Goal: Task Accomplishment & Management: Use online tool/utility

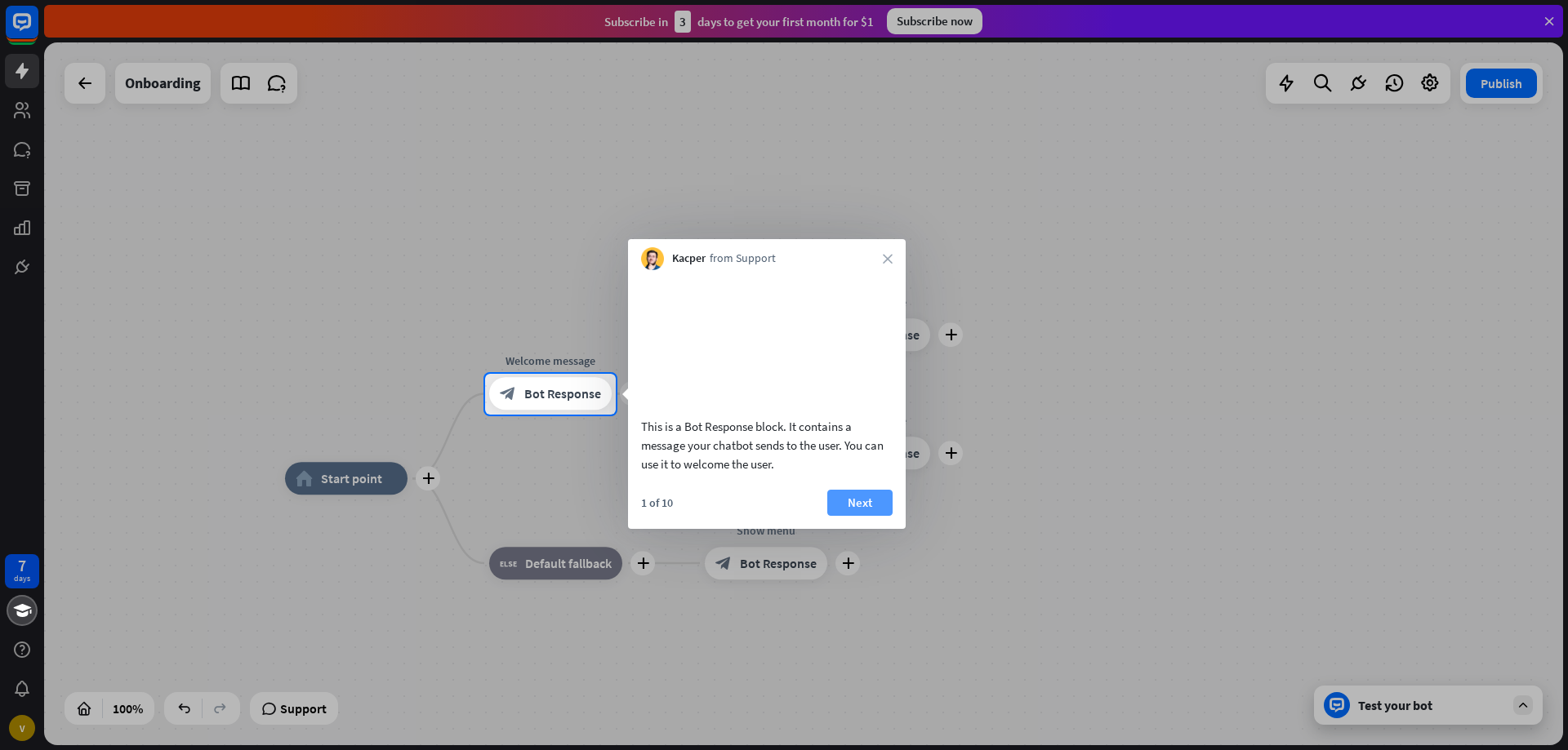
click at [854, 516] on button "Next" at bounding box center [860, 503] width 66 height 26
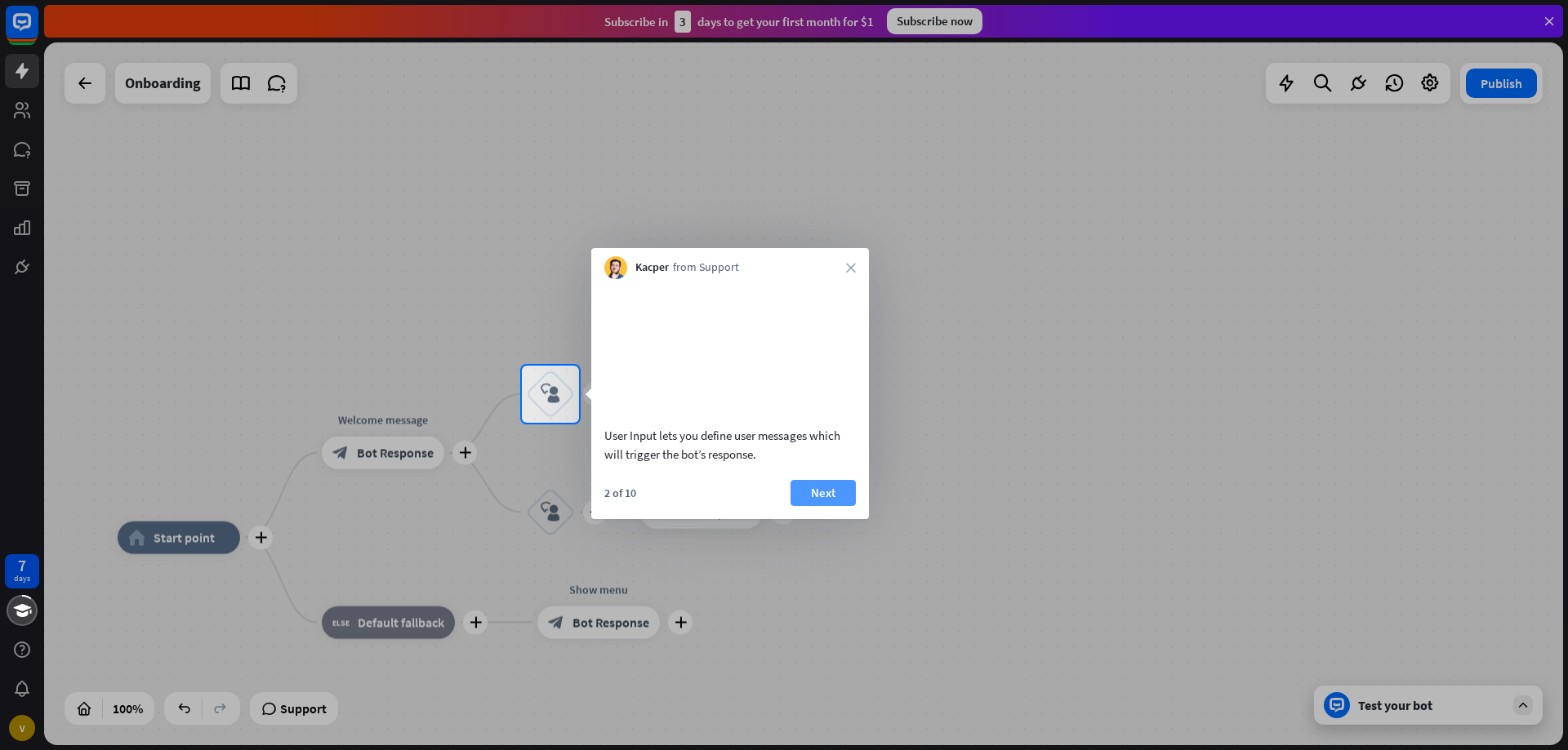
click at [819, 506] on button "Next" at bounding box center [824, 493] width 66 height 26
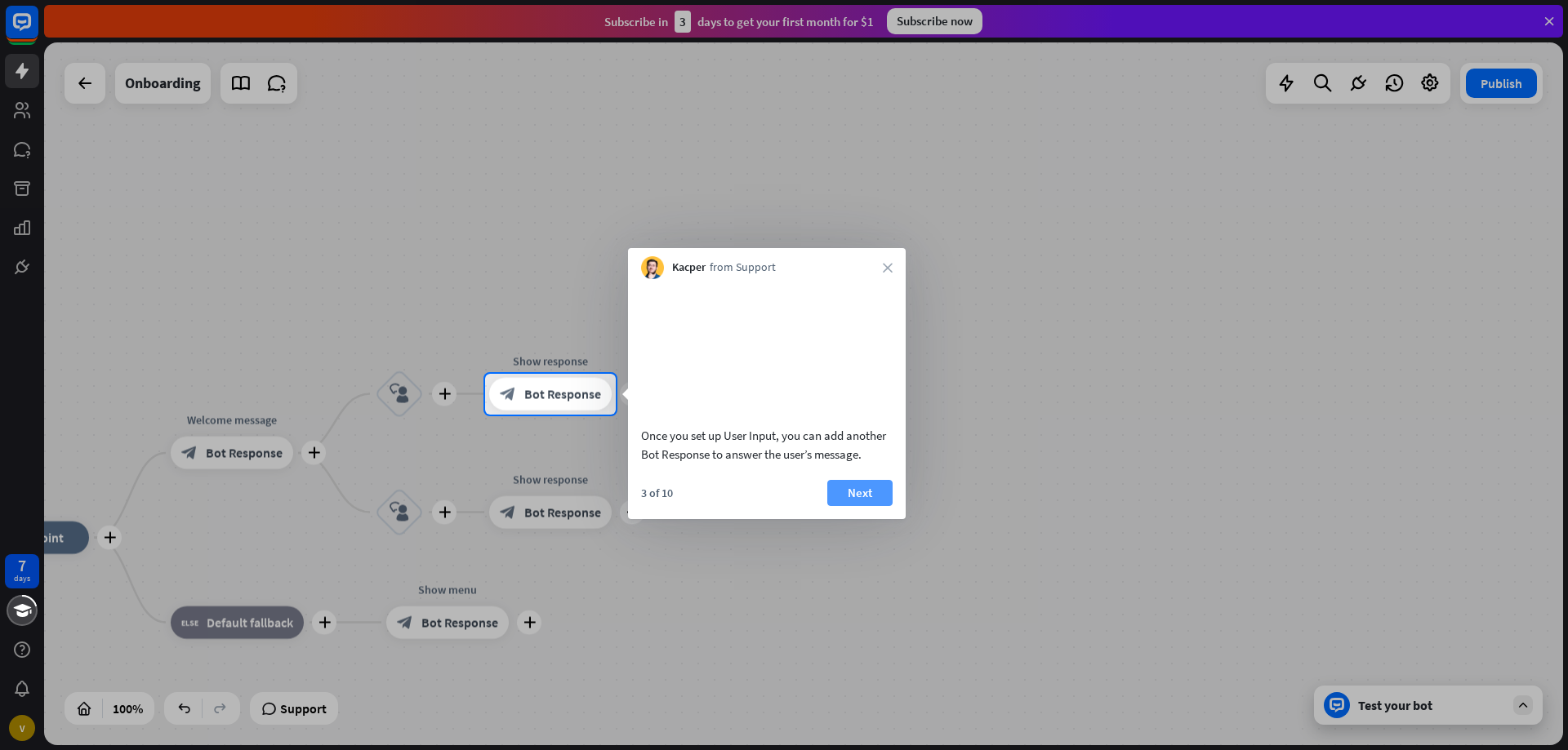
click at [846, 506] on button "Next" at bounding box center [860, 493] width 66 height 26
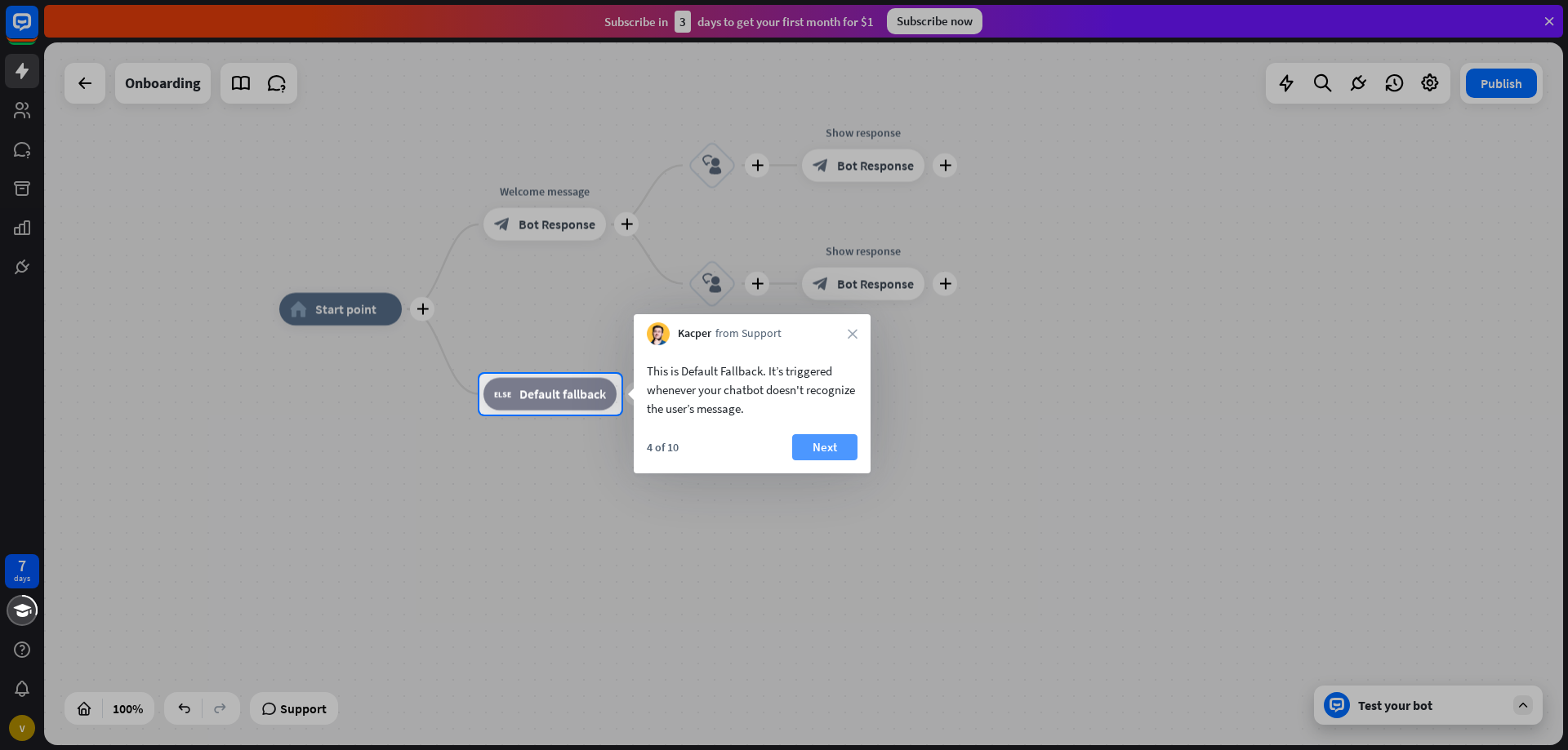
click at [814, 447] on button "Next" at bounding box center [825, 447] width 66 height 26
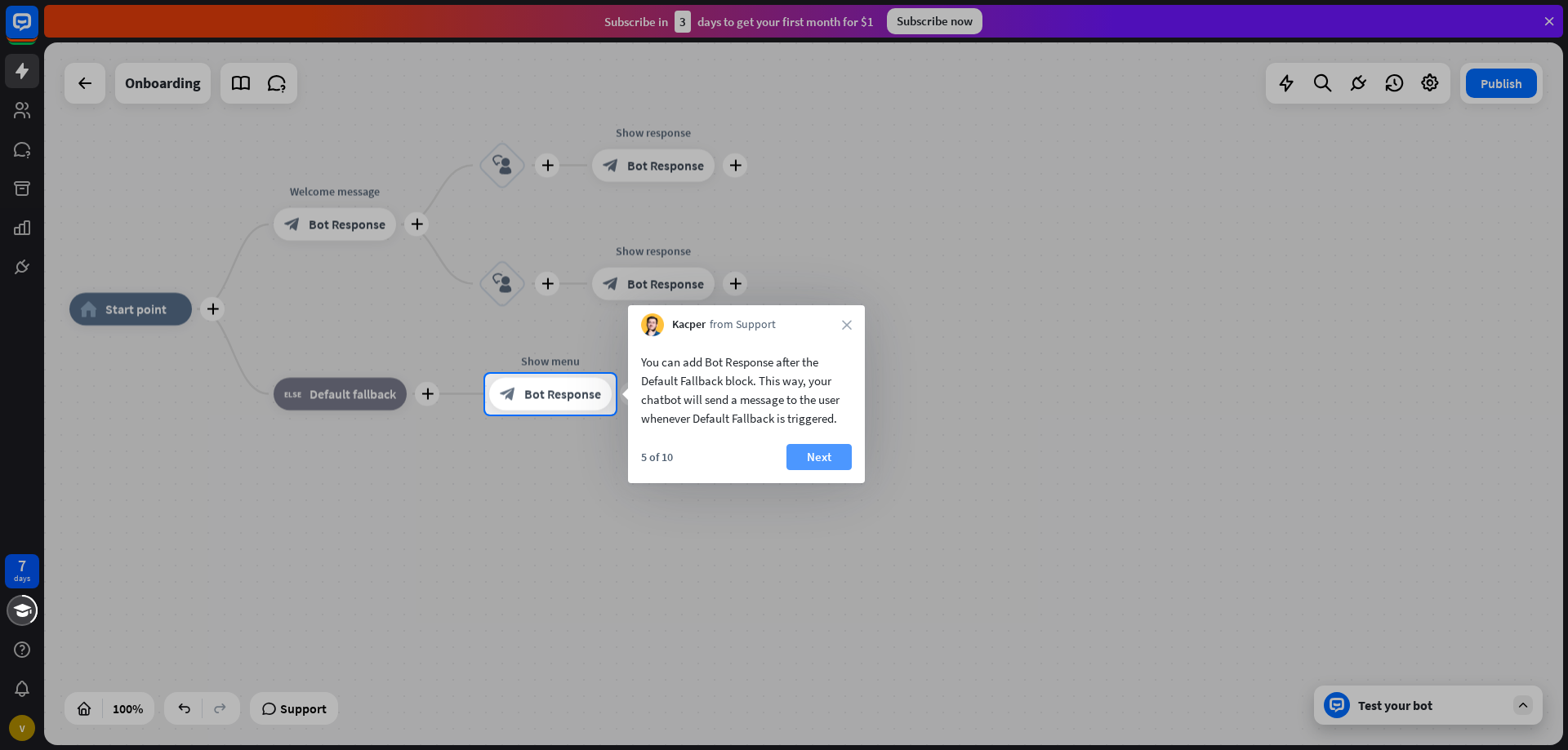
click at [823, 461] on button "Next" at bounding box center [819, 457] width 66 height 26
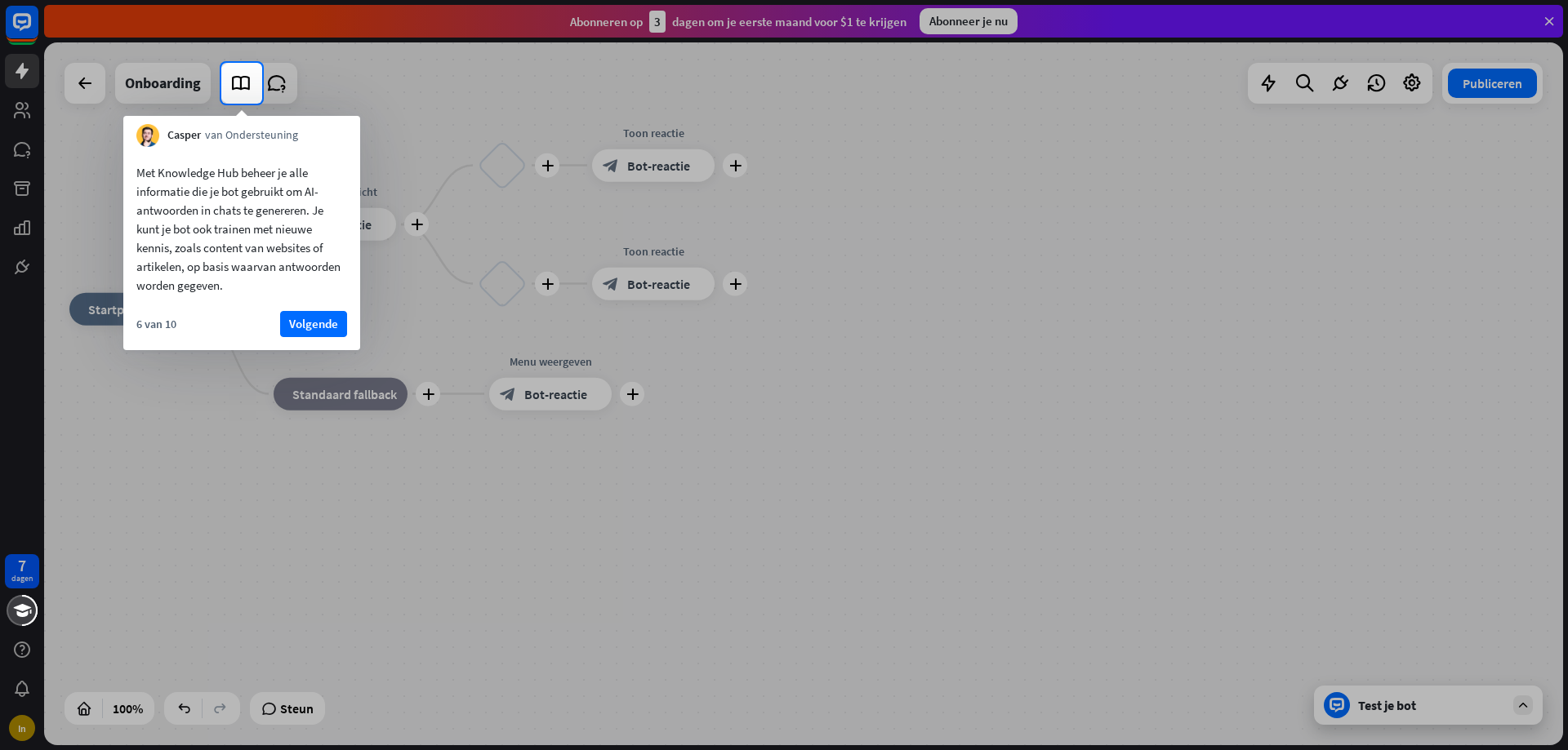
click at [229, 276] on div "Met Knowledge Hub beheer je alle informatie die je bot gebruikt om AI-antwoorde…" at bounding box center [242, 229] width 211 height 131
click at [294, 324] on font "Volgende" at bounding box center [313, 324] width 49 height 16
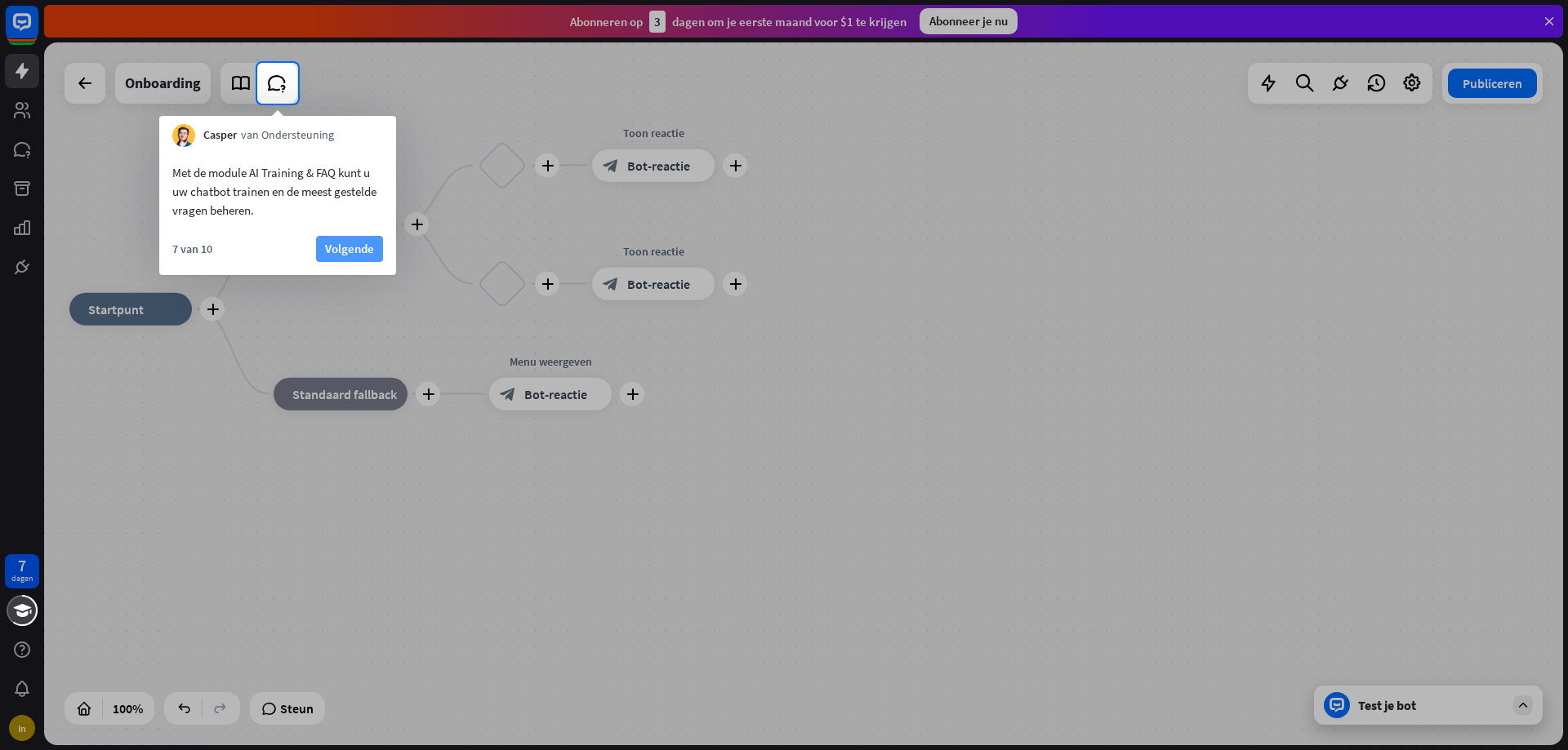
click at [358, 257] on font "Volgende" at bounding box center [349, 249] width 49 height 23
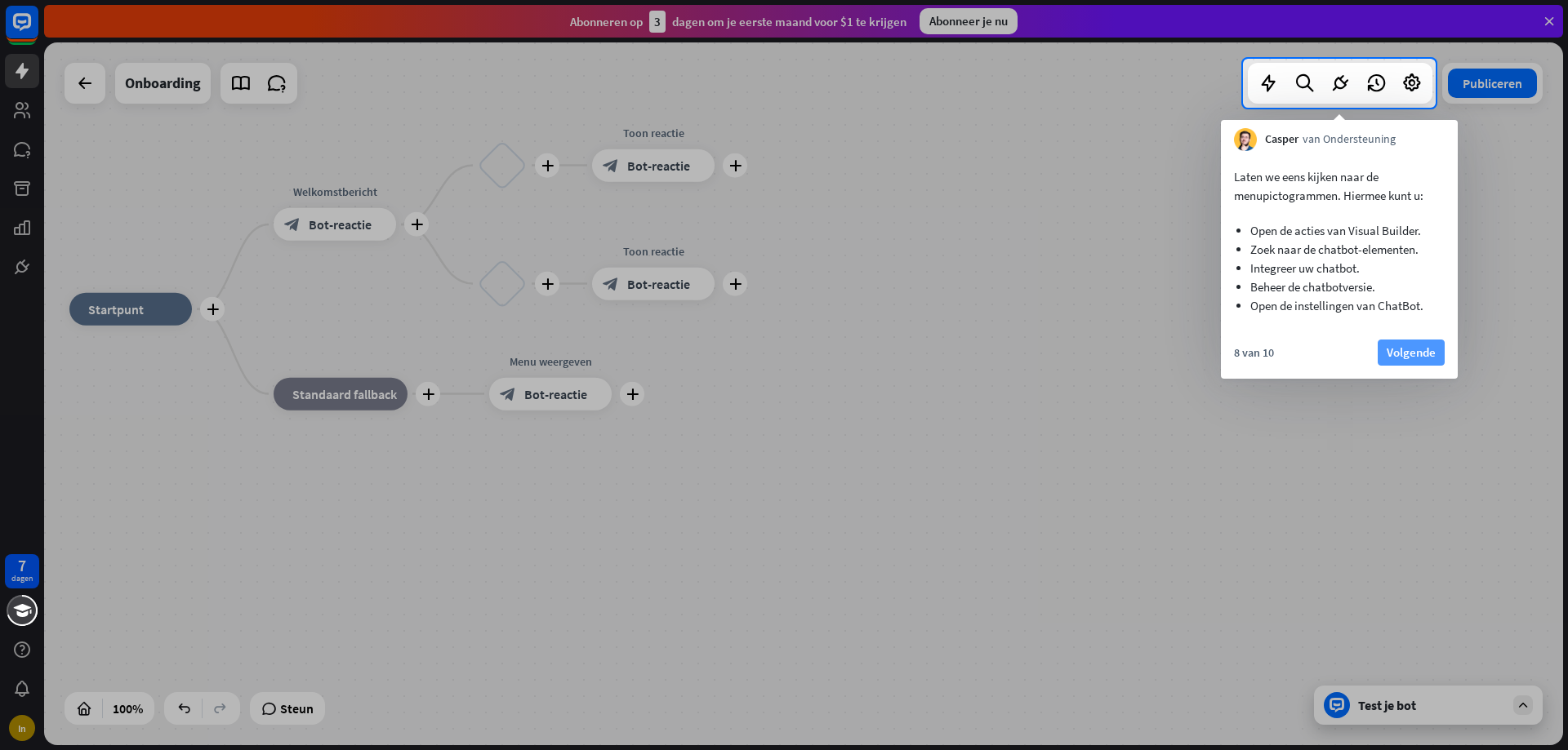
click at [1389, 355] on font "Volgende" at bounding box center [1411, 353] width 49 height 16
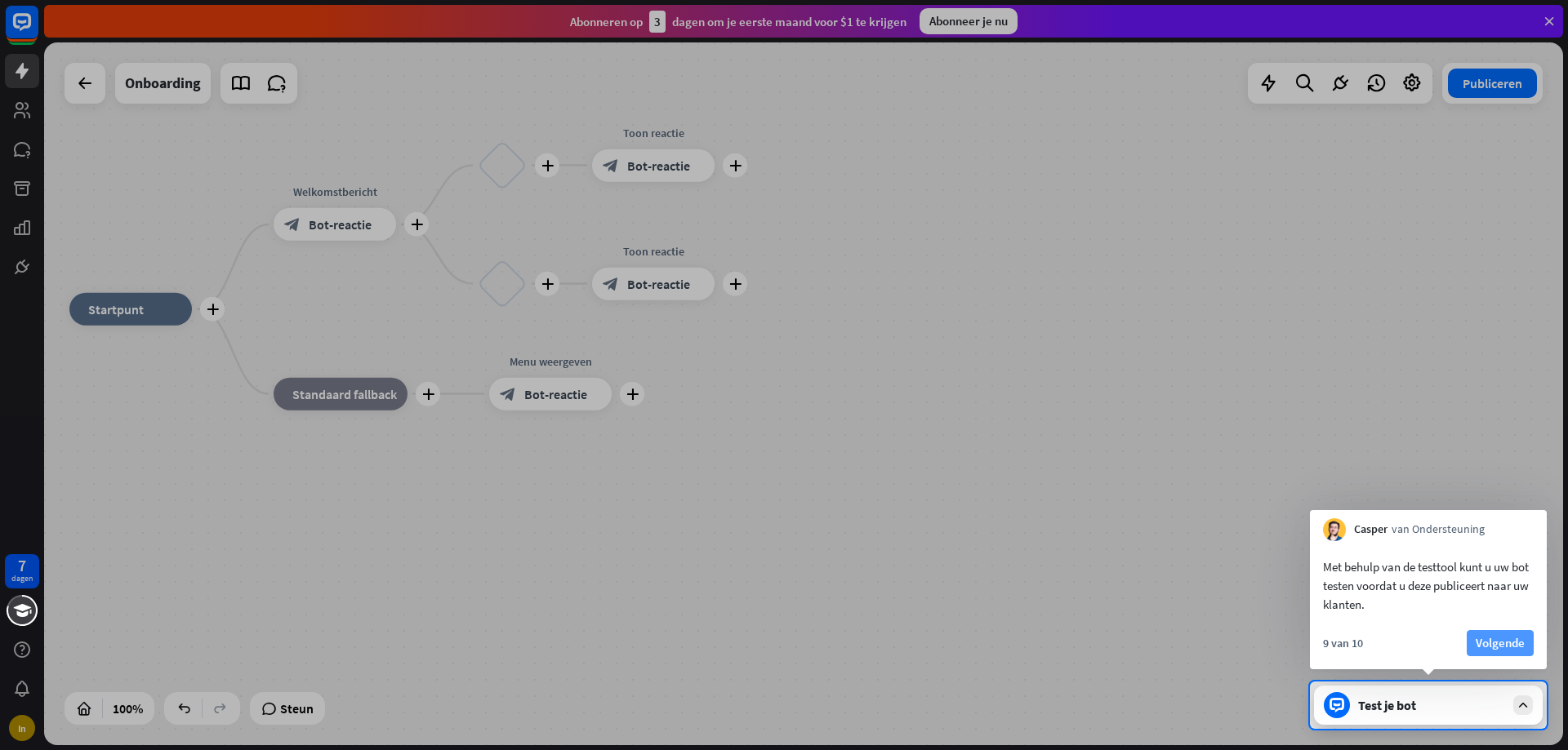
click at [1491, 649] on font "Volgende" at bounding box center [1500, 644] width 49 height 16
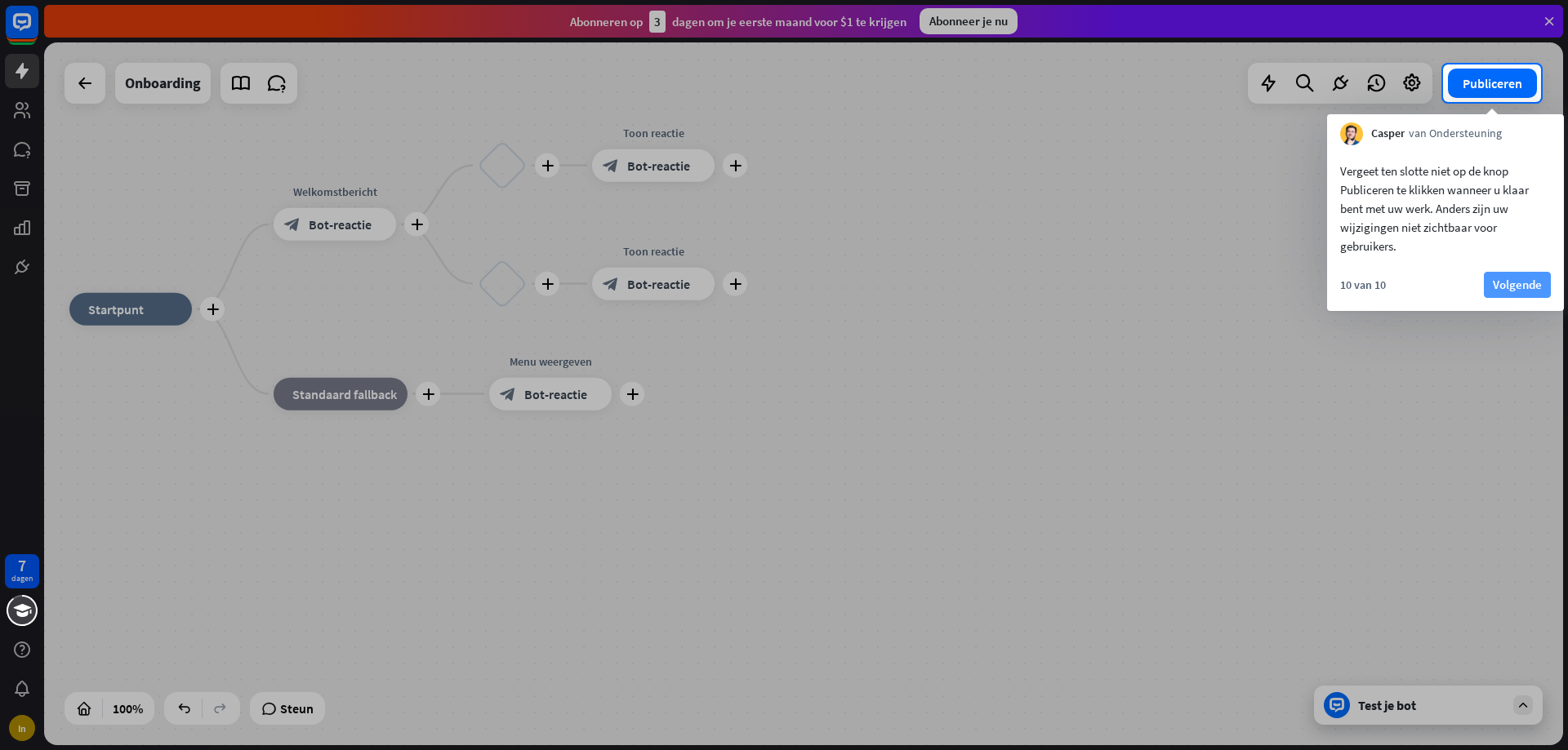
click at [1521, 280] on font "Volgende" at bounding box center [1517, 285] width 49 height 16
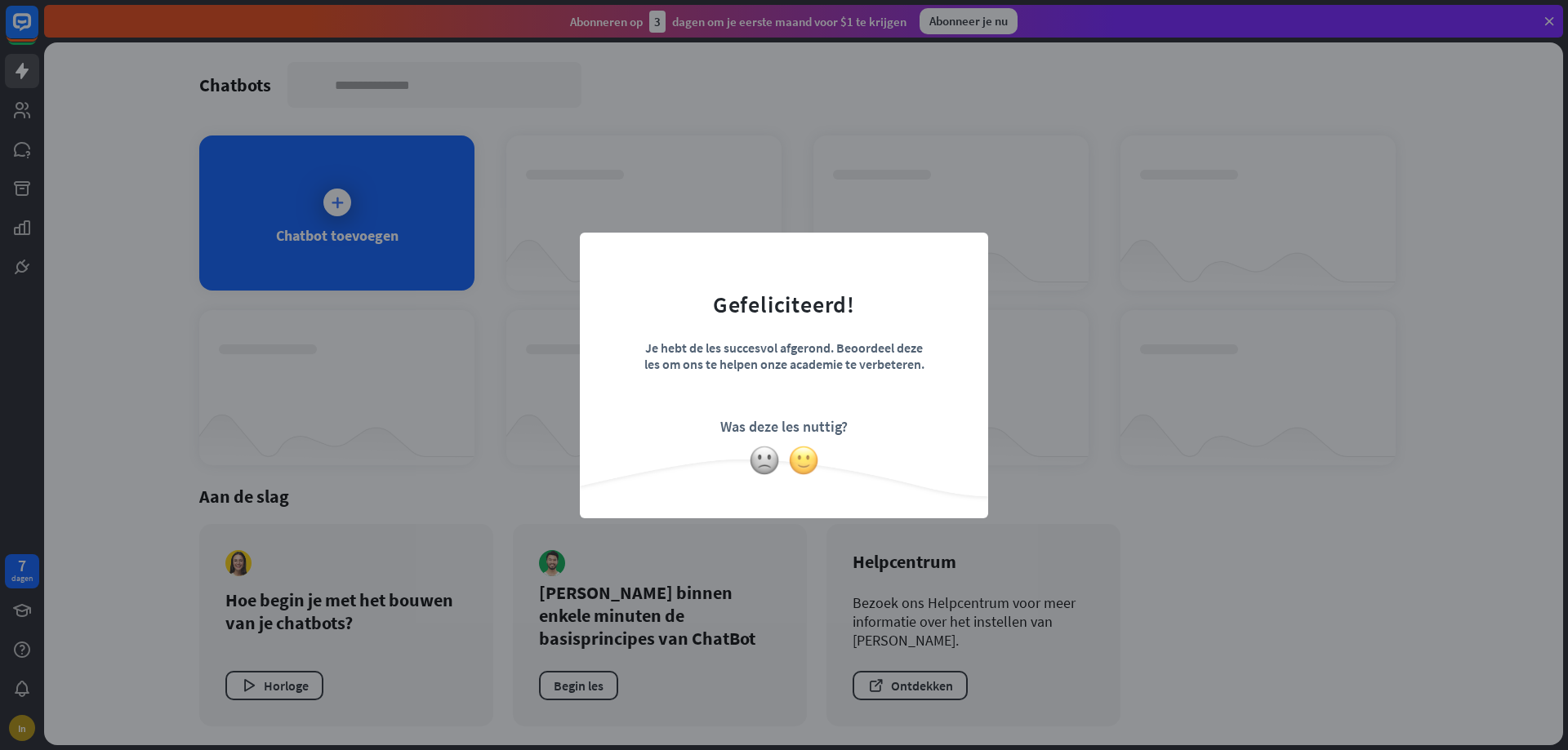
click at [800, 465] on img at bounding box center [804, 460] width 31 height 31
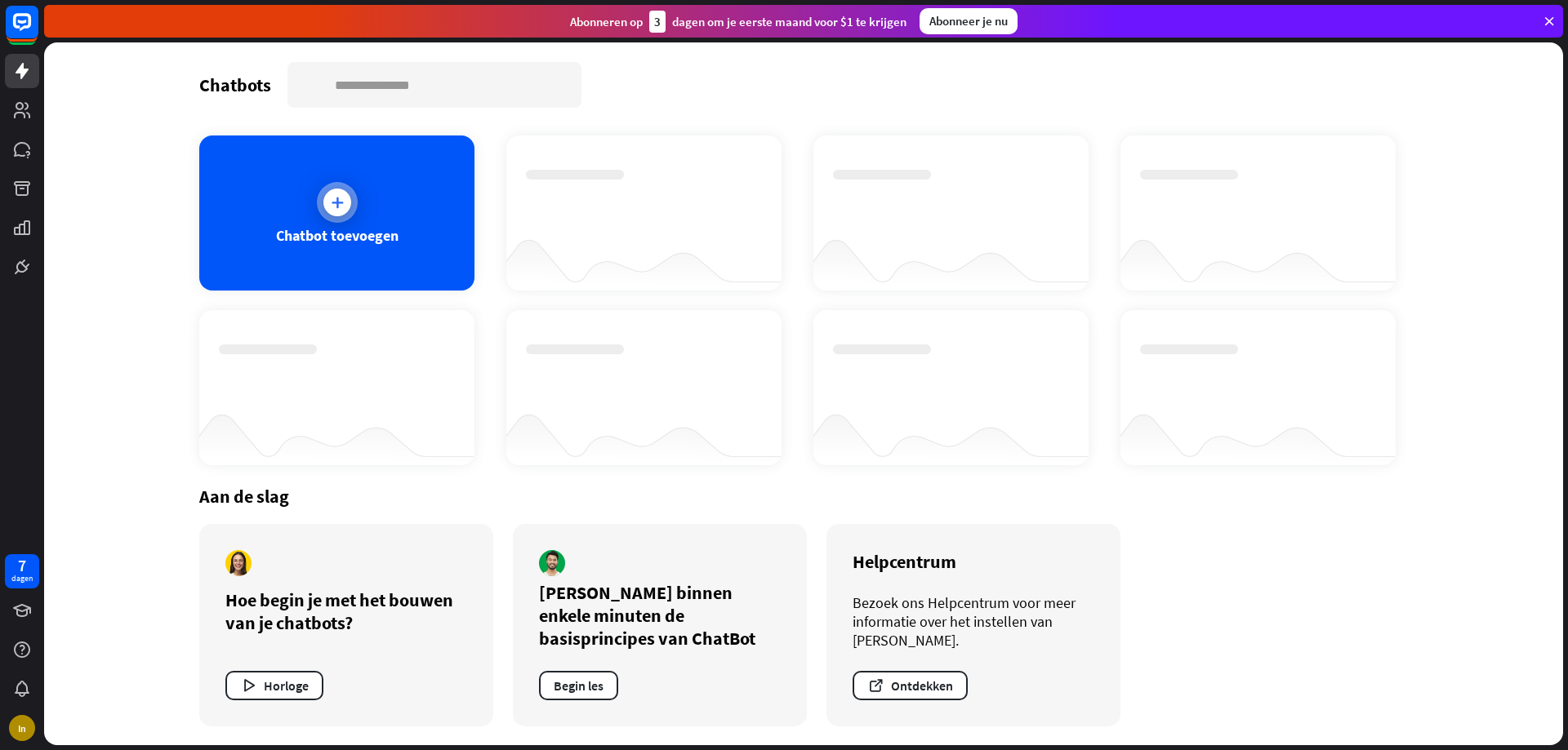
drag, startPoint x: 663, startPoint y: 235, endPoint x: 429, endPoint y: 199, distance: 236.8
click at [662, 235] on div at bounding box center [644, 258] width 275 height 63
click at [32, 112] on link at bounding box center [22, 110] width 35 height 35
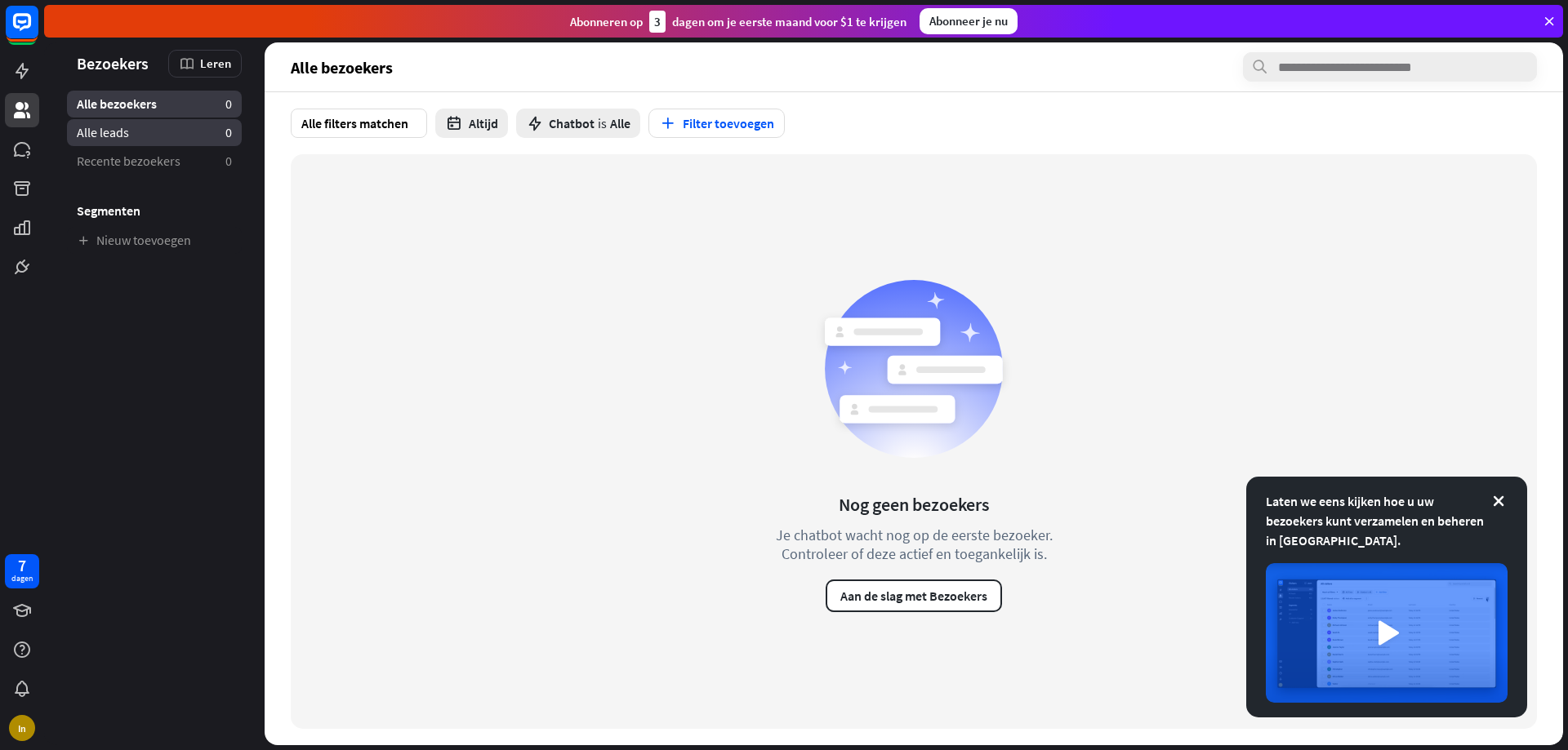
click at [140, 136] on link "Alle leads 0" at bounding box center [154, 132] width 175 height 27
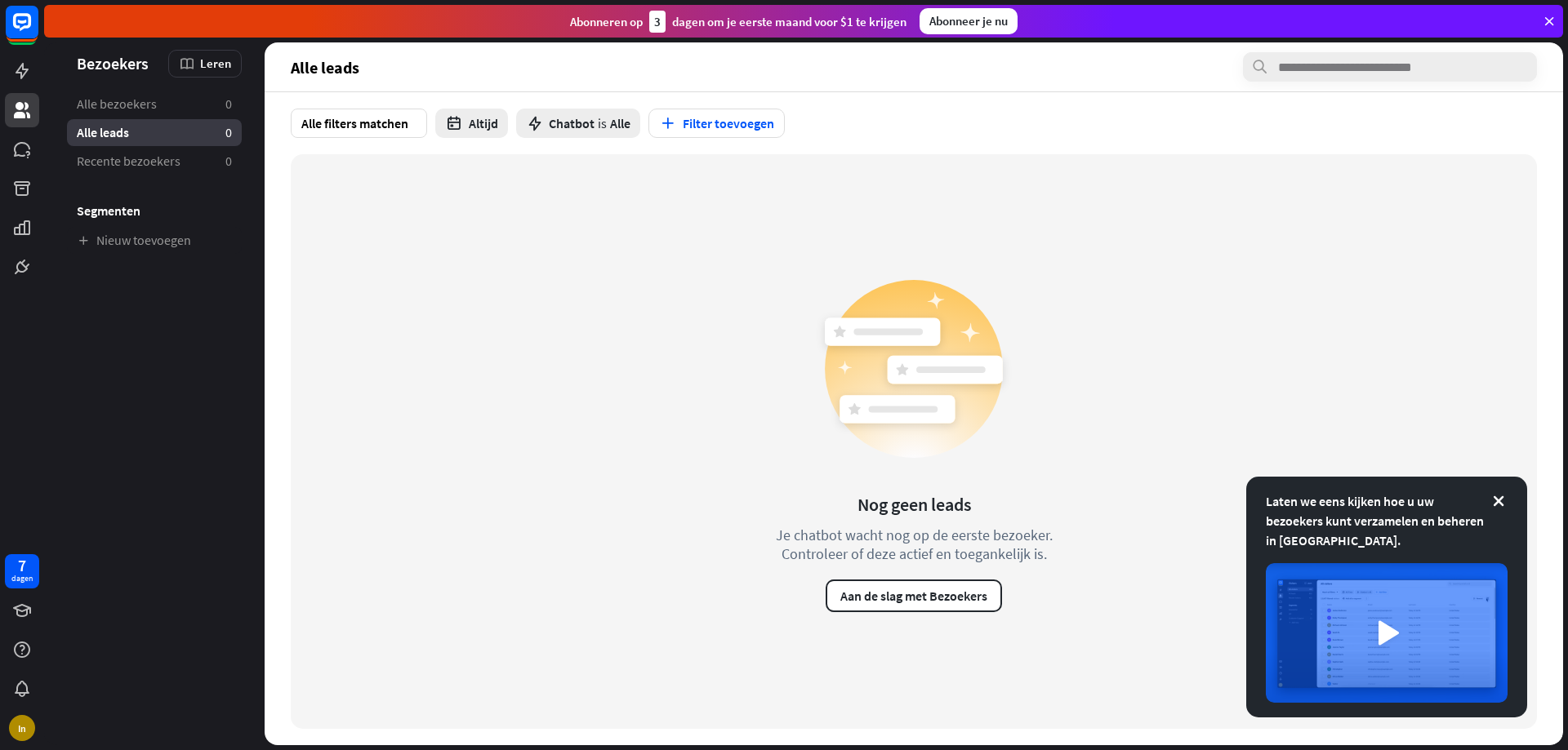
click at [145, 118] on ul "Alle bezoekers 0 Alle leads 0 Recente bezoekers 0 Segmenten Nieuw toevoegen" at bounding box center [154, 172] width 221 height 163
click at [140, 101] on font "Alle bezoekers" at bounding box center [117, 104] width 80 height 16
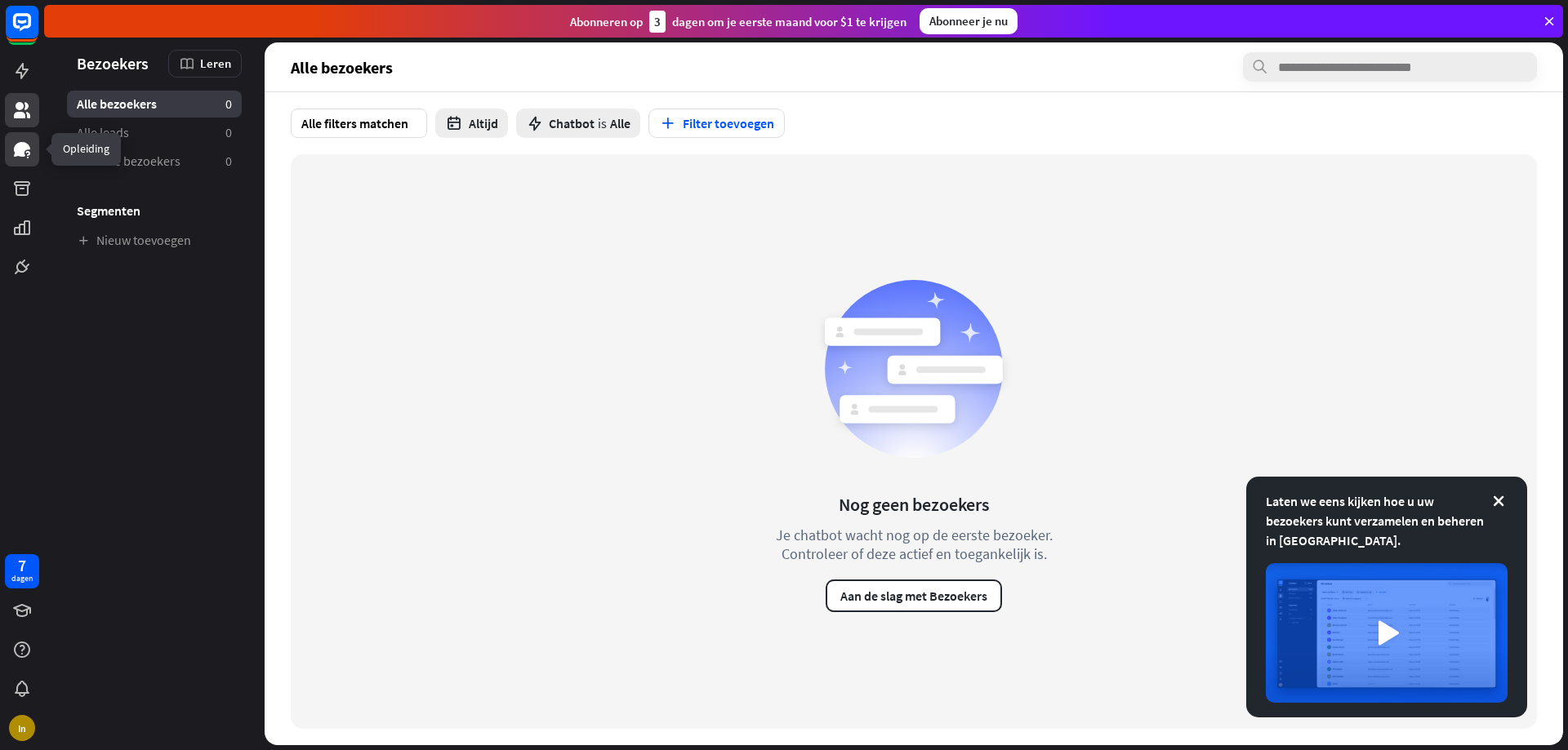
click at [13, 152] on icon at bounding box center [22, 150] width 20 height 20
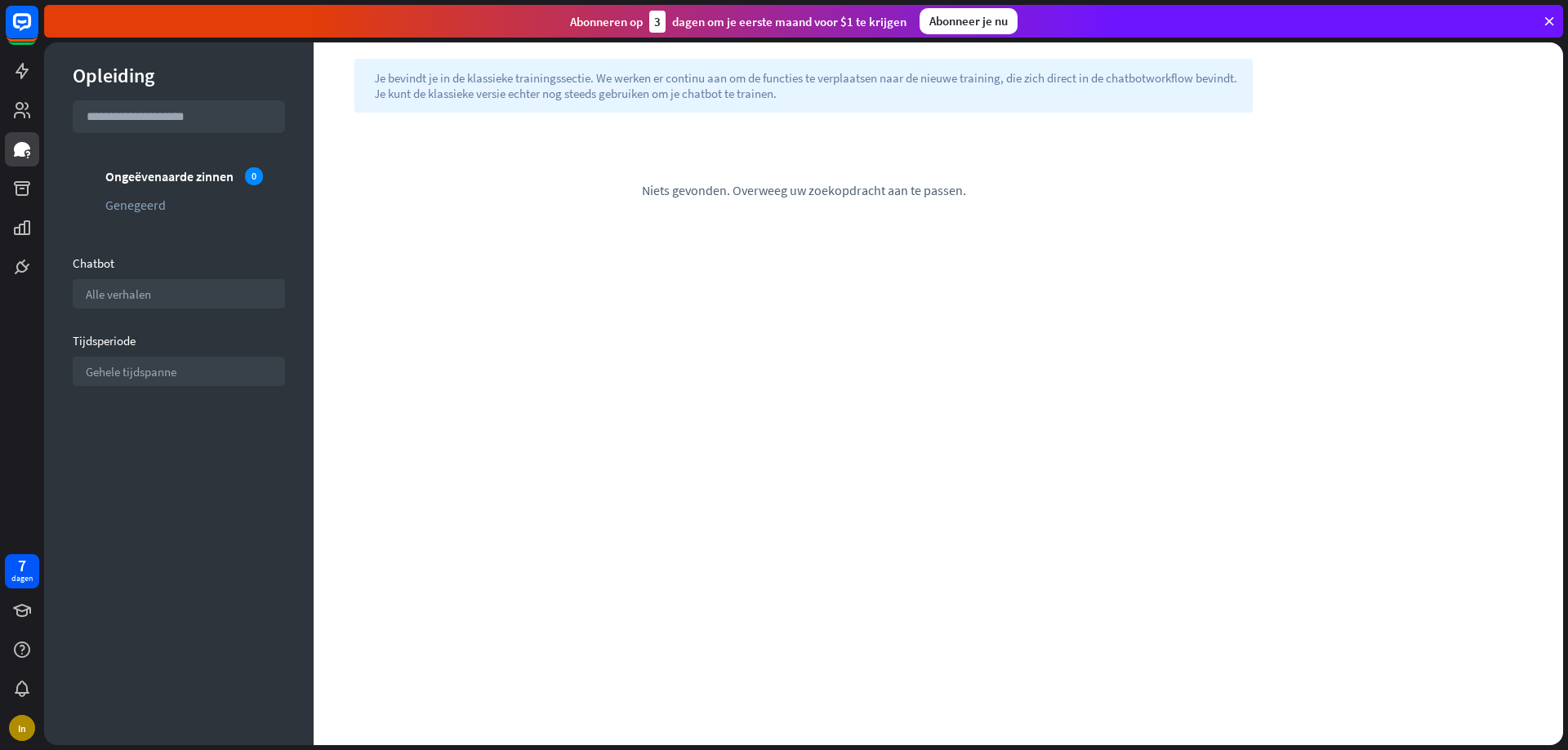
click at [187, 120] on input "text" at bounding box center [178, 116] width 212 height 33
click at [197, 303] on div "Alle verhalen pijl_omlaag" at bounding box center [178, 293] width 212 height 29
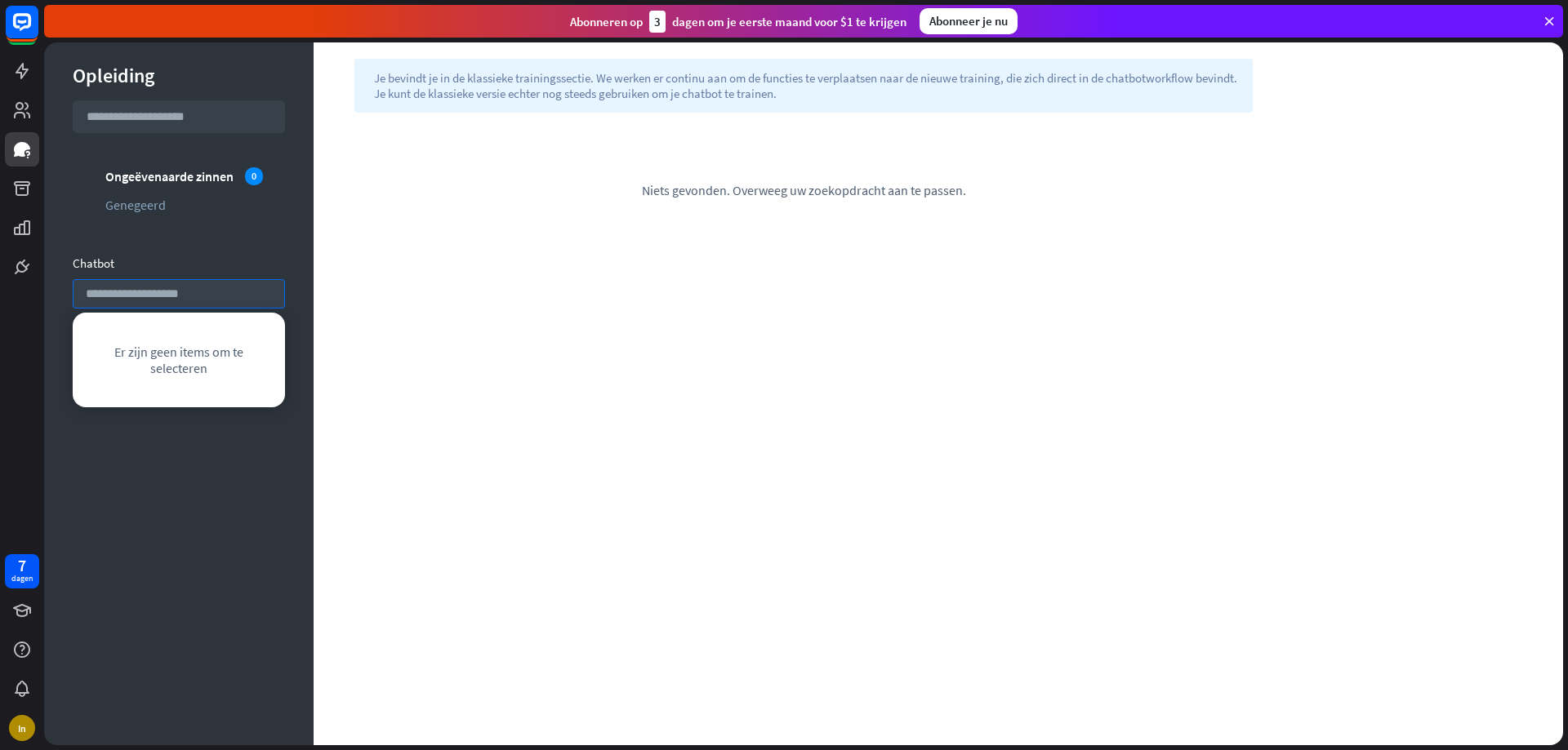
click at [229, 254] on div "Opleiding zoekopdracht niet-overeenkomende_zinnen Ongeëvenaarde zinnen 0 genege…" at bounding box center [179, 394] width 270 height 703
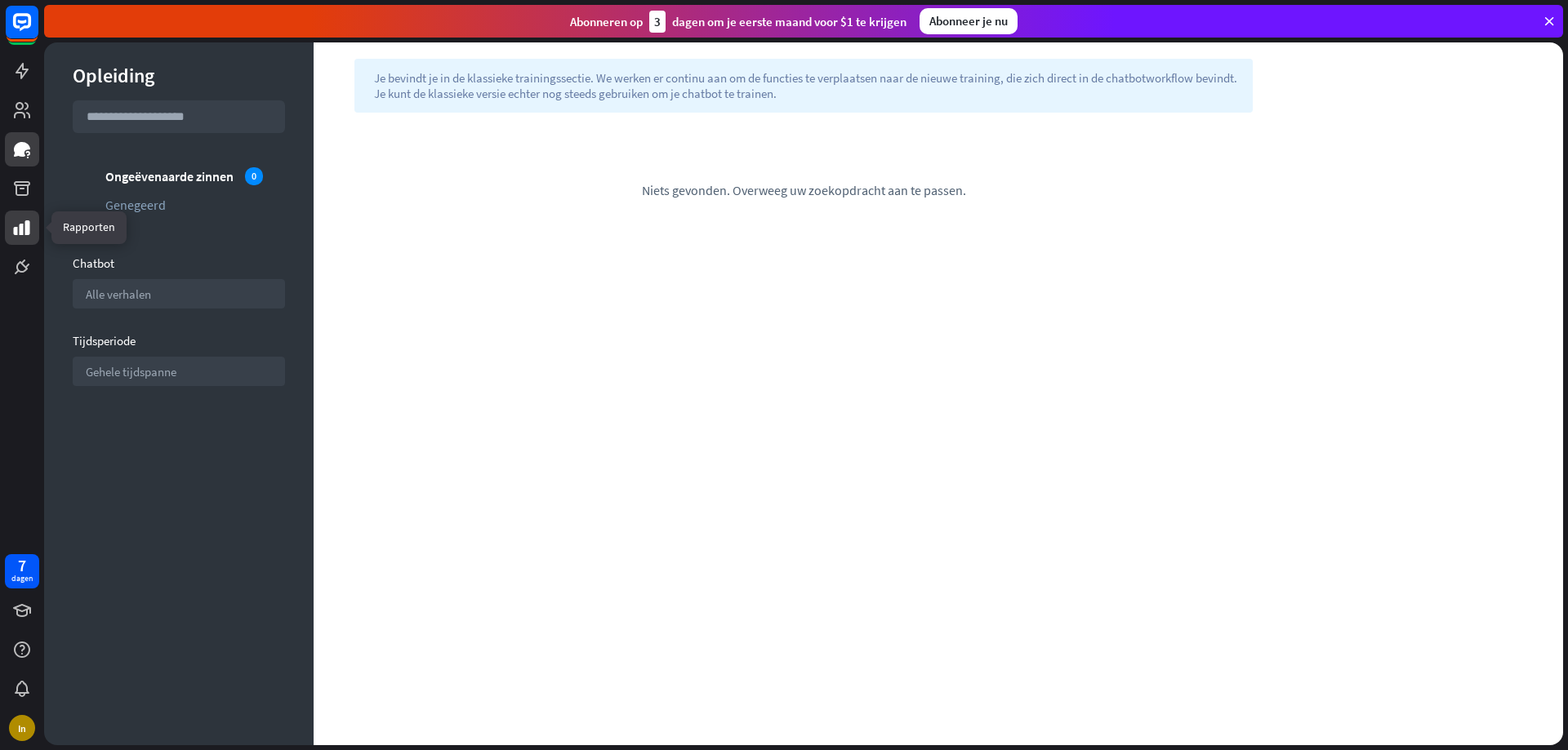
click at [26, 225] on icon at bounding box center [22, 228] width 16 height 15
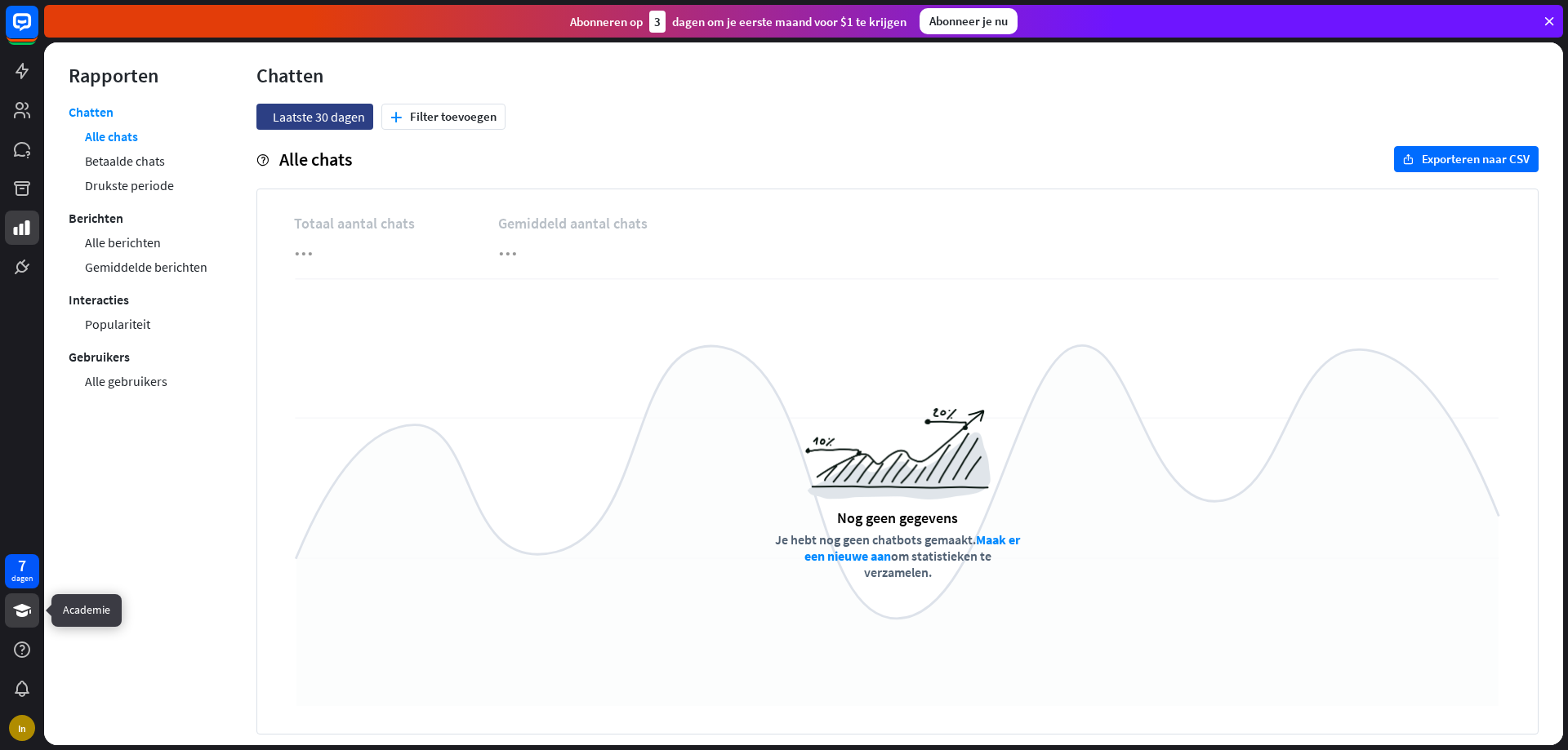
click at [32, 624] on link at bounding box center [22, 611] width 35 height 35
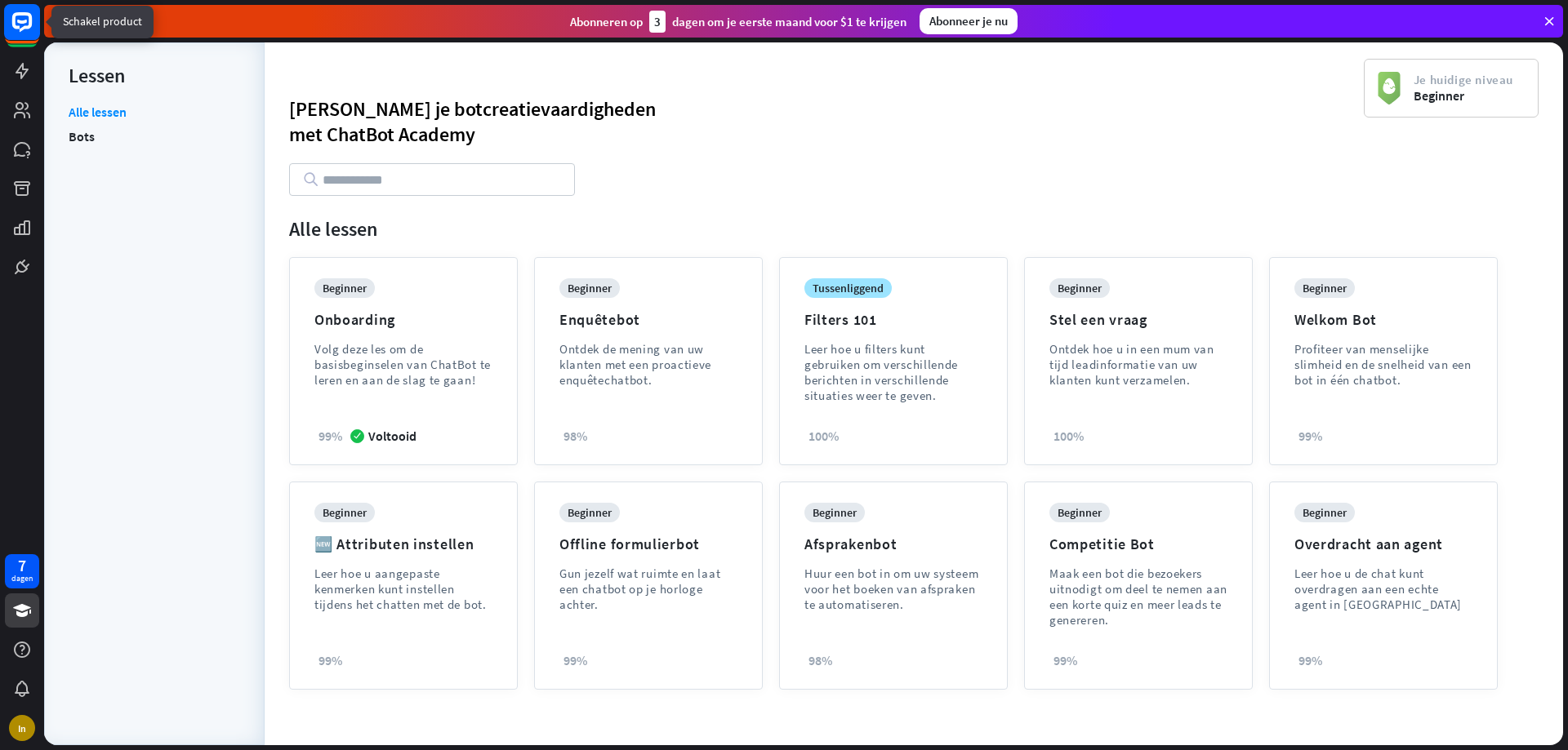
click at [21, 16] on rect at bounding box center [22, 22] width 36 height 36
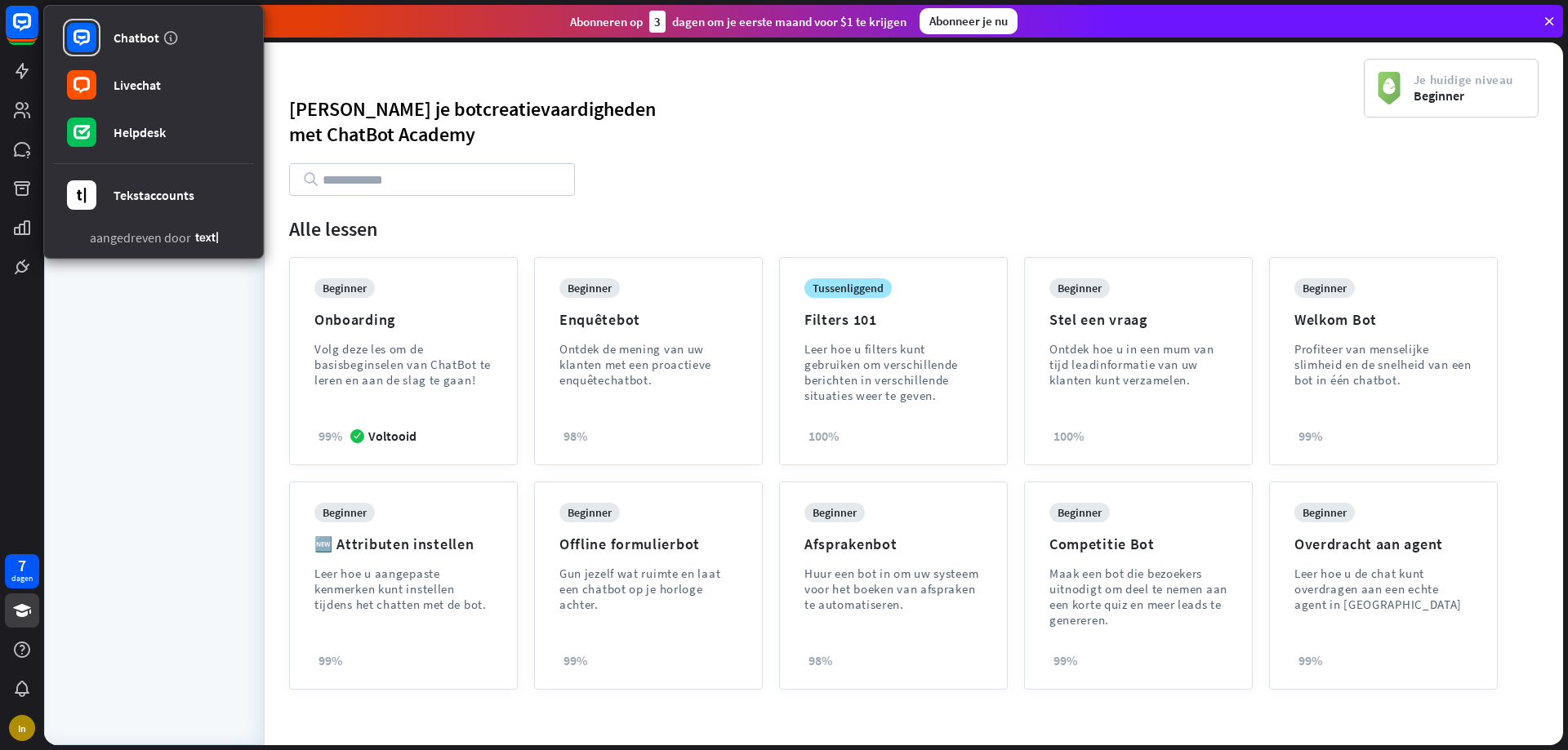
click at [178, 378] on div "Alle lessen Bots" at bounding box center [153, 417] width 171 height 626
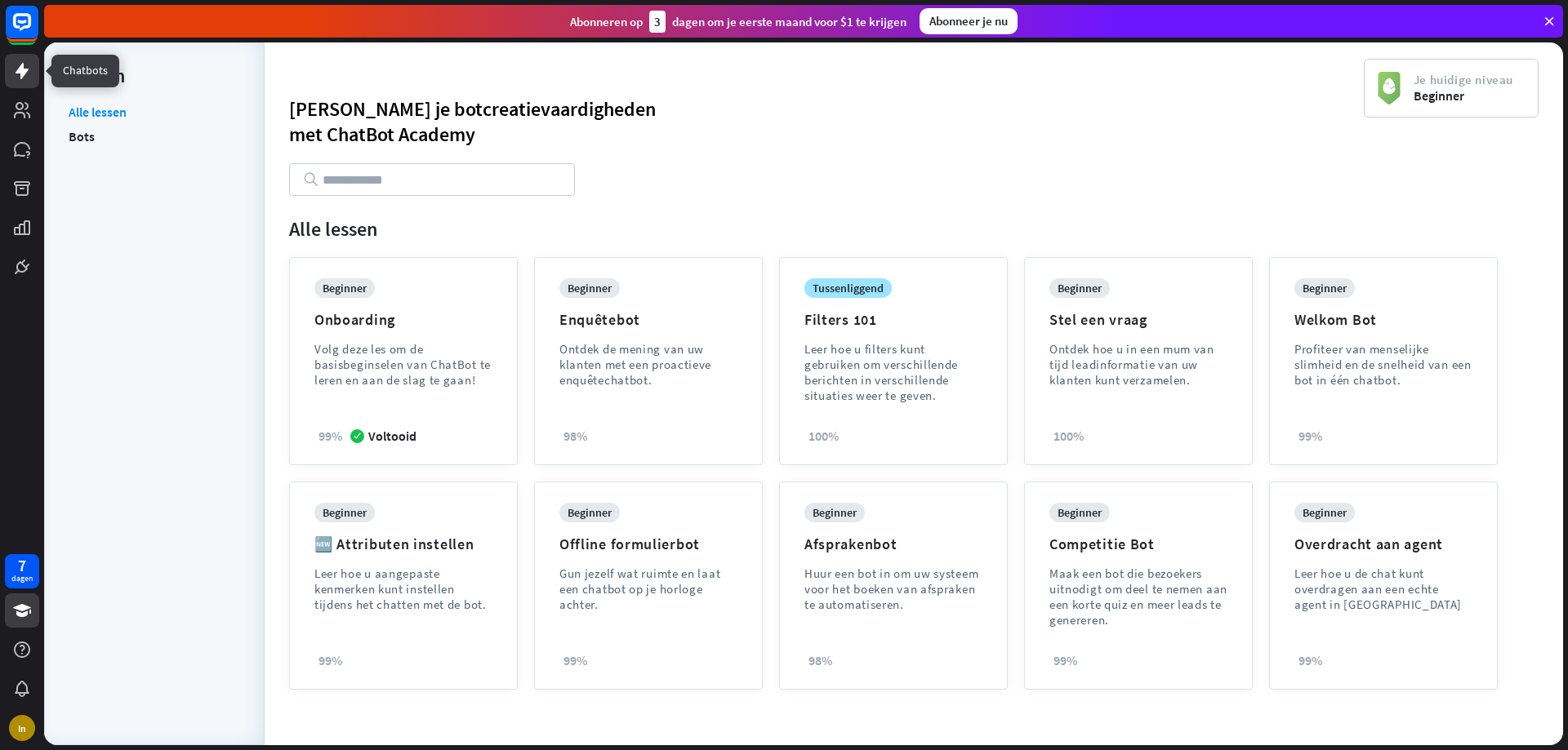
click at [23, 74] on icon at bounding box center [22, 71] width 13 height 16
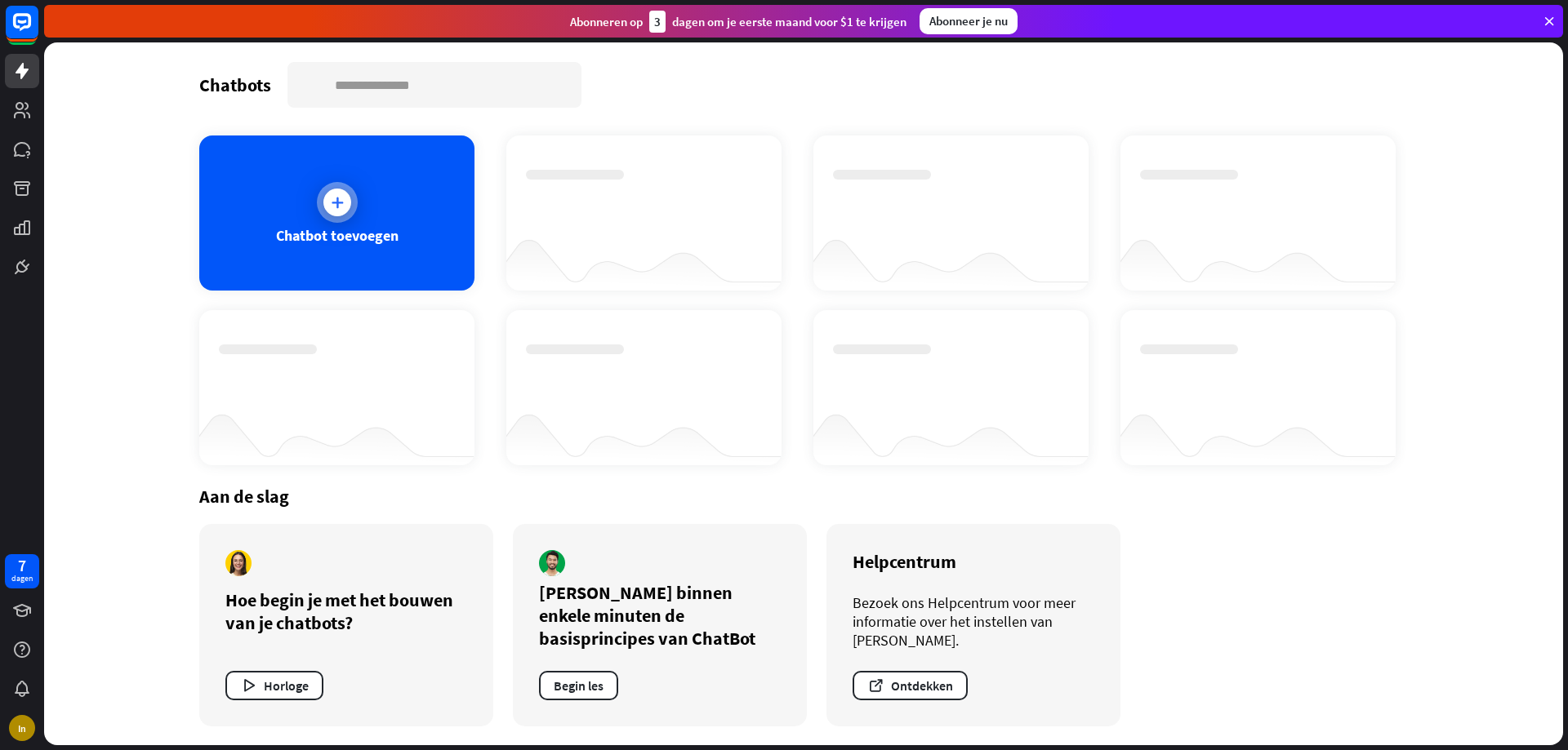
click at [312, 199] on div "Chatbot toevoegen" at bounding box center [337, 213] width 275 height 155
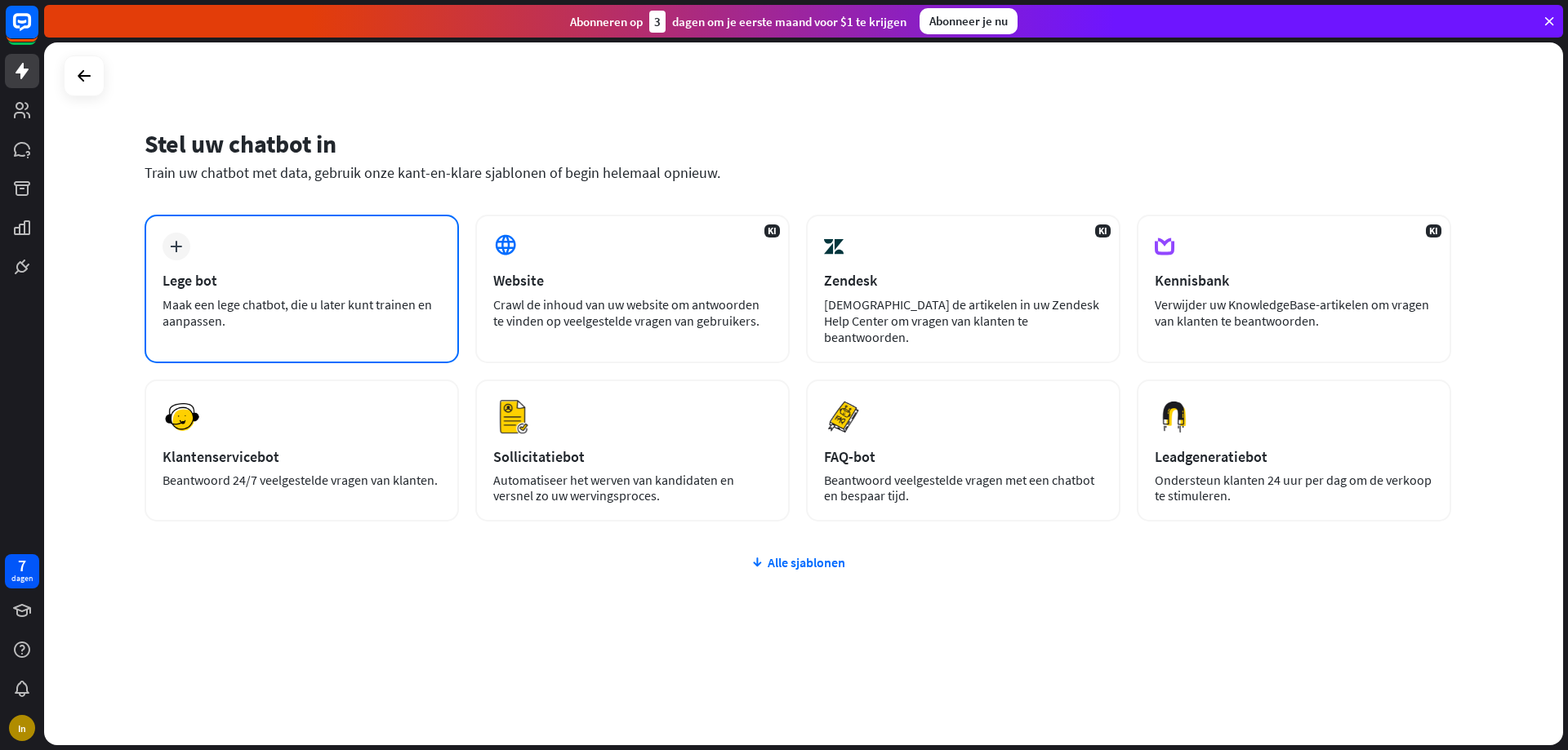
click at [349, 215] on div "plus Lege bot Maak een lege chatbot, die u later kunt trainen en aanpassen." at bounding box center [302, 289] width 315 height 149
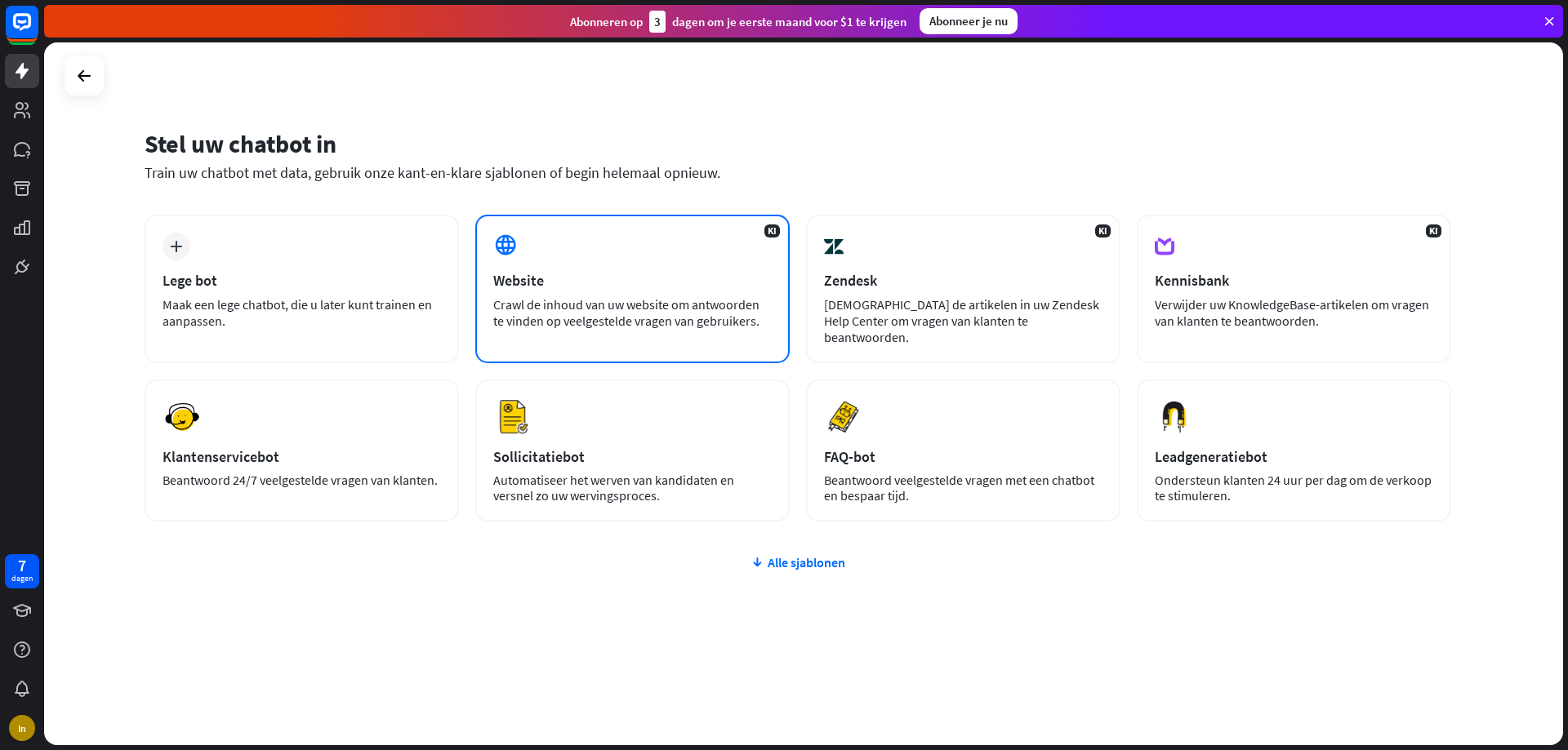
click at [716, 249] on div "KI Website Crawl de inhoud van uw website om antwoorden te vinden op veelgestel…" at bounding box center [632, 289] width 315 height 149
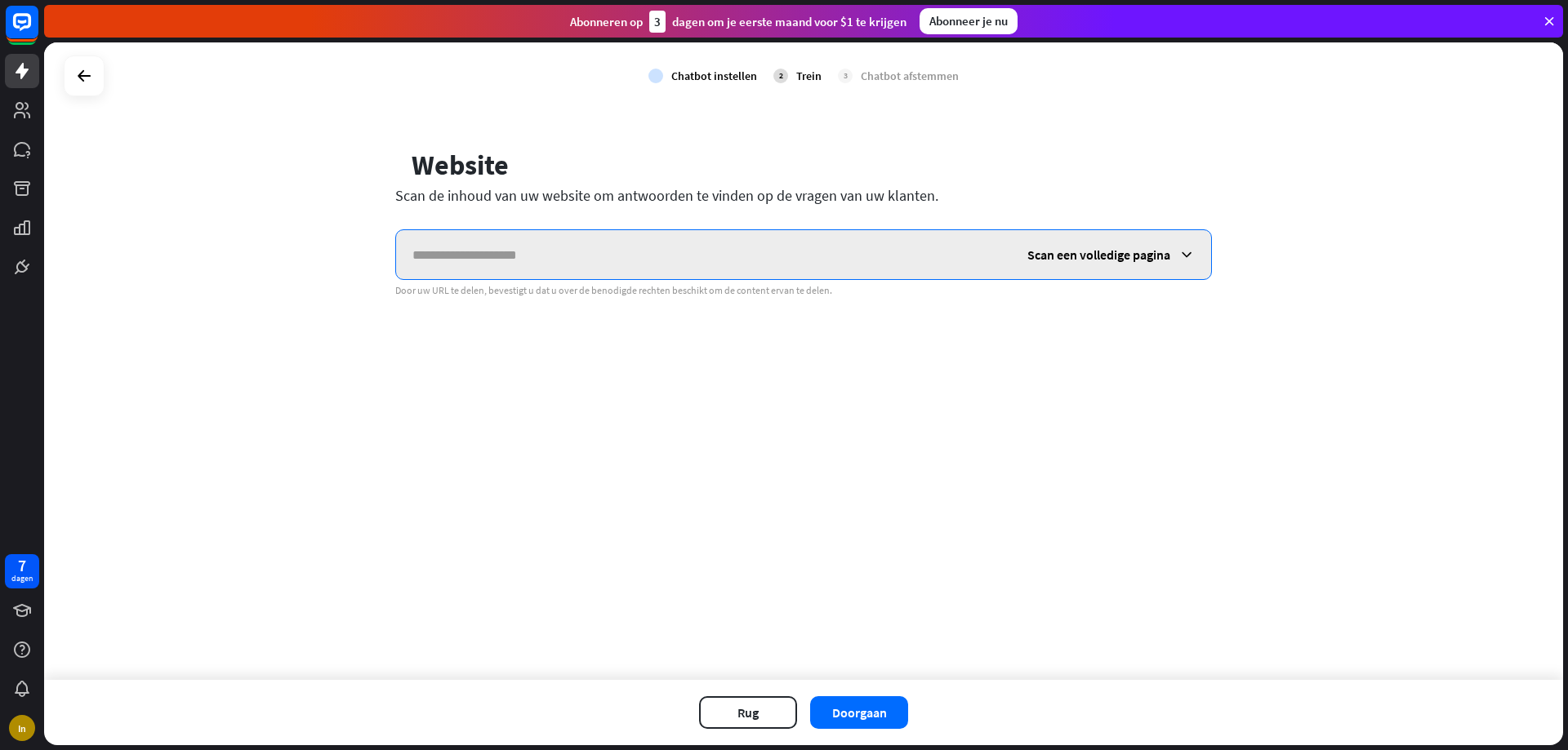
click at [670, 270] on input "text" at bounding box center [704, 254] width 615 height 49
paste input "**********"
type input "**********"
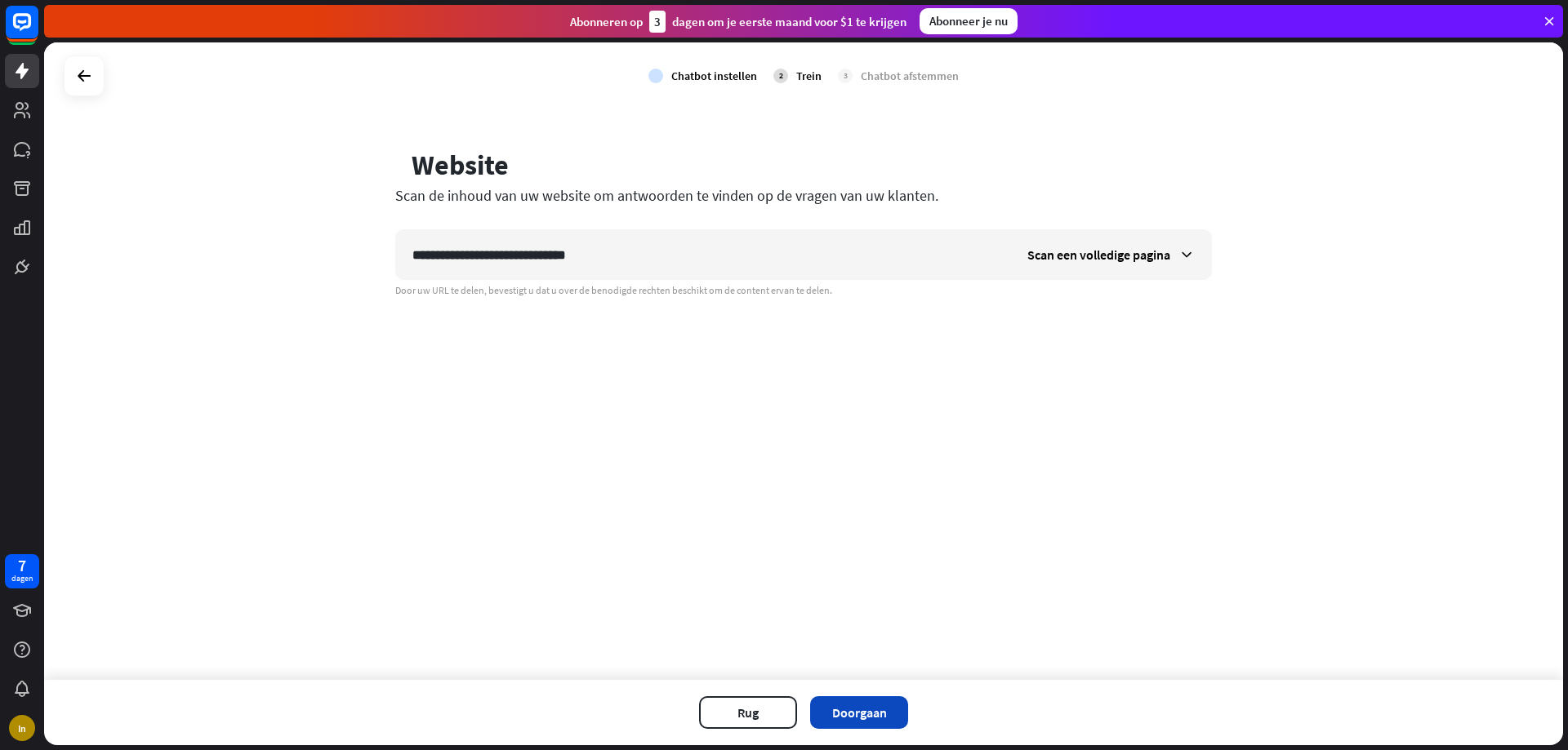
click at [858, 710] on font "Doorgaan" at bounding box center [860, 713] width 55 height 16
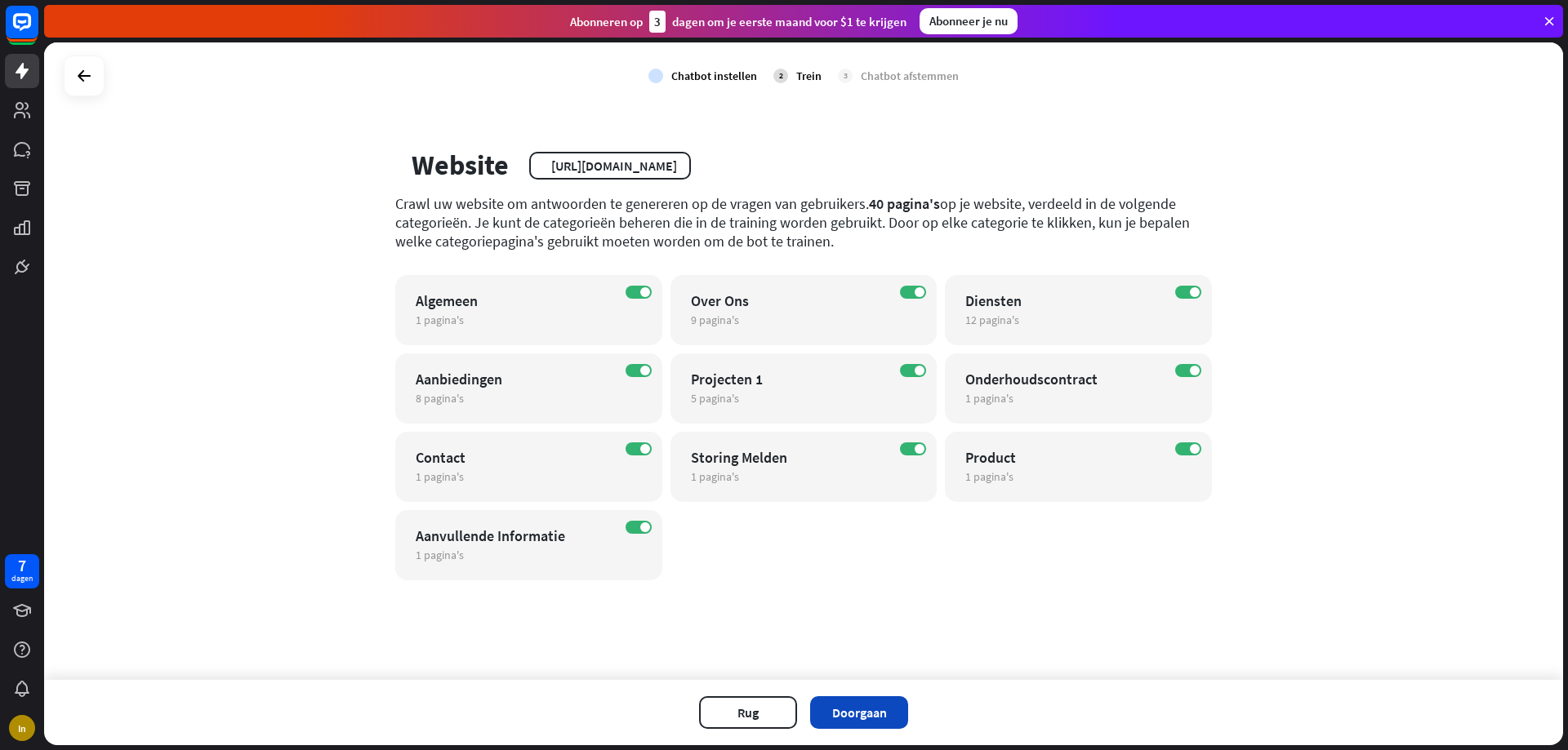
click at [867, 715] on font "Doorgaan" at bounding box center [860, 713] width 55 height 16
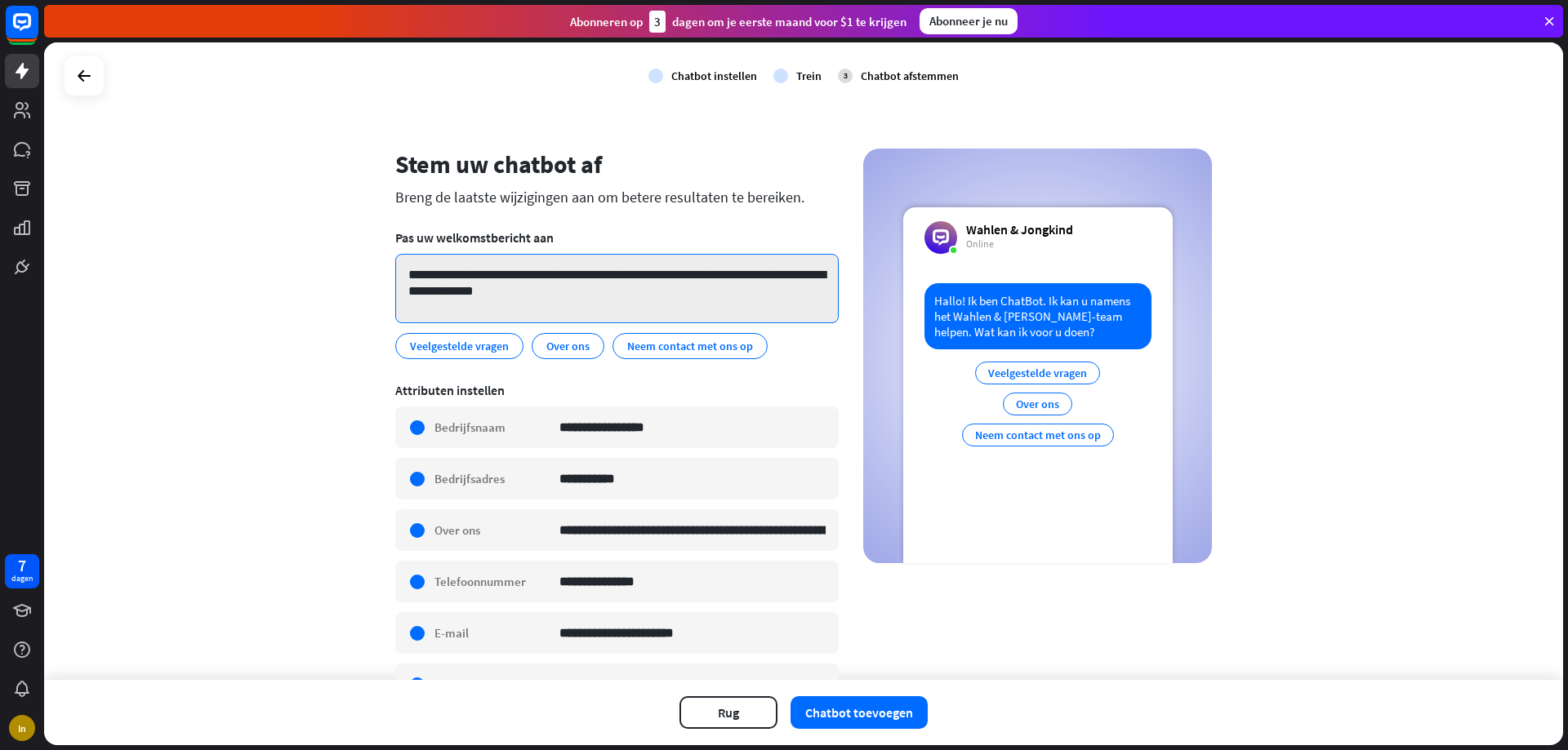
click at [516, 293] on textarea "**********" at bounding box center [617, 288] width 443 height 69
drag, startPoint x: 547, startPoint y: 297, endPoint x: 359, endPoint y: 268, distance: 190.2
click at [359, 268] on div "**********" at bounding box center [804, 361] width 1519 height 637
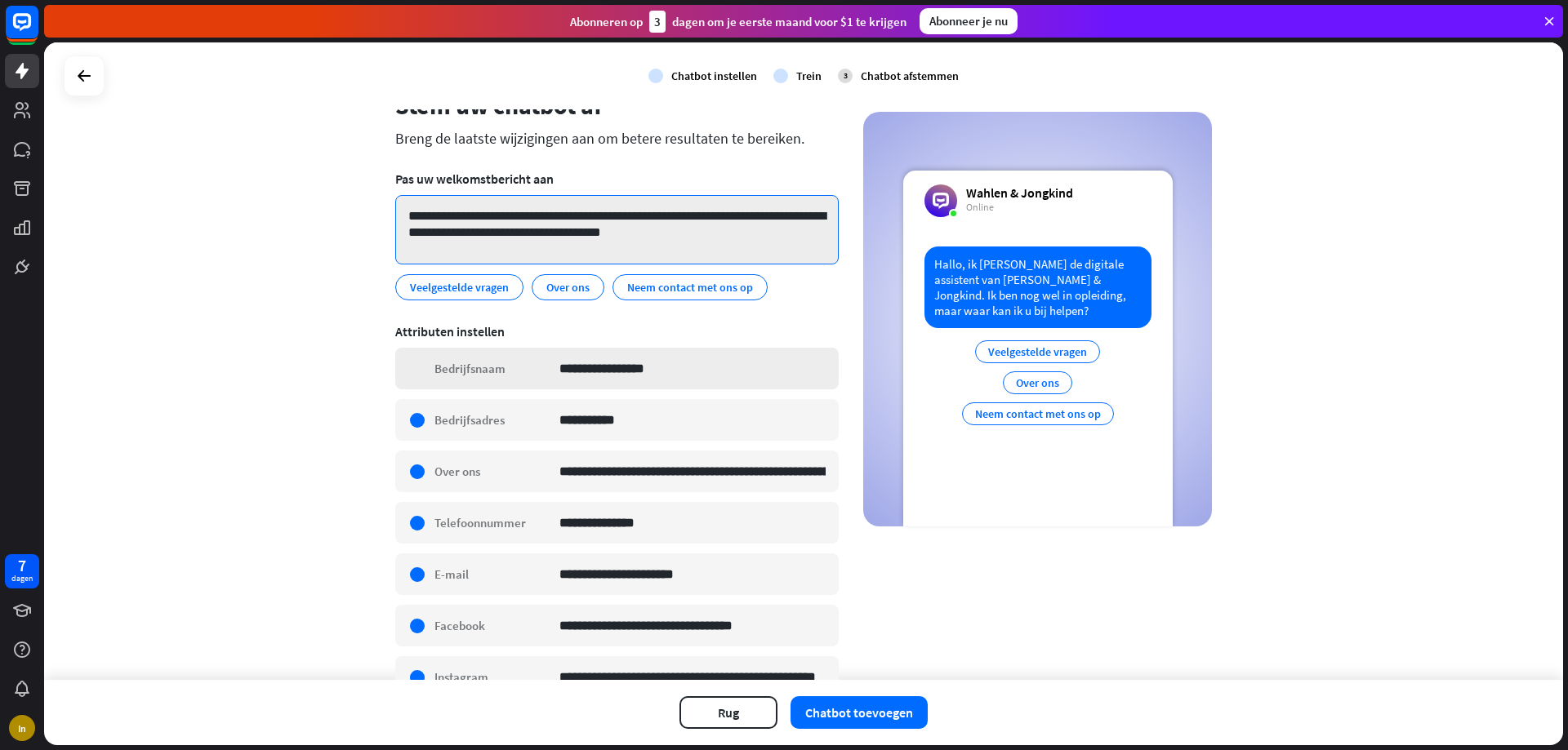
scroll to position [150, 0]
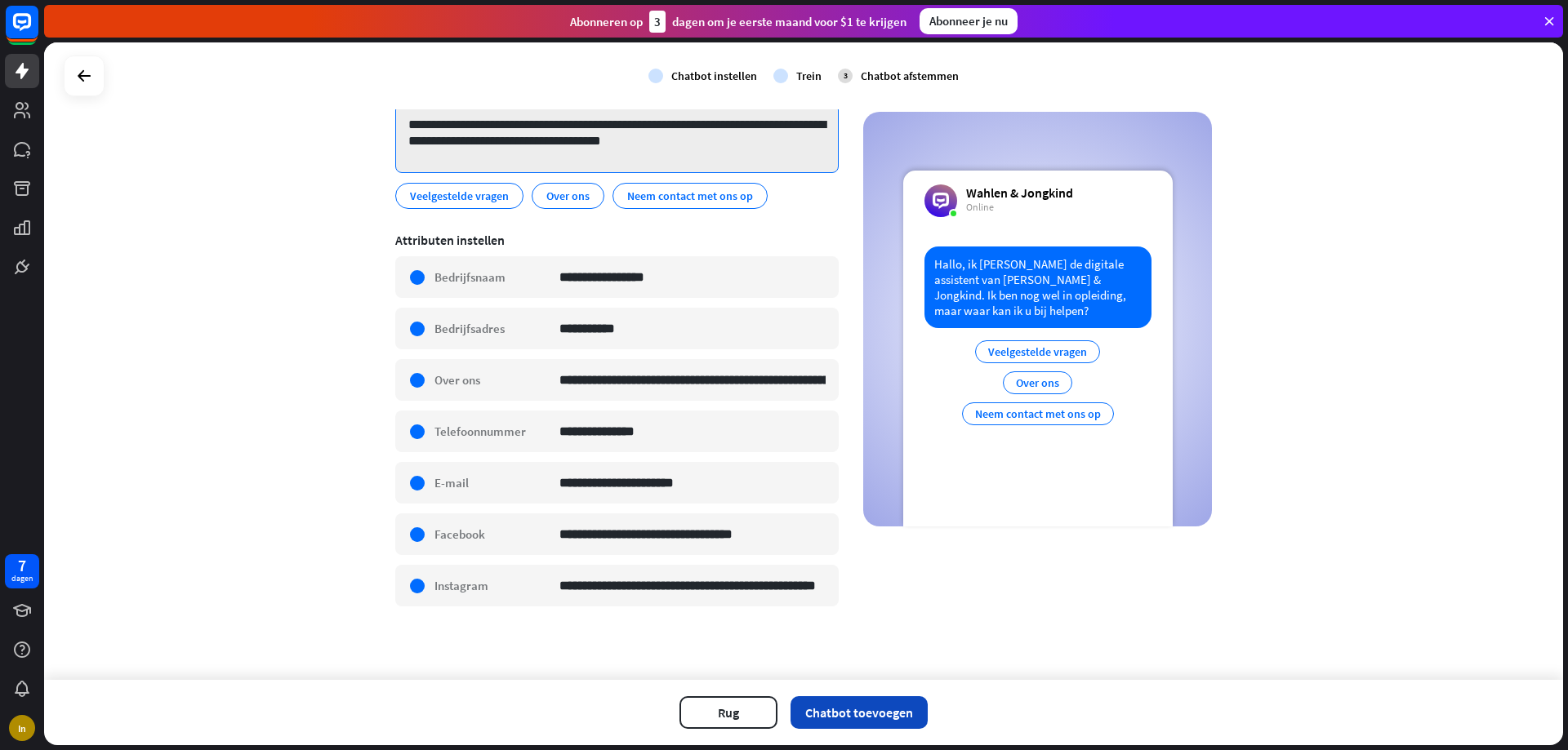
type textarea "**********"
click at [892, 714] on font "Chatbot toevoegen" at bounding box center [859, 713] width 108 height 16
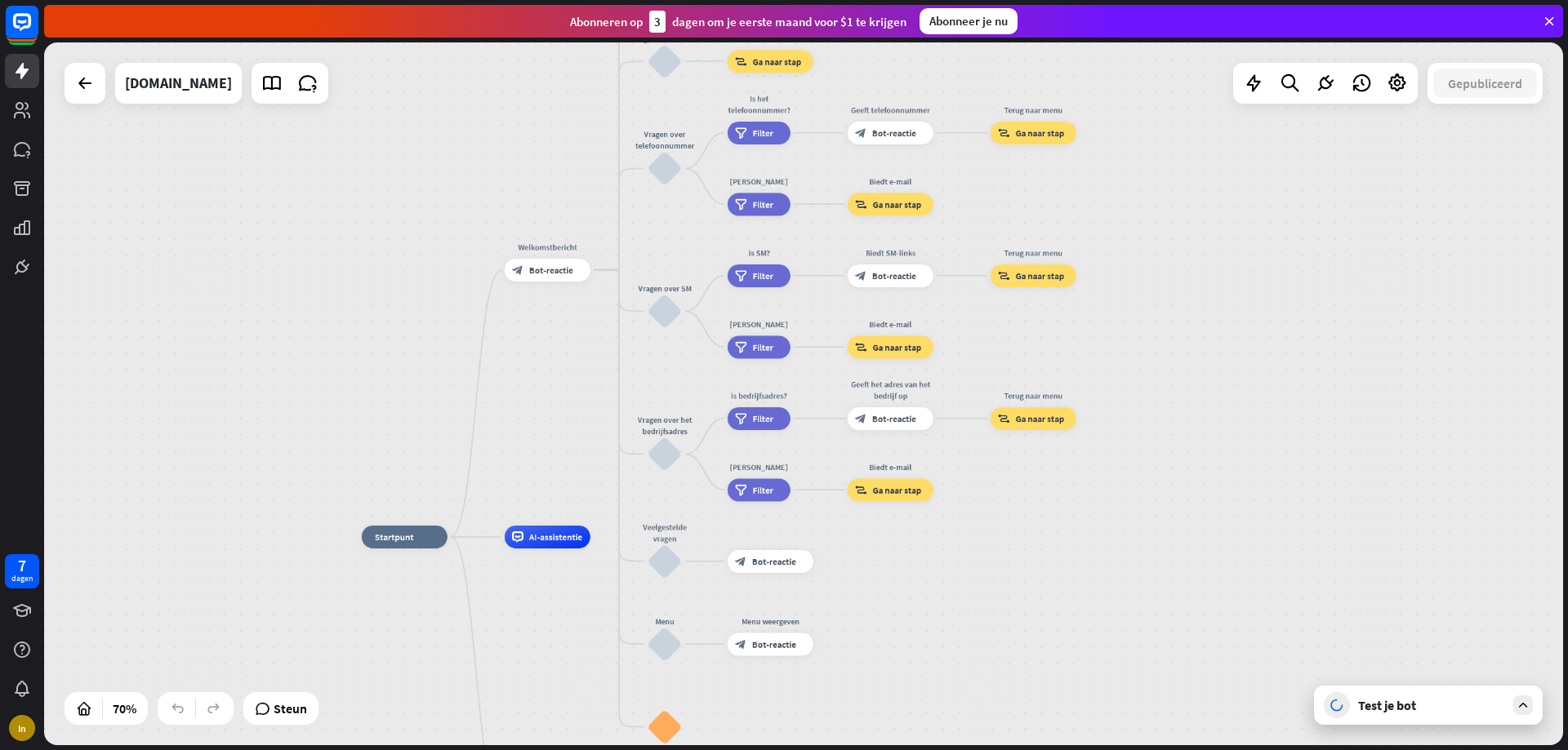
drag, startPoint x: 1185, startPoint y: 460, endPoint x: 885, endPoint y: 628, distance: 343.8
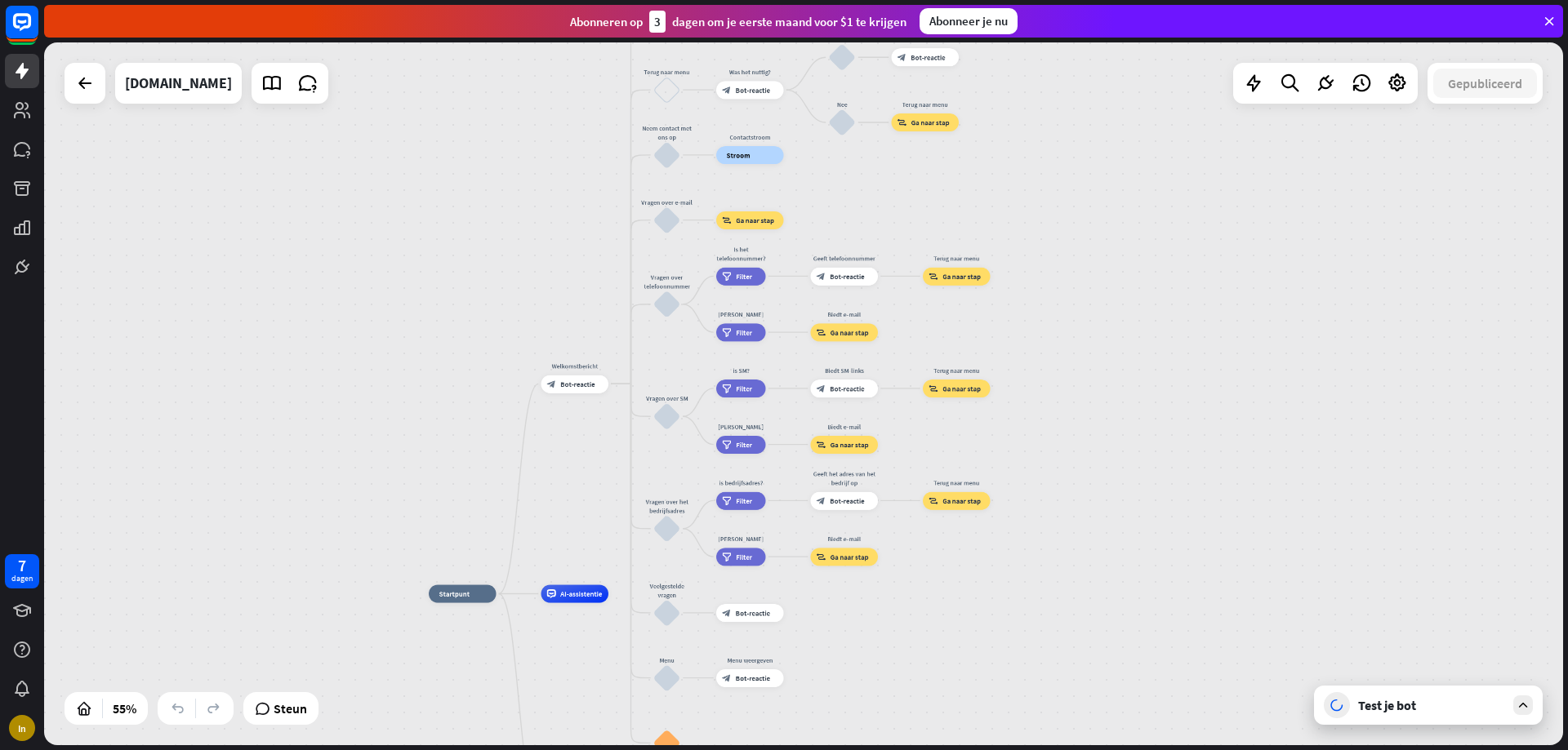
drag, startPoint x: 1123, startPoint y: 342, endPoint x: 1018, endPoint y: 782, distance: 452.4
click at [1018, 750] on html "7 dagen In dichtbij Producthulp Eerste stappen Aan de slag met ChatBot Helpcent…" at bounding box center [784, 375] width 1568 height 750
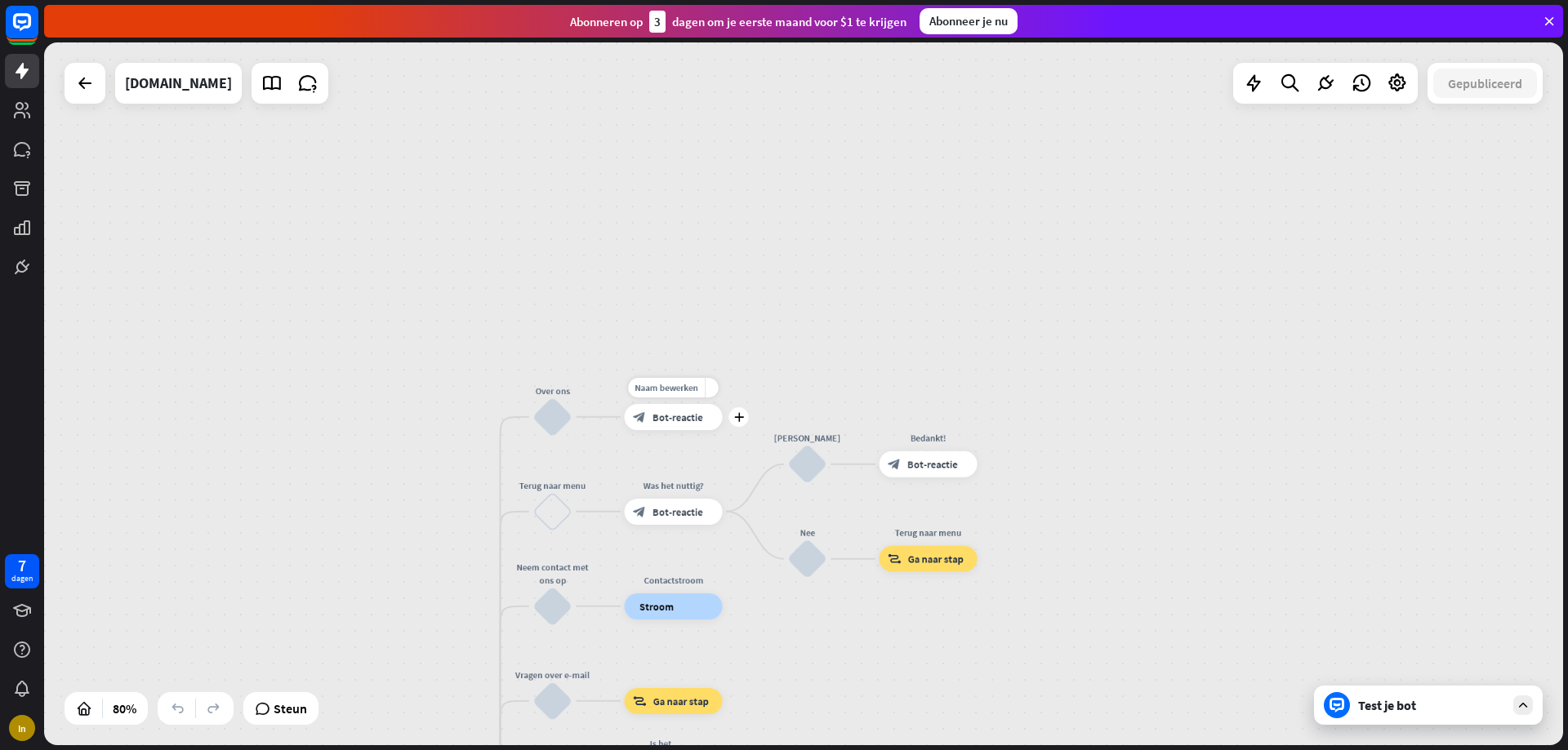
click at [694, 421] on font "Bot-reactie" at bounding box center [678, 417] width 51 height 13
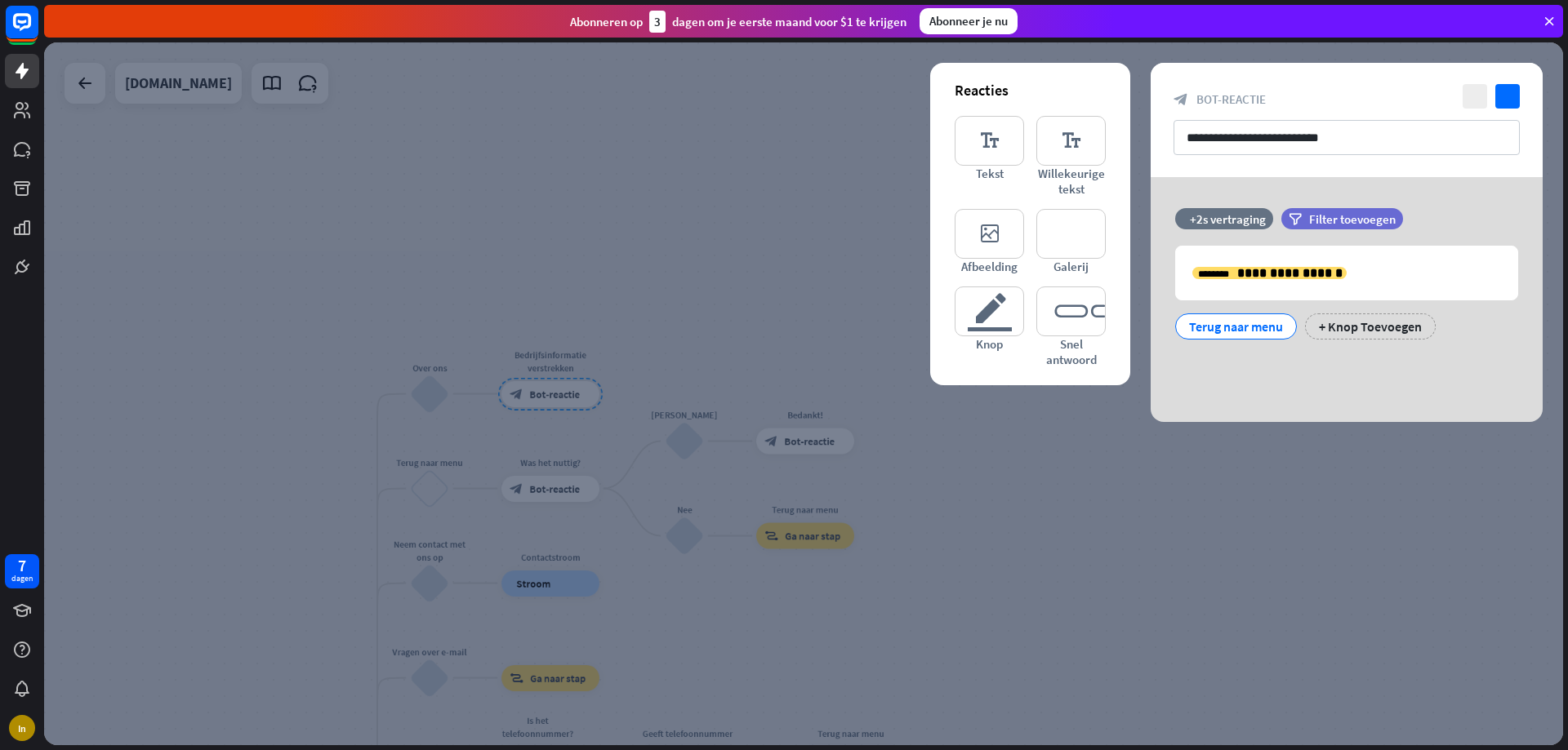
click at [1114, 493] on div at bounding box center [804, 394] width 1519 height 703
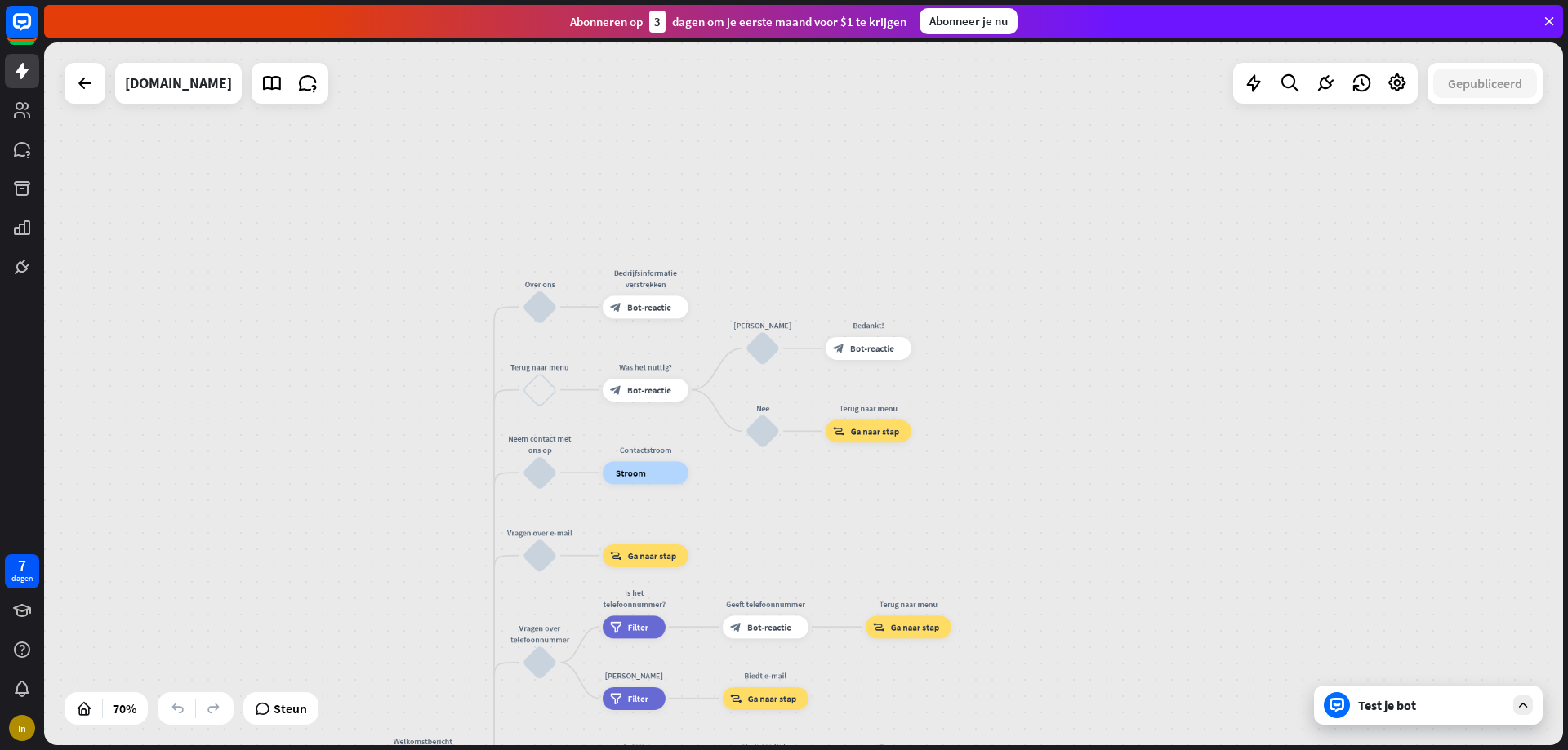
drag, startPoint x: 945, startPoint y: 697, endPoint x: 1035, endPoint y: 457, distance: 256.3
click at [1035, 457] on div "thuis_2 Startpunt Welkomstbericht block_bot_response Bot-reactie Over ons blok_…" at bounding box center [804, 394] width 1519 height 703
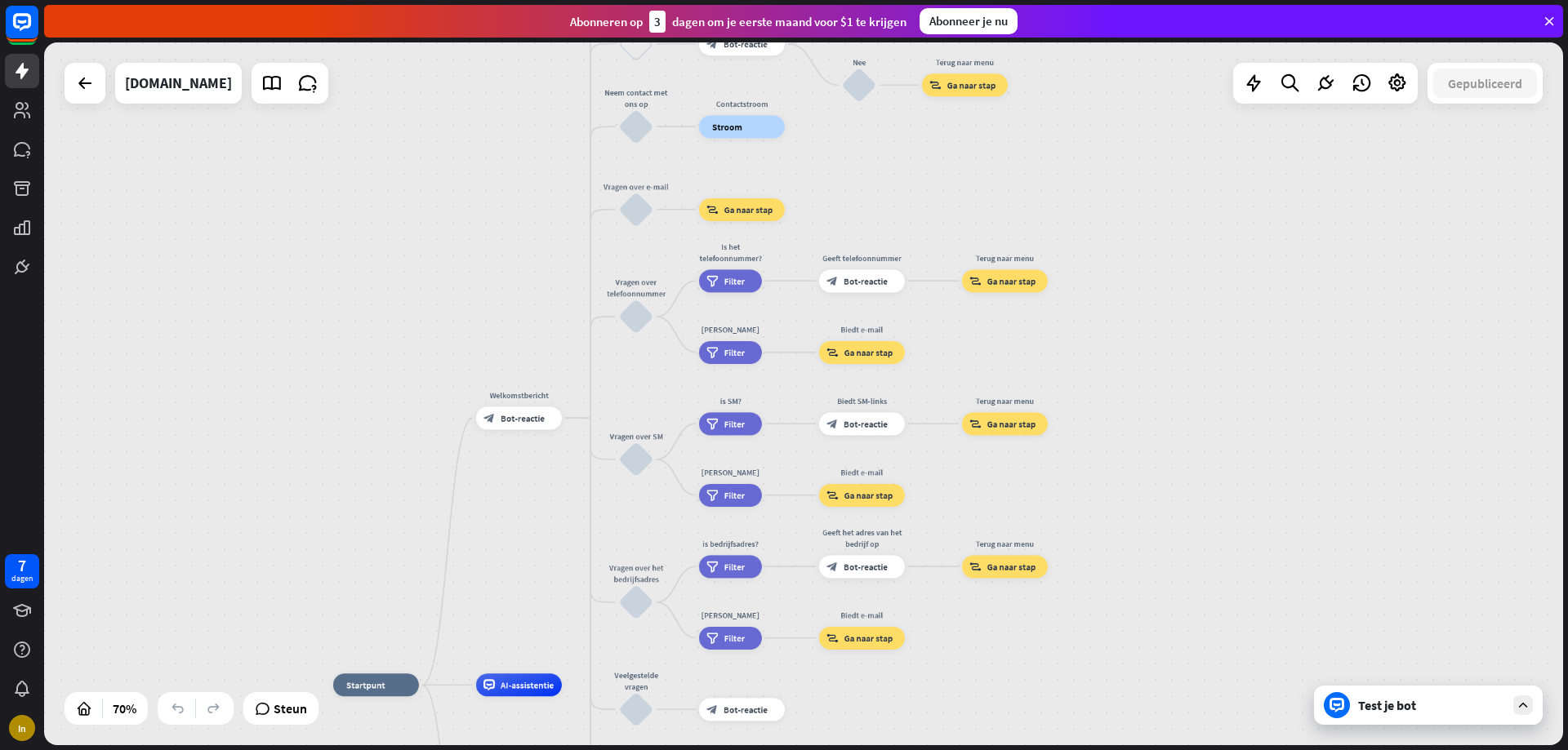
drag, startPoint x: 482, startPoint y: 531, endPoint x: 555, endPoint y: 150, distance: 387.9
click at [555, 150] on div "thuis_2 Startpunt Welkomstbericht block_bot_response Bot-reactie Over ons blok_…" at bounding box center [804, 394] width 1519 height 703
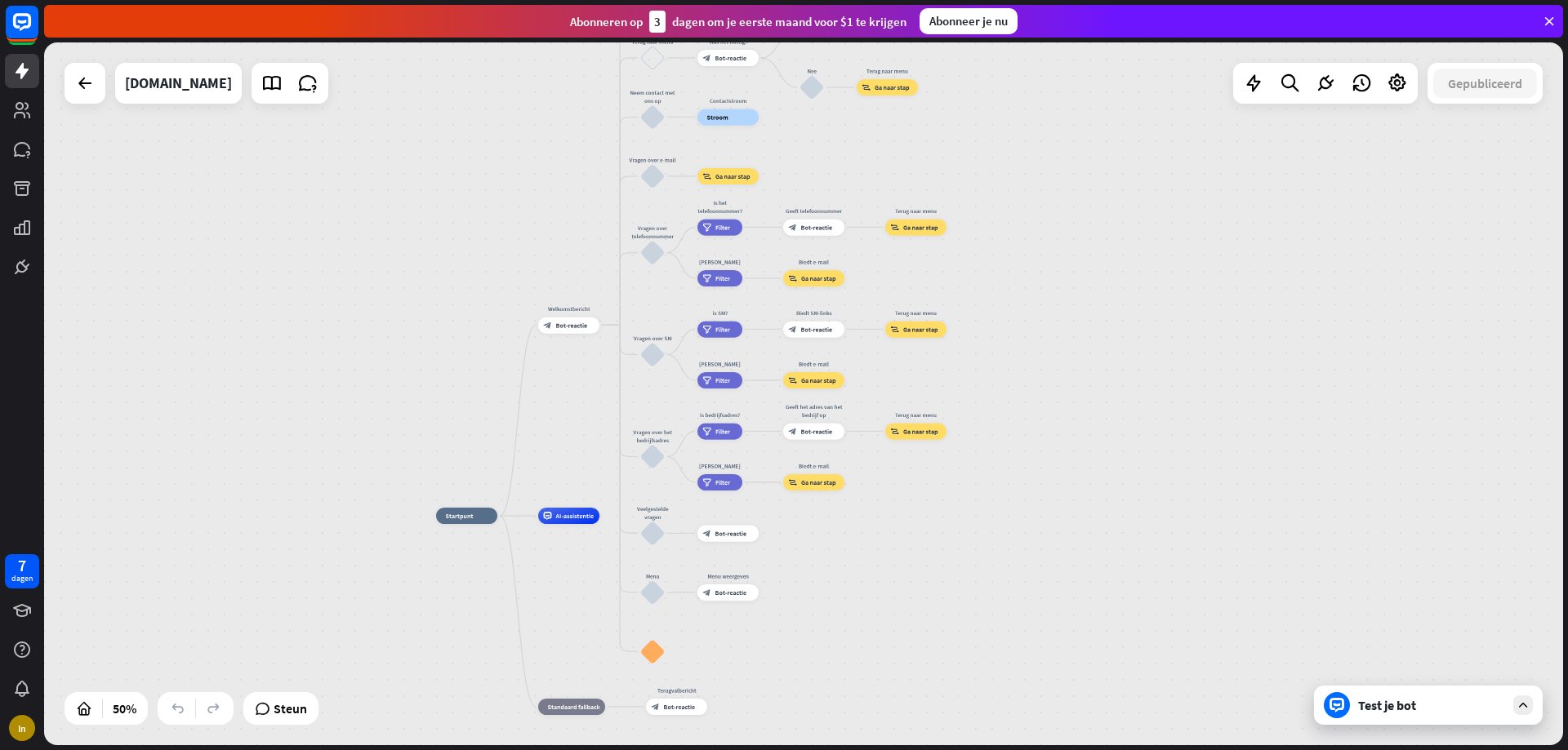
drag, startPoint x: 842, startPoint y: 572, endPoint x: 885, endPoint y: 326, distance: 249.7
click at [885, 516] on div "thuis_2 Startpunt Welkomstbericht block_bot_response Bot-reactie Over ons blok_…" at bounding box center [816, 691] width 760 height 352
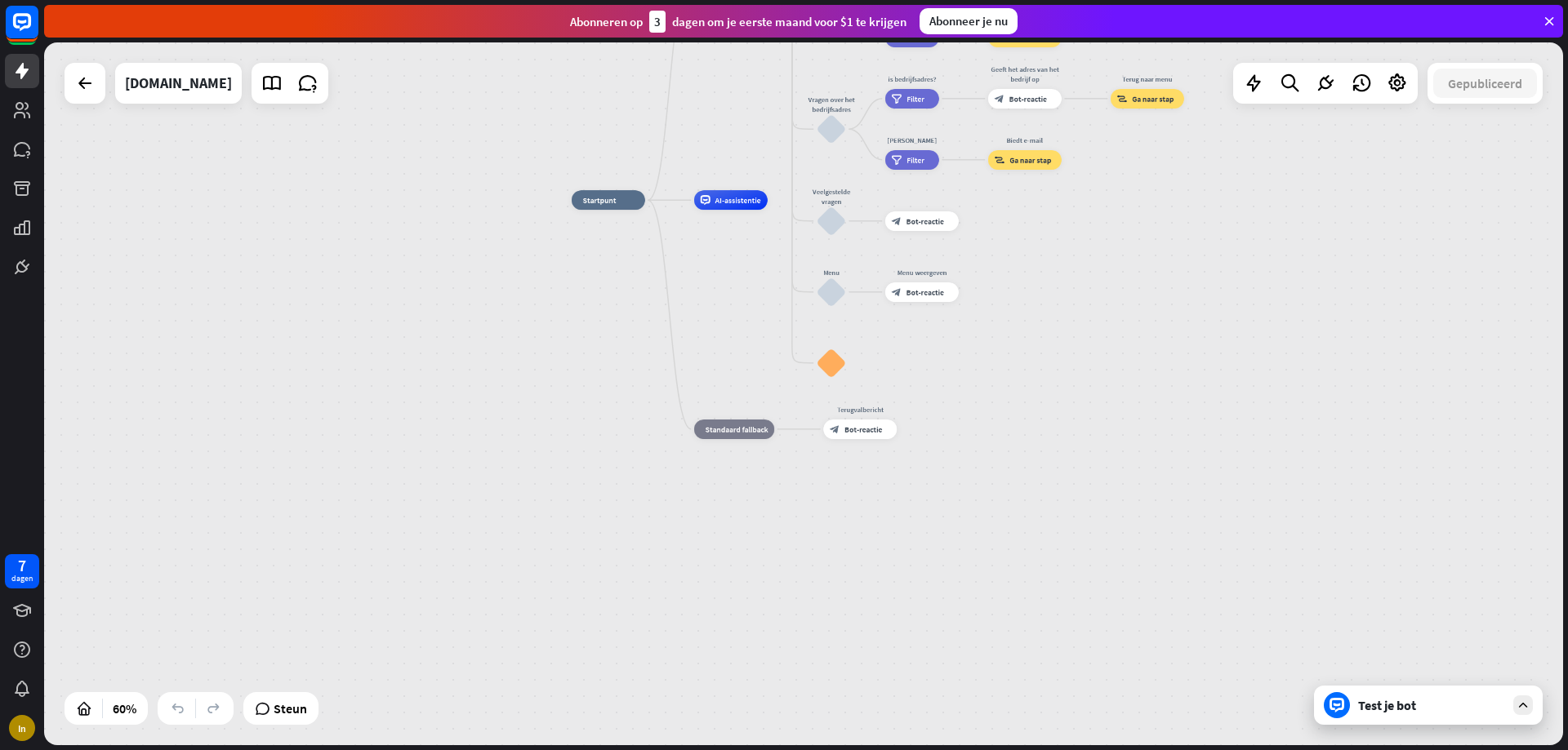
click at [1466, 708] on div "Test je bot" at bounding box center [1432, 706] width 147 height 16
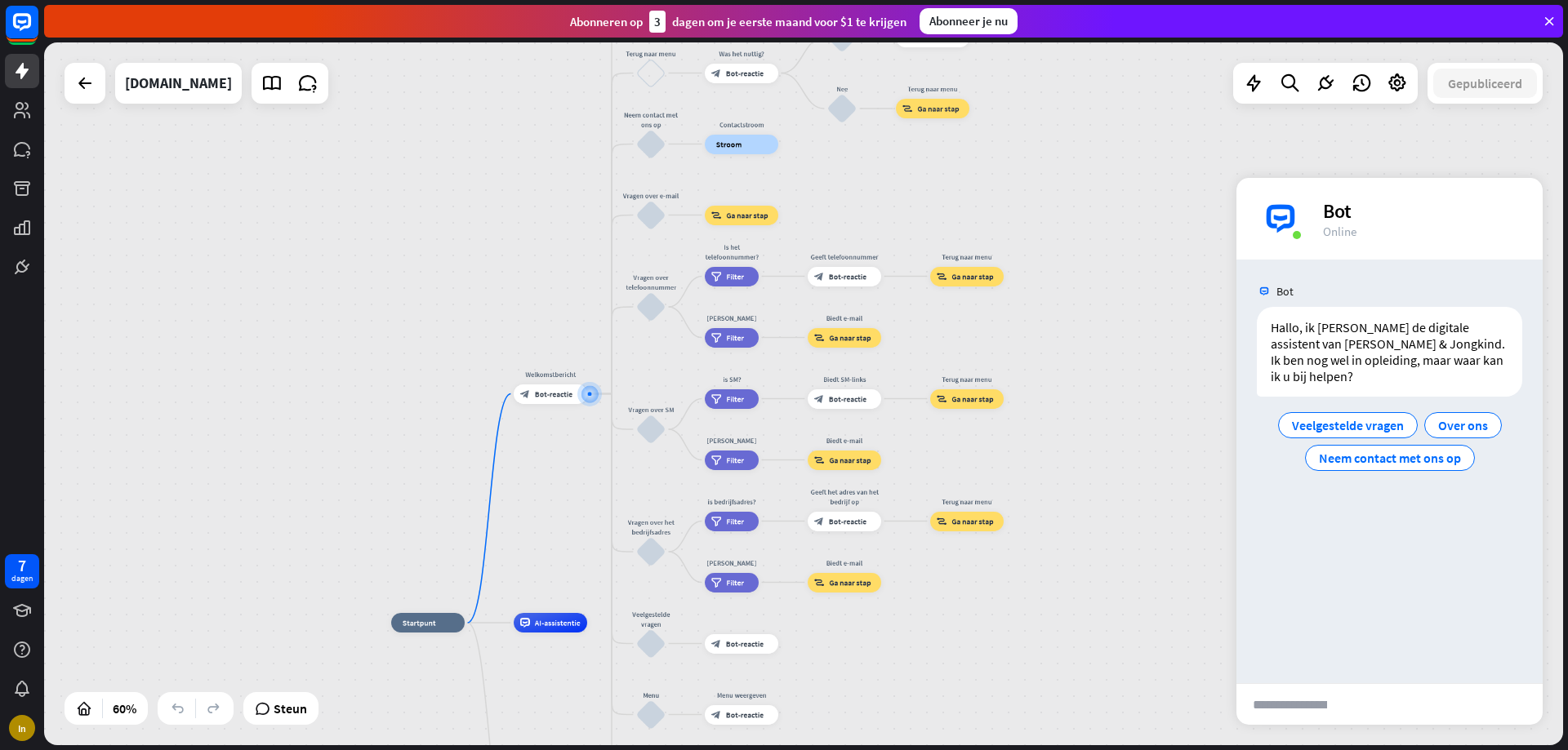
click at [1319, 688] on input "text" at bounding box center [1290, 705] width 107 height 41
type input "**********"
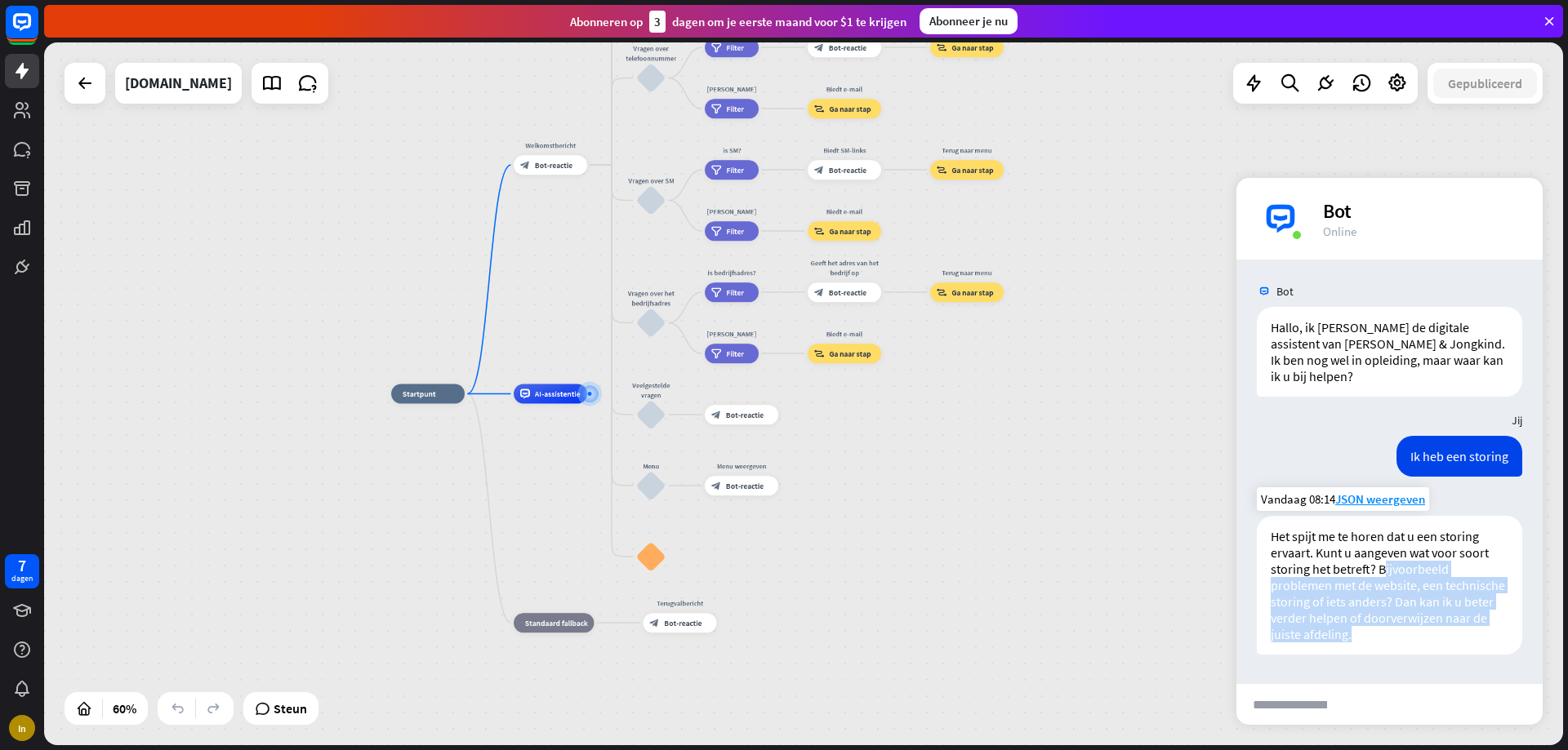
drag, startPoint x: 1392, startPoint y: 629, endPoint x: 1382, endPoint y: 553, distance: 76.7
click at [1382, 553] on div "Het spijt me te horen dat u een storing ervaart. Kunt u aangeven wat voor soort…" at bounding box center [1390, 585] width 265 height 139
click at [1395, 610] on p "Het spijt me te horen dat u een storing ervaart. Kunt u aangeven wat voor soort…" at bounding box center [1390, 585] width 238 height 114
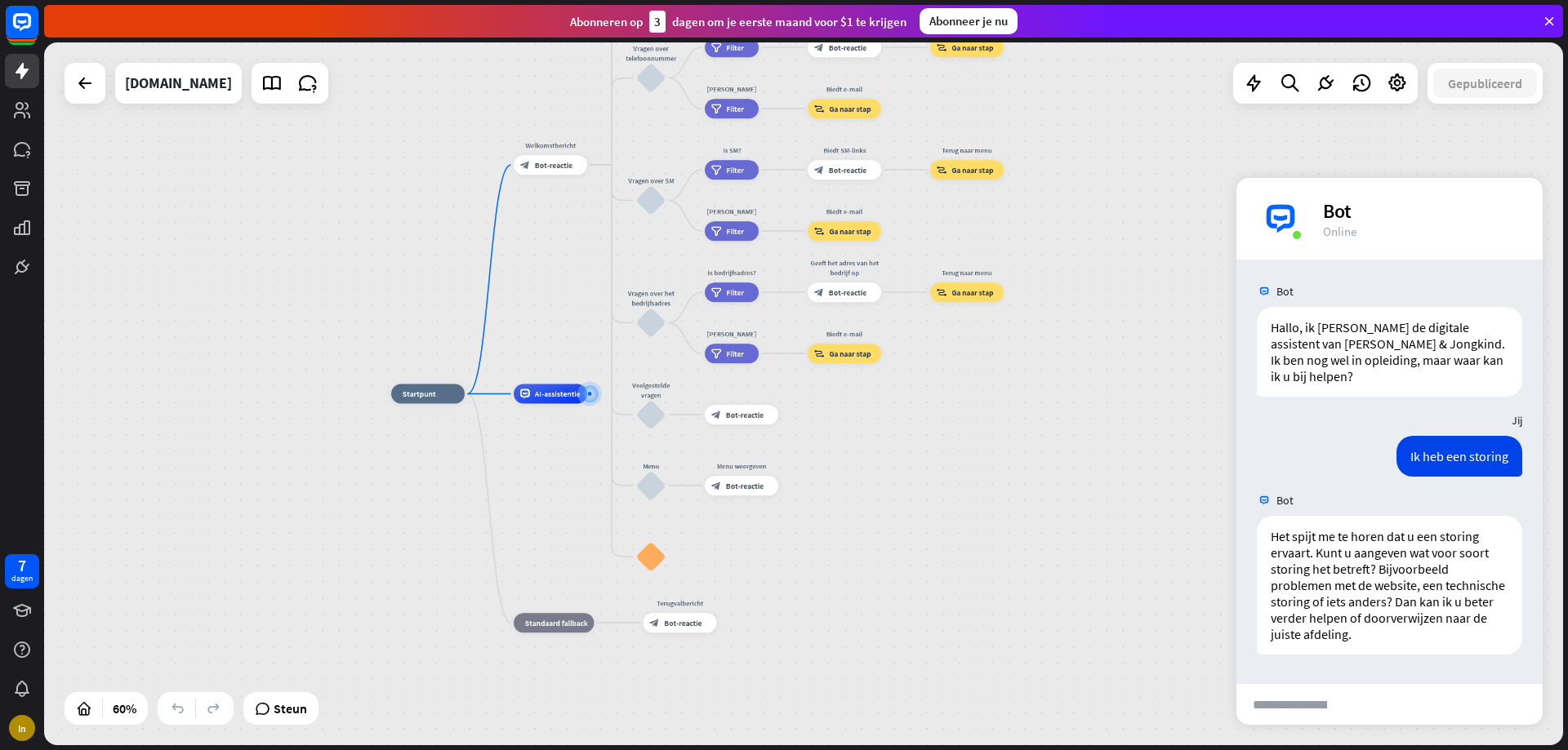
click at [1331, 698] on input "text" at bounding box center [1290, 705] width 107 height 41
type input "**********"
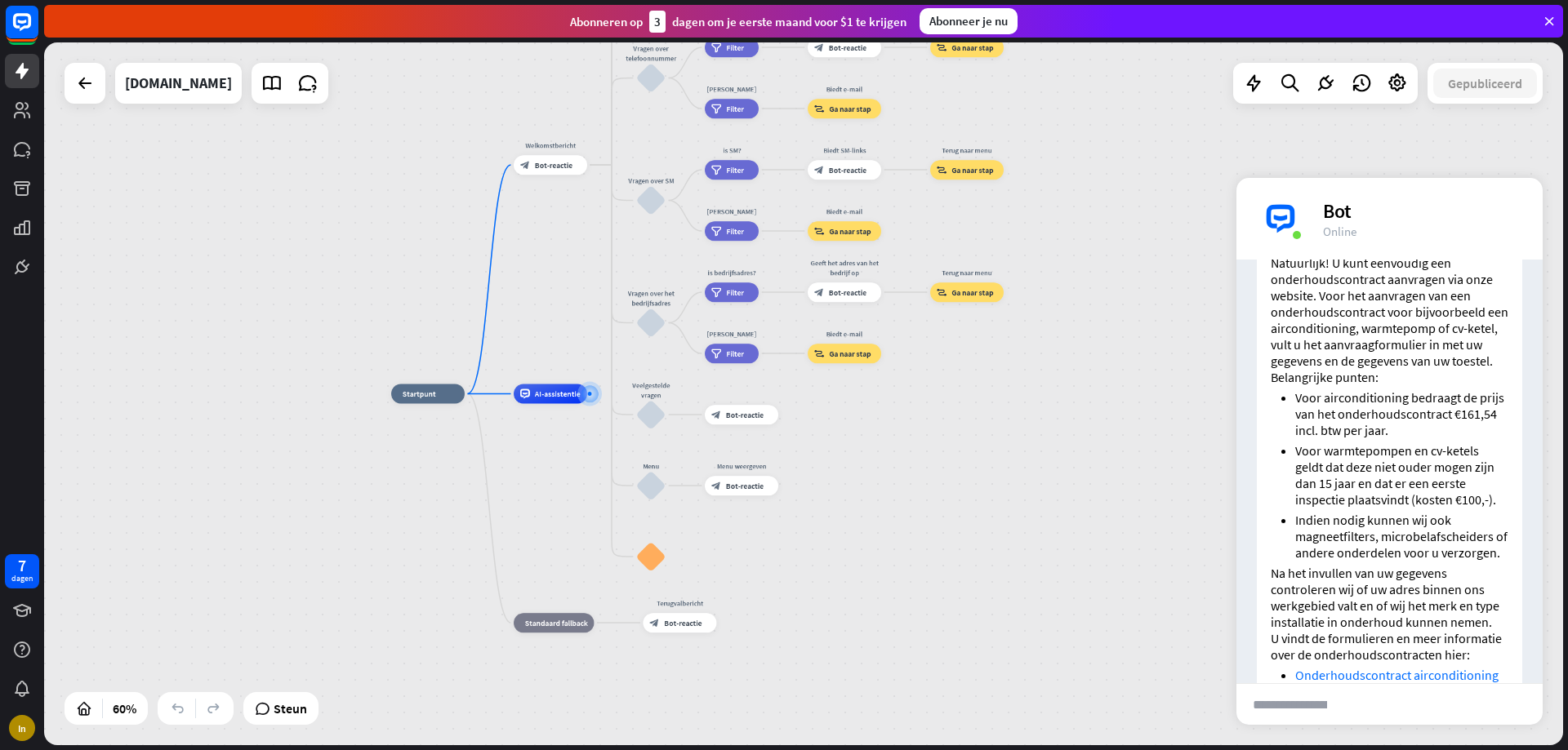
scroll to position [711, 0]
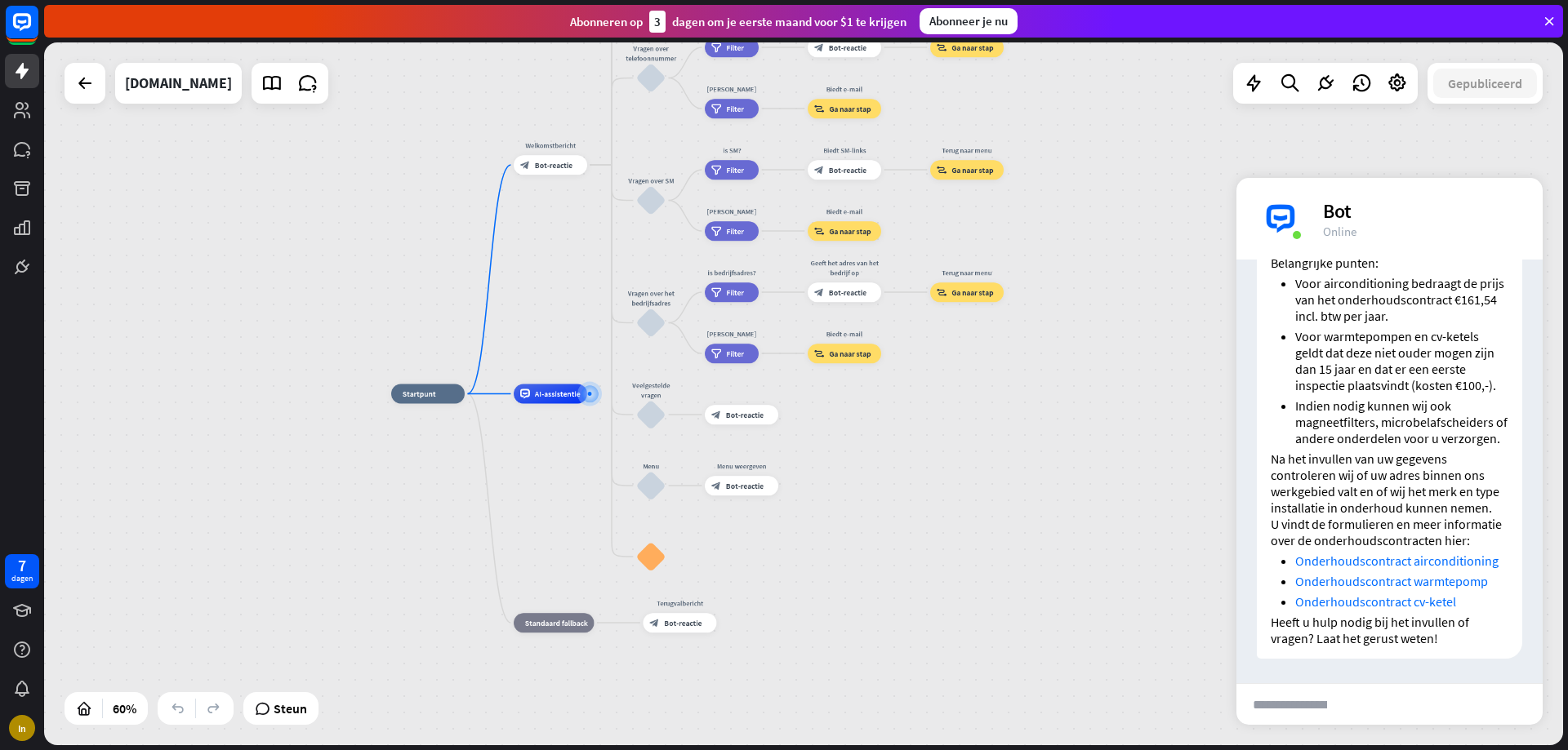
click at [1387, 599] on link "Onderhoudscontract cv-ketel" at bounding box center [1376, 602] width 161 height 16
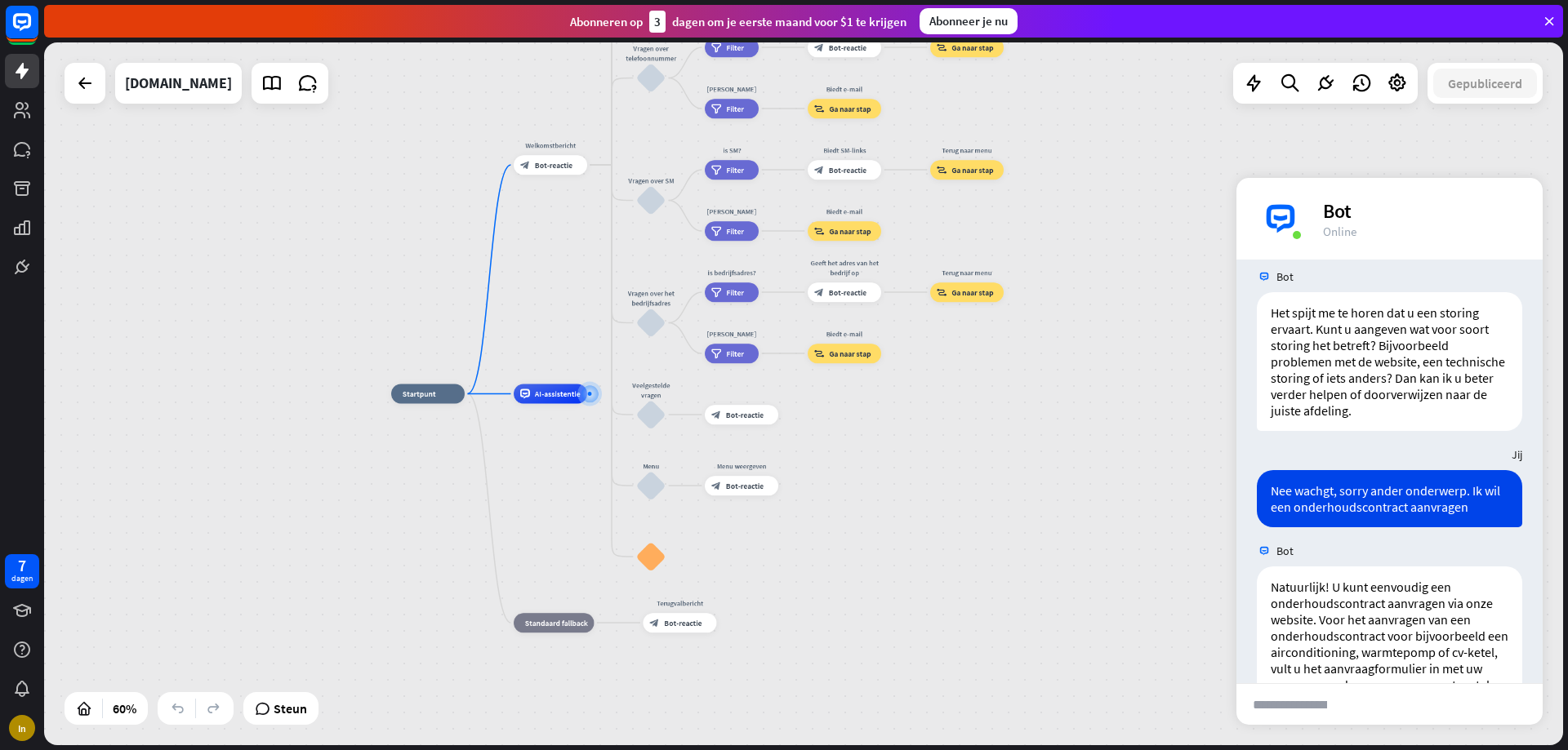
scroll to position [222, 0]
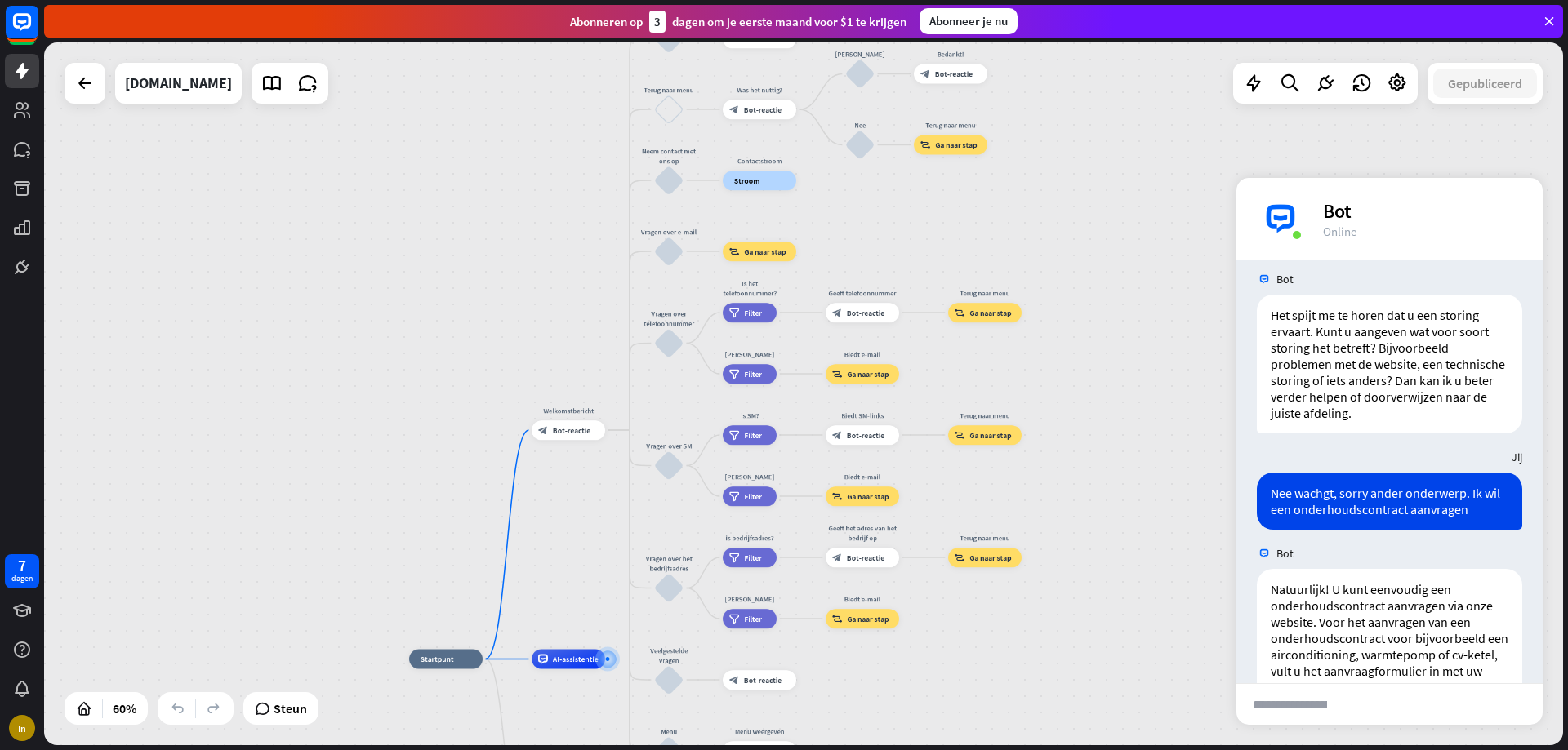
drag, startPoint x: 1030, startPoint y: 517, endPoint x: 1048, endPoint y: 782, distance: 265.6
click at [1048, 750] on html "7 dagen In dichtbij Producthulp Eerste stappen Aan de slag met ChatBot Helpcent…" at bounding box center [784, 375] width 1568 height 750
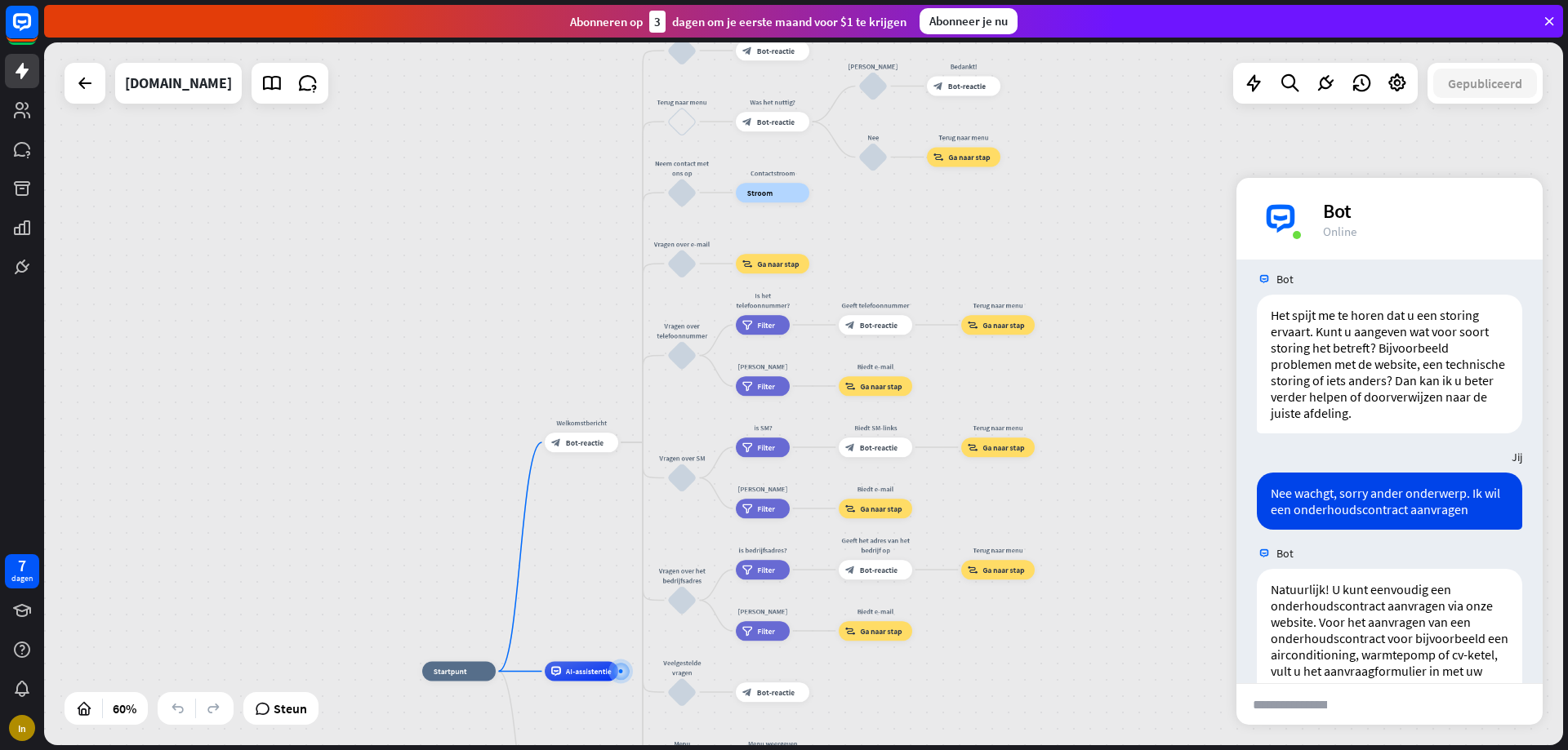
drag, startPoint x: 631, startPoint y: 429, endPoint x: 644, endPoint y: 441, distance: 17.7
click at [644, 441] on div "thuis_2 Startpunt Welkomstbericht block_bot_response Bot-reactie Over ons blok_…" at bounding box center [804, 394] width 1519 height 703
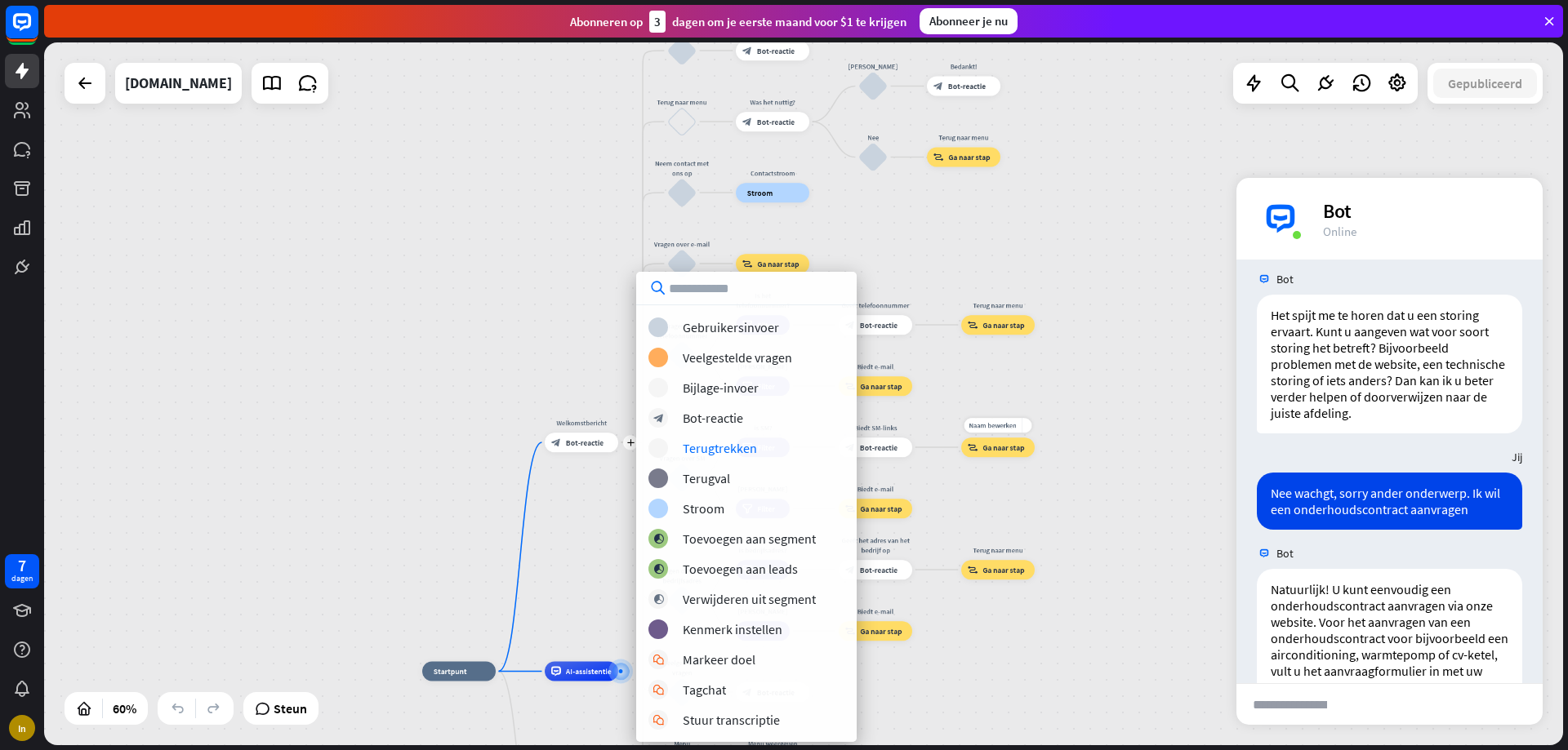
click at [1078, 404] on div "thuis_2 Startpunt plus Welkomstbericht block_bot_response Bot-reactie Over ons …" at bounding box center [804, 394] width 1519 height 703
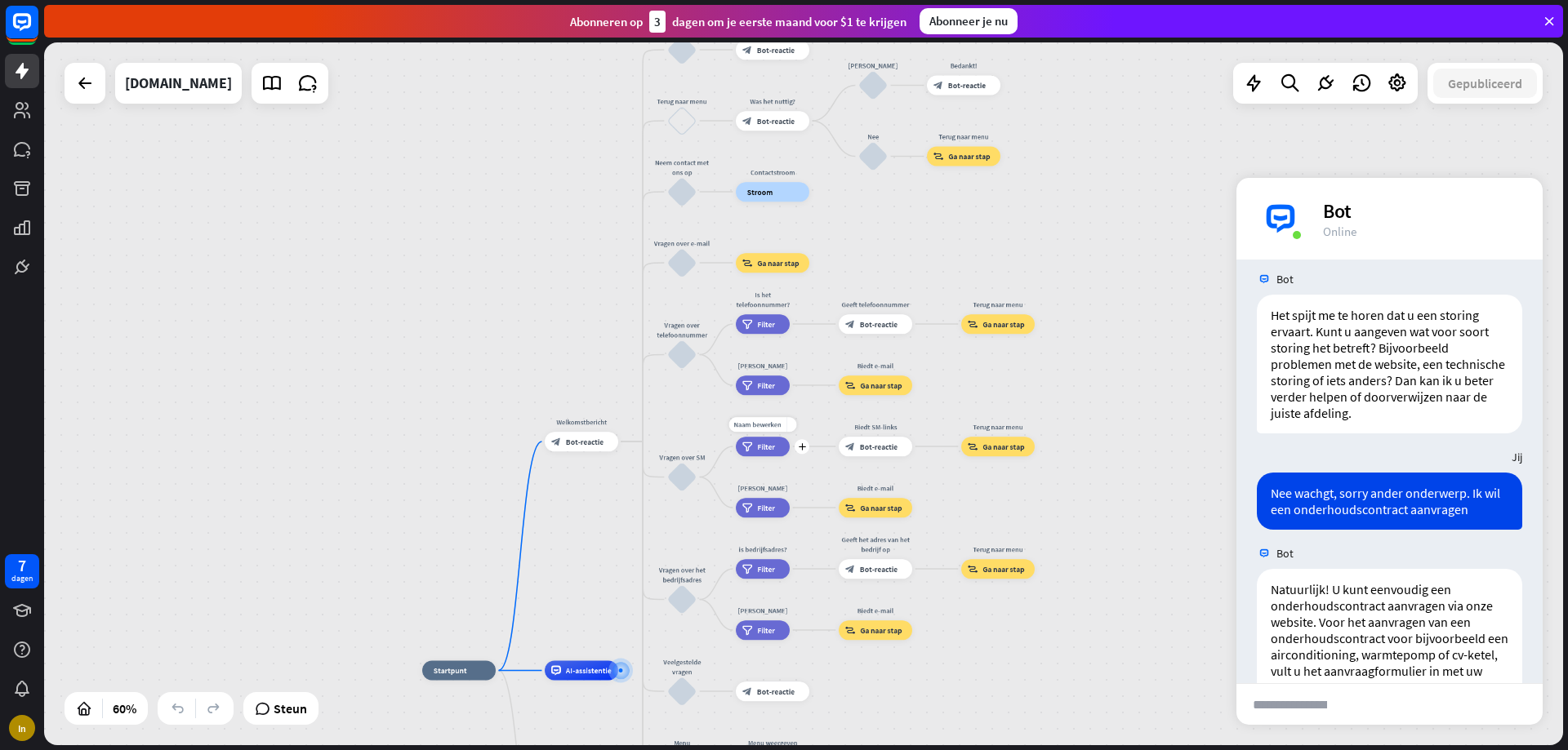
click at [769, 457] on div "Naam bewerken meer_geel plus filter Filter" at bounding box center [763, 447] width 54 height 20
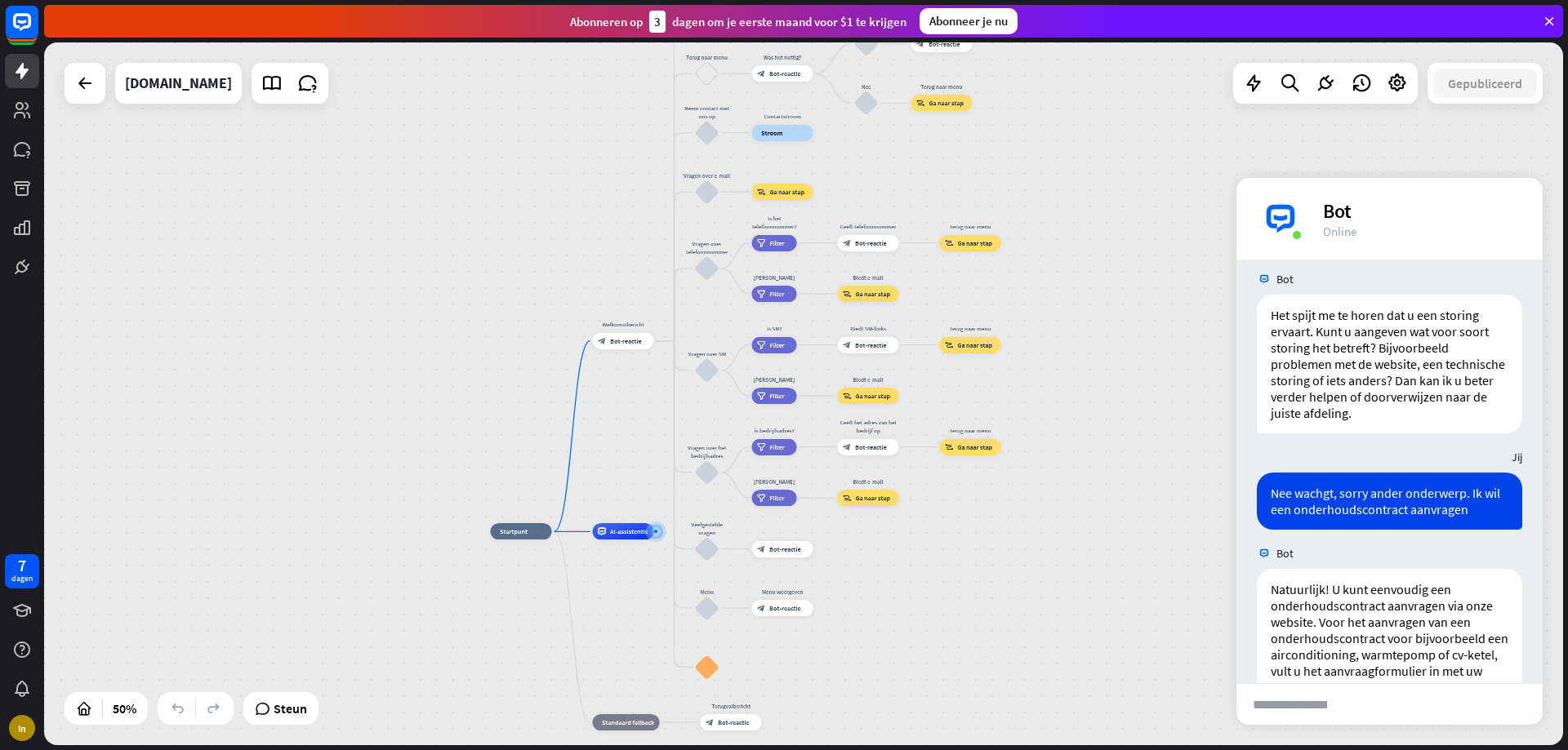
drag, startPoint x: 1030, startPoint y: 683, endPoint x: 1013, endPoint y: 574, distance: 110.3
click at [1013, 574] on div "thuis_2 Startpunt Welkomstbericht block_bot_response Bot-reactie Over ons blok_…" at bounding box center [871, 707] width 760 height 352
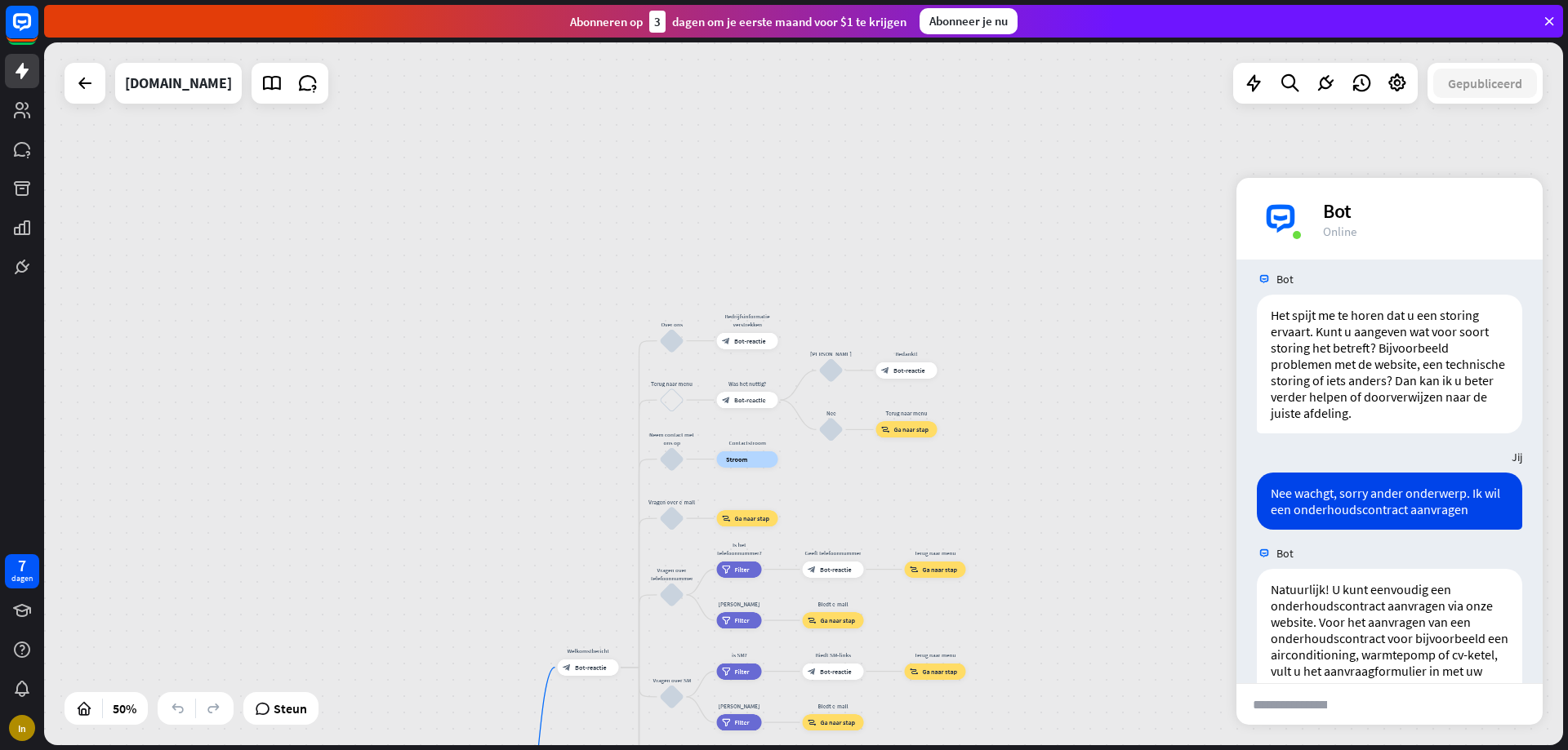
drag, startPoint x: 1001, startPoint y: 155, endPoint x: 968, endPoint y: 480, distance: 326.7
click at [968, 480] on div "thuis_2 Startpunt Welkomstbericht block_bot_response Bot-reactie Over ons blok_…" at bounding box center [804, 394] width 1519 height 703
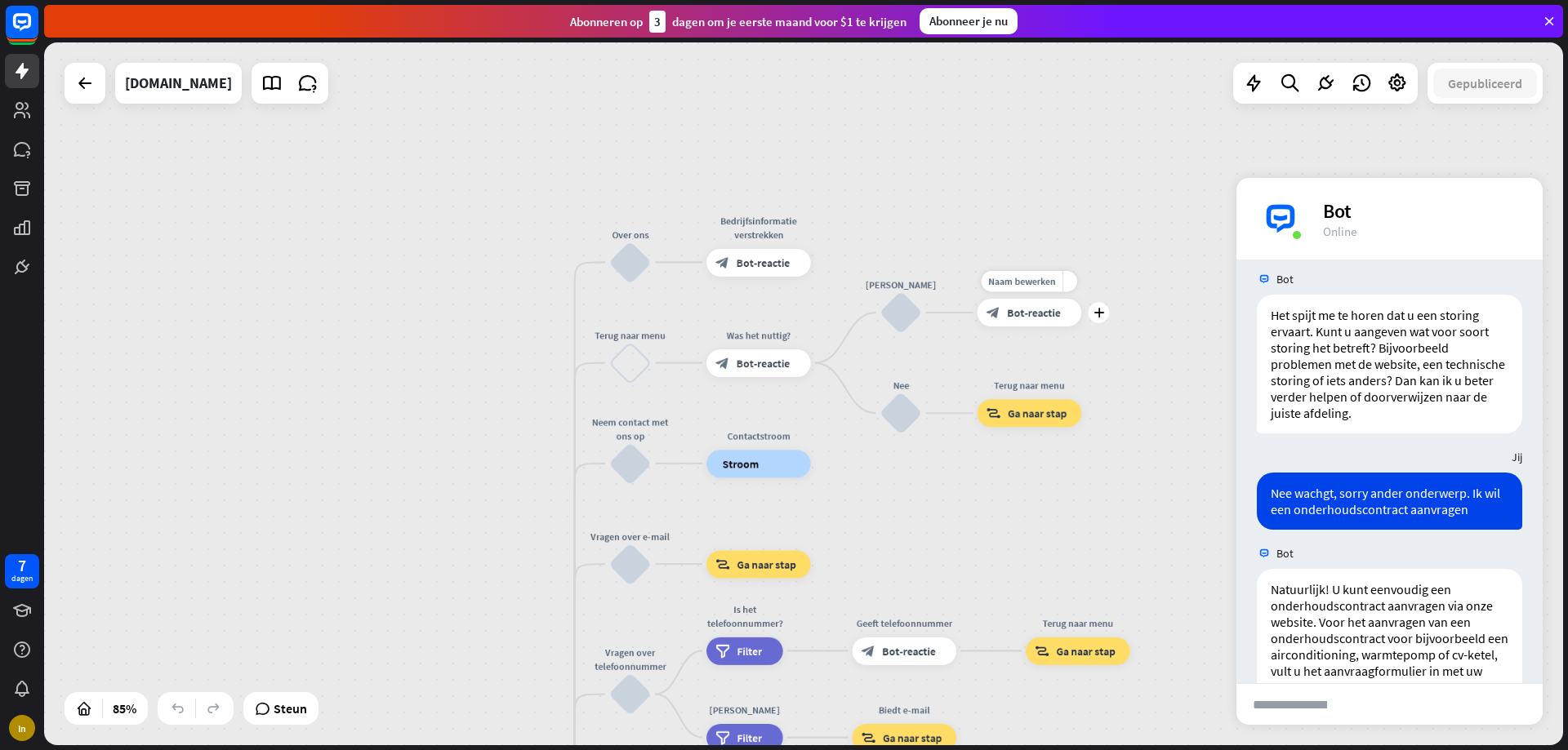
click at [1049, 319] on font "Bot-reactie" at bounding box center [1034, 313] width 53 height 14
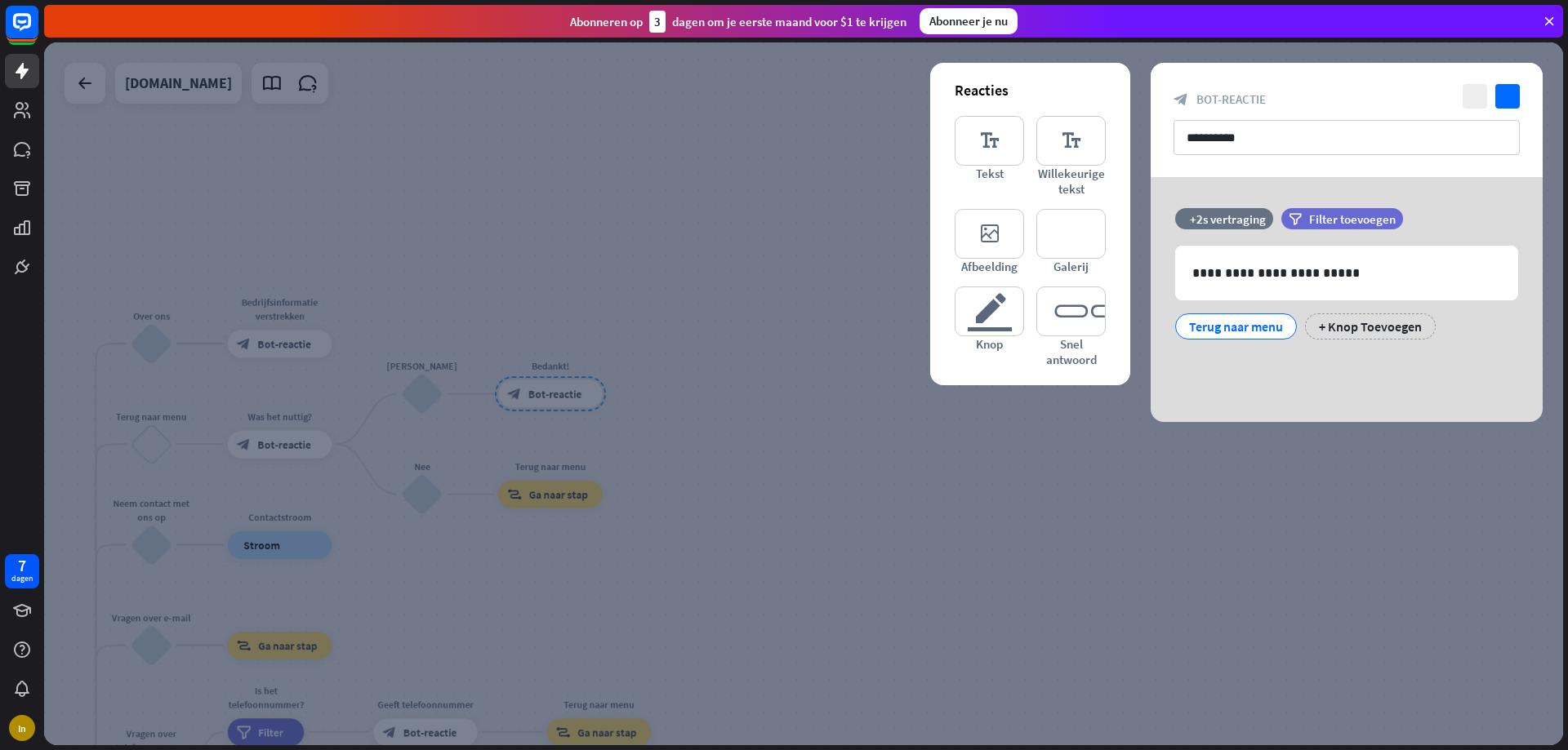
click at [1296, 402] on div "**********" at bounding box center [1347, 300] width 392 height 245
click at [1285, 467] on div at bounding box center [804, 394] width 1519 height 703
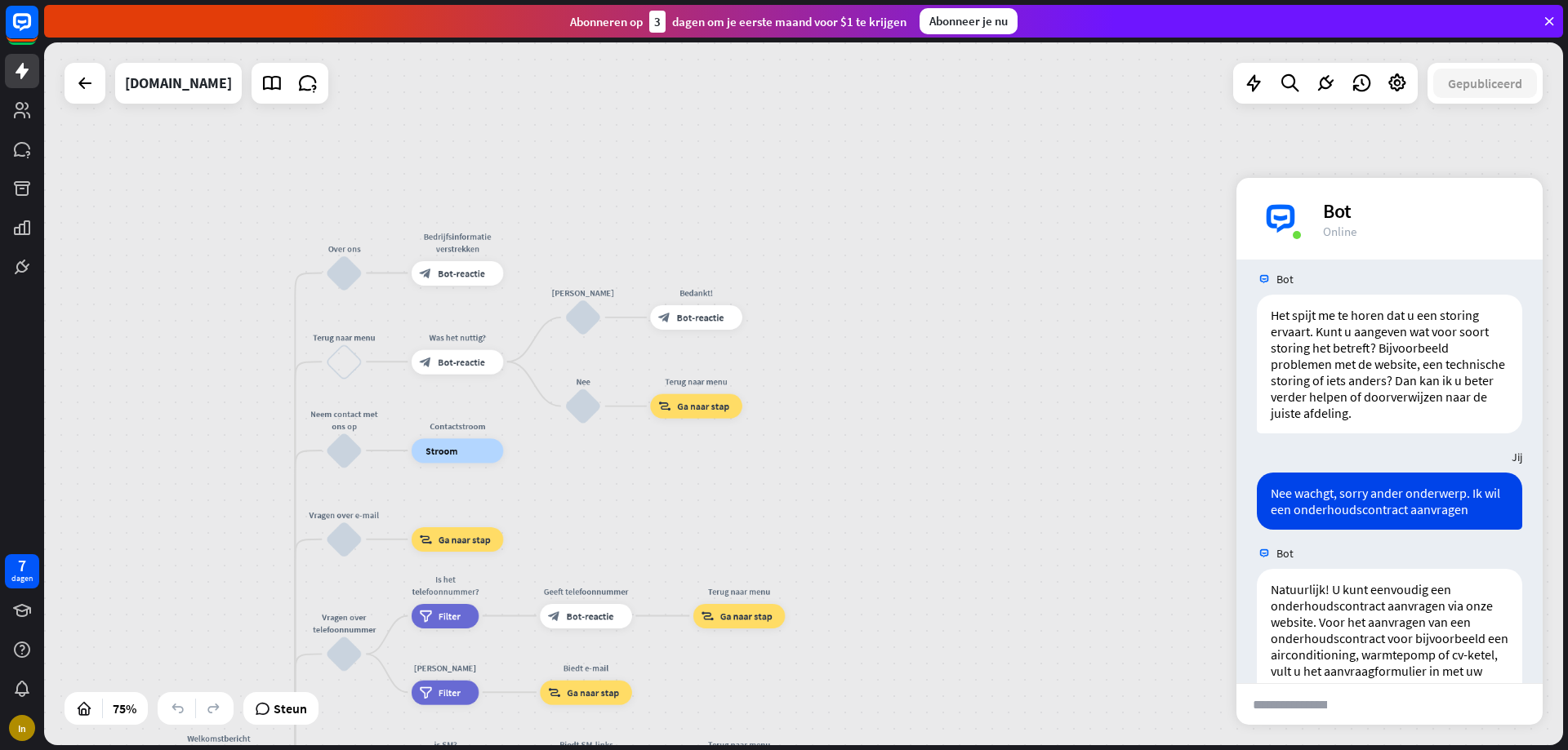
drag, startPoint x: 791, startPoint y: 587, endPoint x: 811, endPoint y: 575, distance: 23.3
click at [811, 575] on div "thuis_2 Startpunt Welkomstbericht block_bot_response Bot-reactie Over ons blok_…" at bounding box center [804, 394] width 1519 height 703
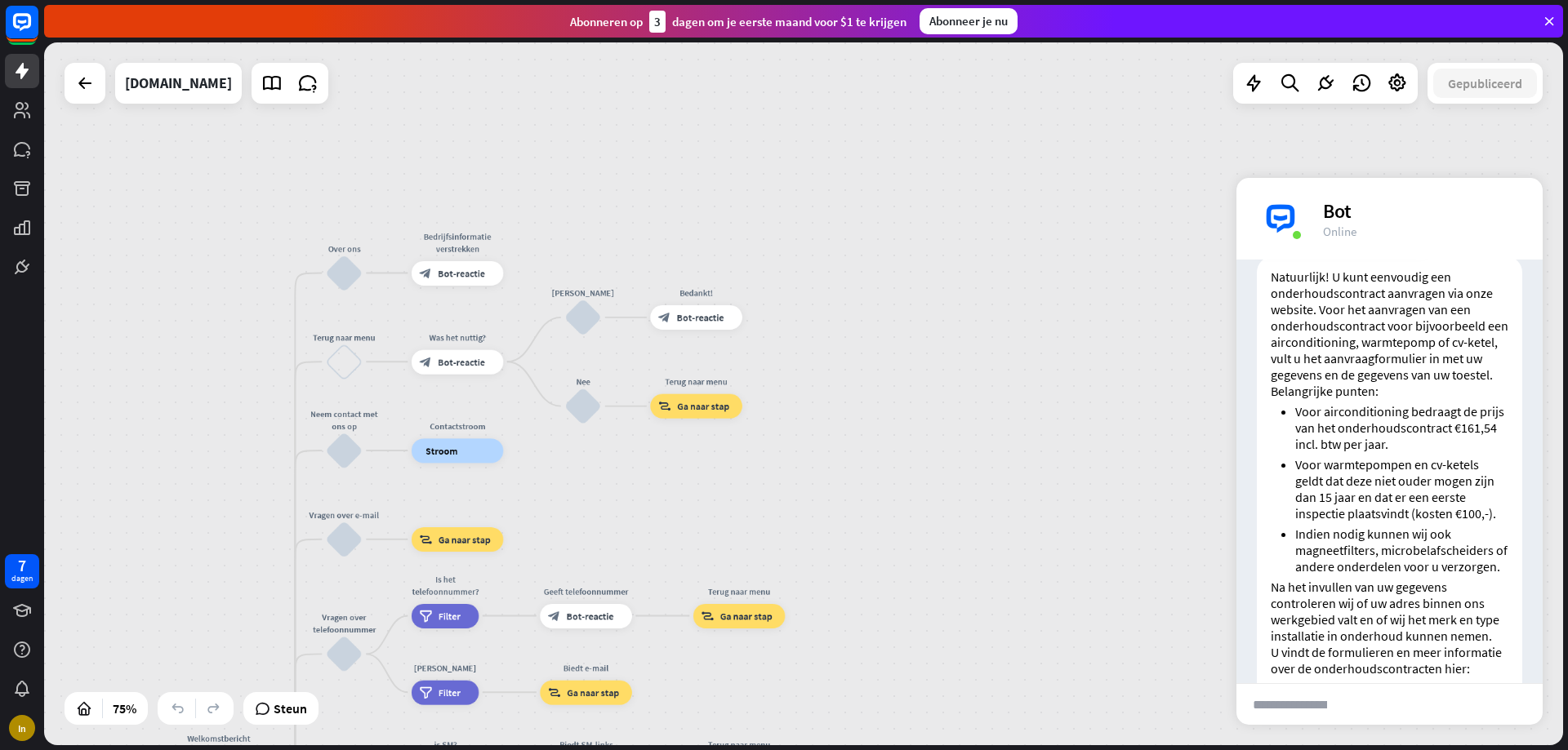
scroll to position [711, 0]
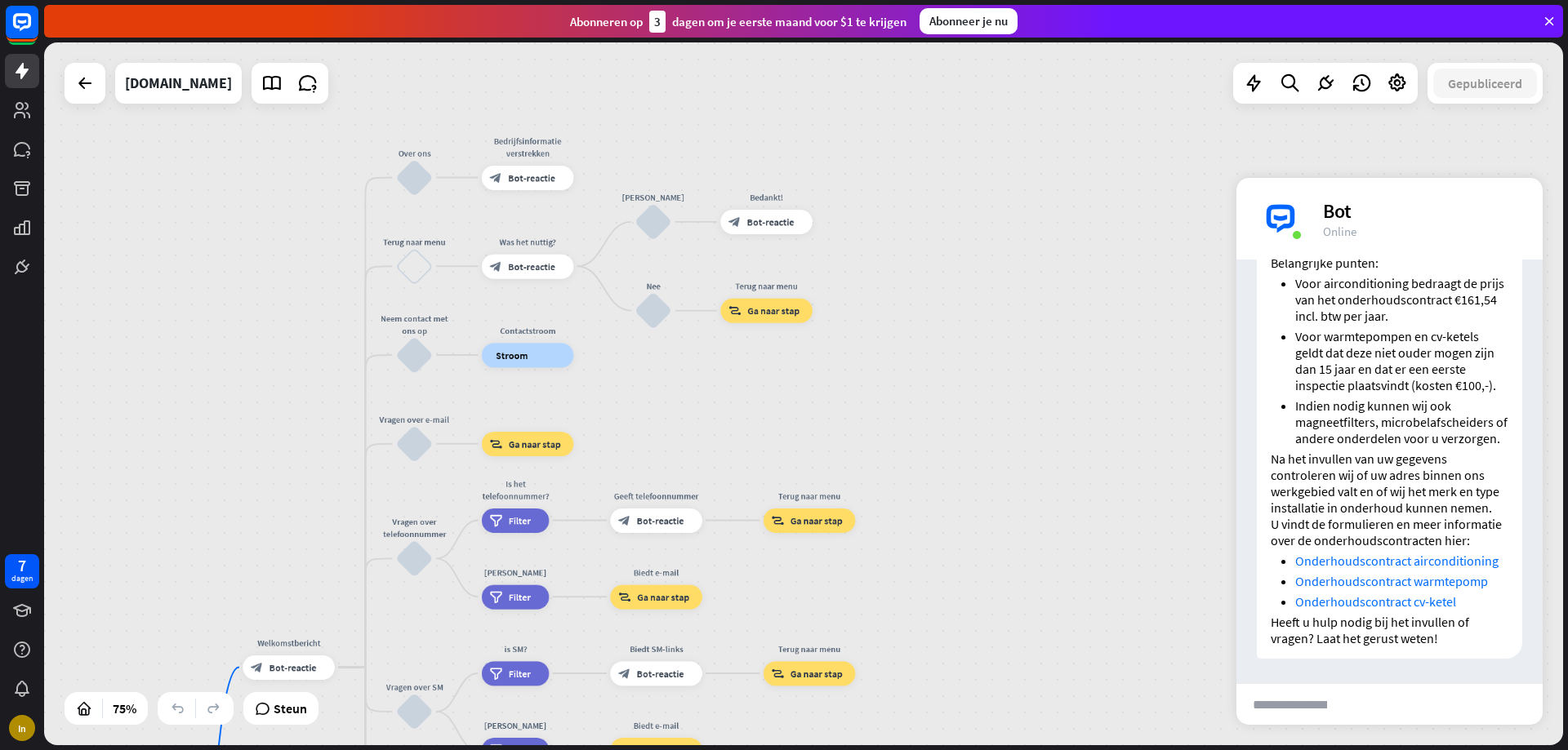
drag, startPoint x: 611, startPoint y: 438, endPoint x: 635, endPoint y: 400, distance: 44.9
click at [635, 400] on div "thuis_2 Startpunt Welkomstbericht block_bot_response Bot-reactie Over ons blok_…" at bounding box center [804, 394] width 1519 height 703
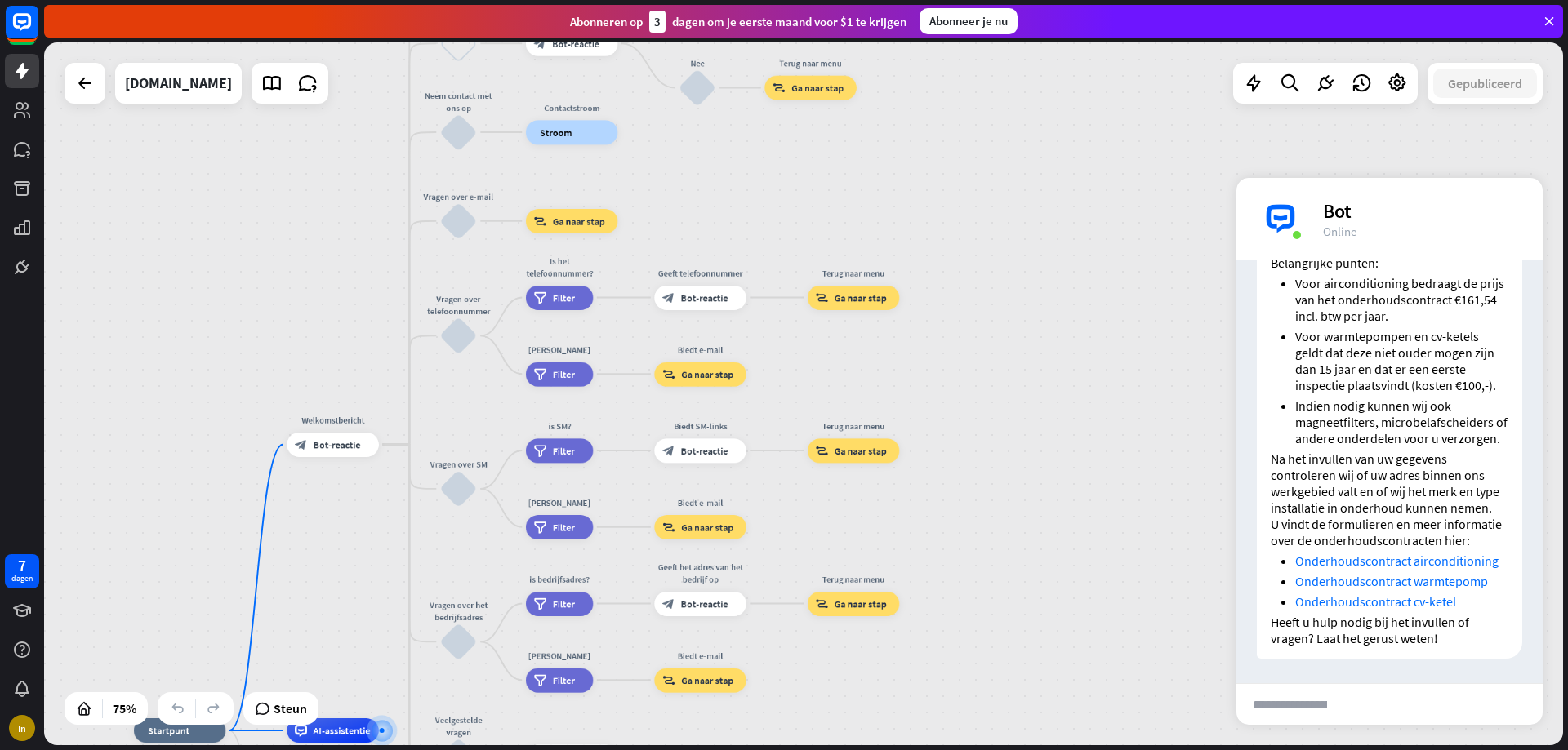
drag, startPoint x: 419, startPoint y: 600, endPoint x: 440, endPoint y: 414, distance: 187.2
click at [440, 414] on div "thuis_2 Startpunt Welkomstbericht block_bot_response Bot-reactie Over ons blok_…" at bounding box center [804, 394] width 1519 height 703
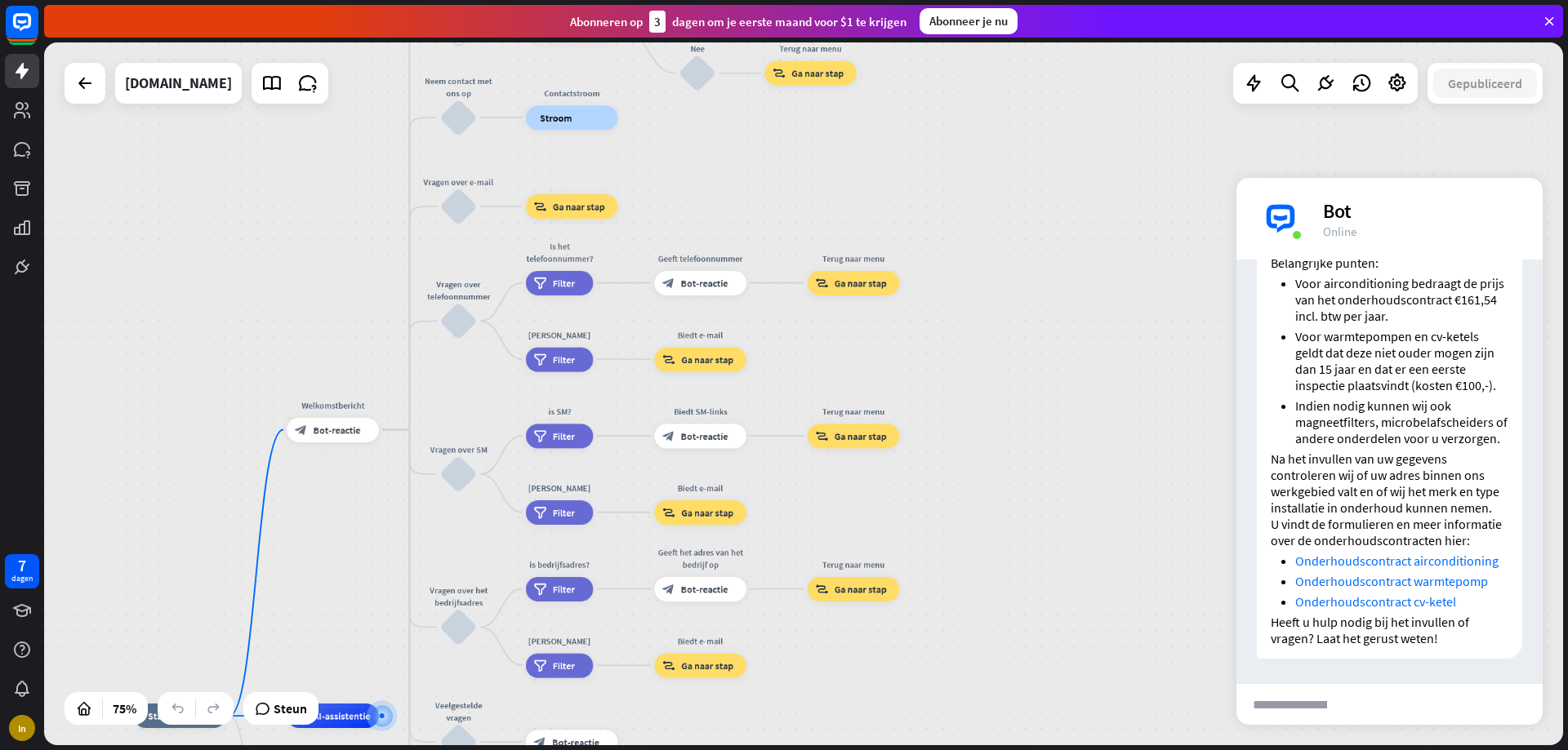
drag, startPoint x: 471, startPoint y: 568, endPoint x: 460, endPoint y: 471, distance: 97.6
click at [464, 477] on div "thuis_2 Startpunt Welkomstbericht block_bot_response Bot-reactie Over ons blok_…" at bounding box center [804, 394] width 1519 height 703
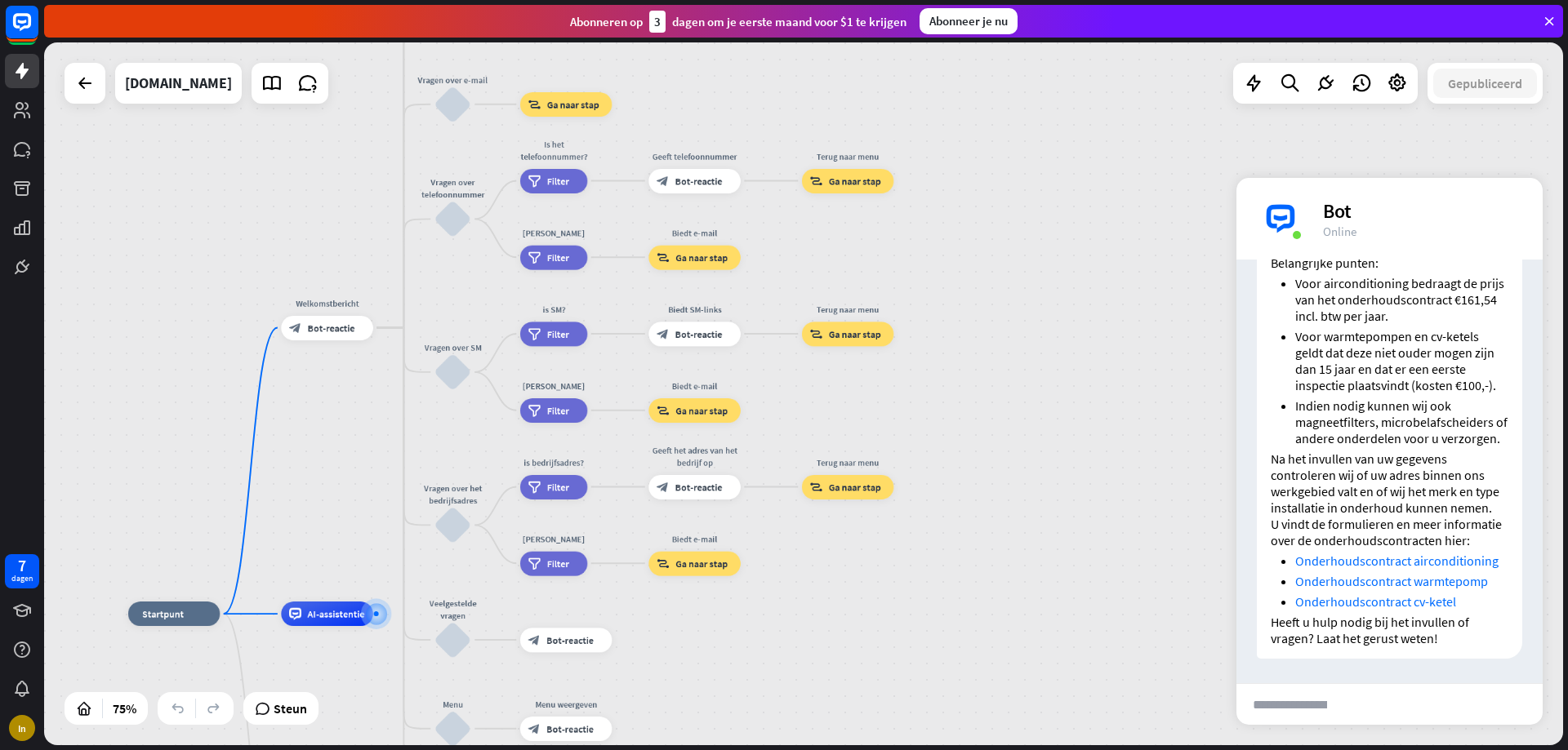
drag, startPoint x: 460, startPoint y: 604, endPoint x: 462, endPoint y: 579, distance: 25.1
click at [462, 579] on div "thuis_2 Startpunt Welkomstbericht block_bot_response Bot-reactie Over ons blok_…" at bounding box center [804, 394] width 1519 height 703
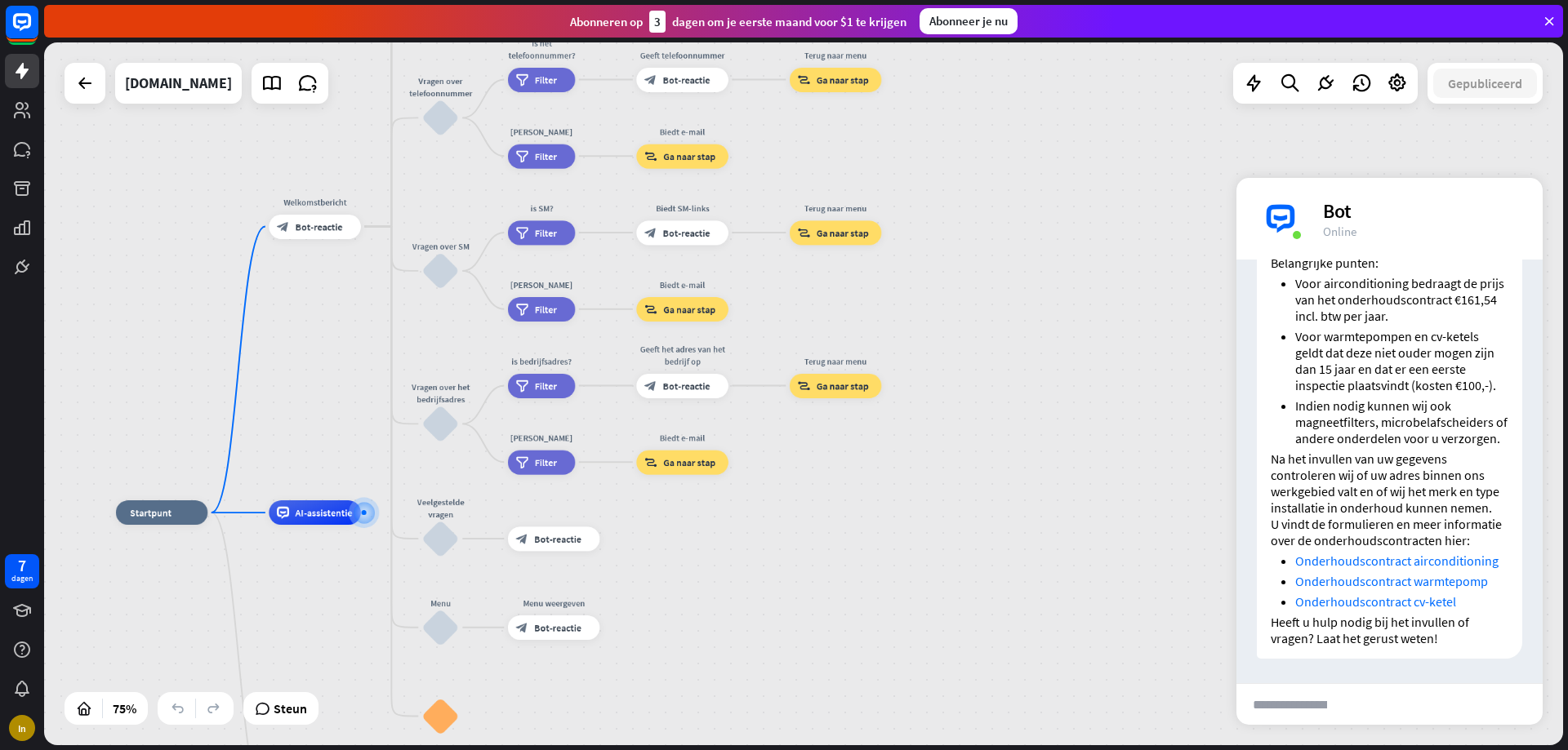
drag, startPoint x: 462, startPoint y: 579, endPoint x: 444, endPoint y: 461, distance: 119.4
click at [451, 477] on div "thuis_2 Startpunt Welkomstbericht block_bot_response Bot-reactie Over ons blok_…" at bounding box center [804, 394] width 1519 height 703
click at [554, 391] on font "Filter" at bounding box center [545, 385] width 22 height 12
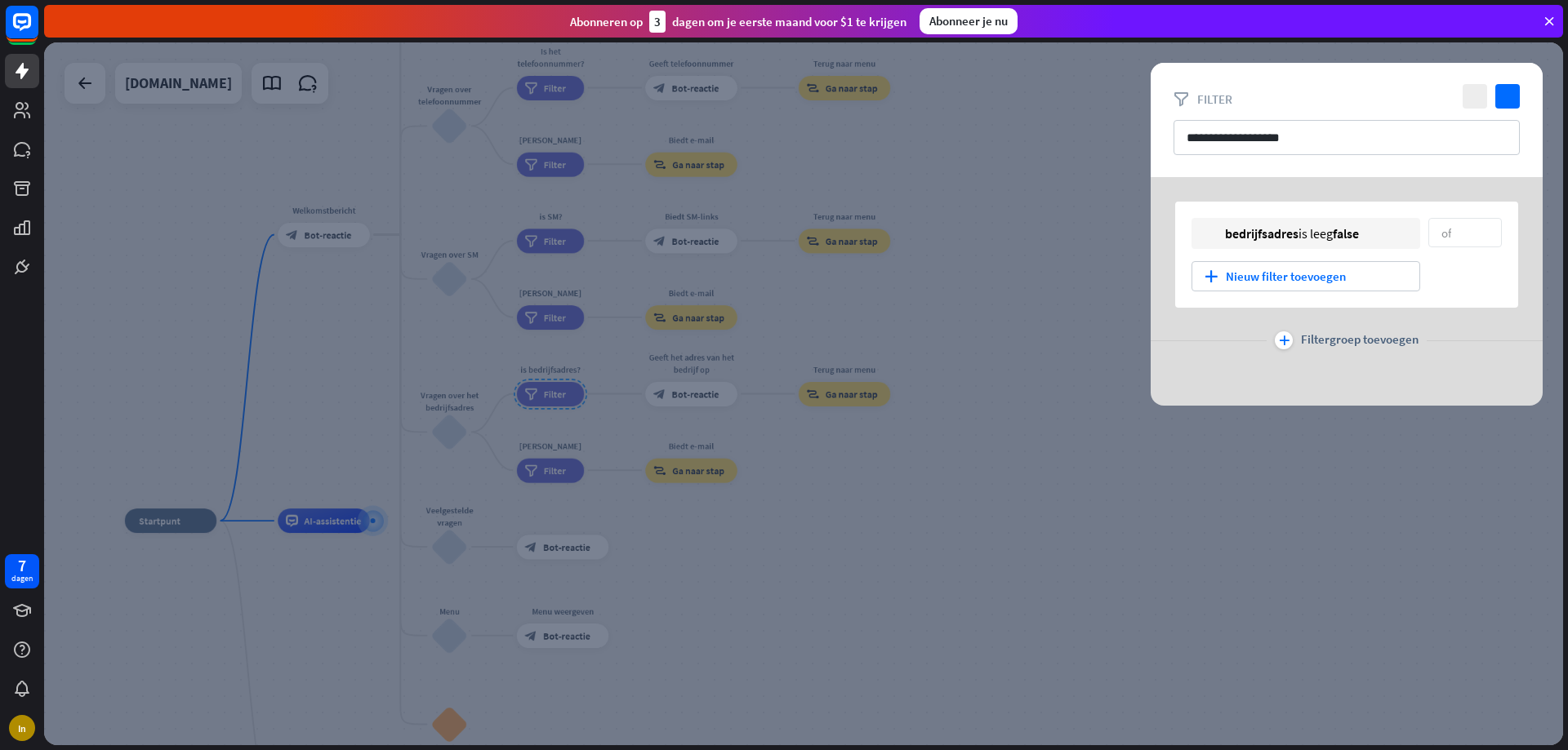
click at [1089, 283] on div at bounding box center [804, 394] width 1519 height 703
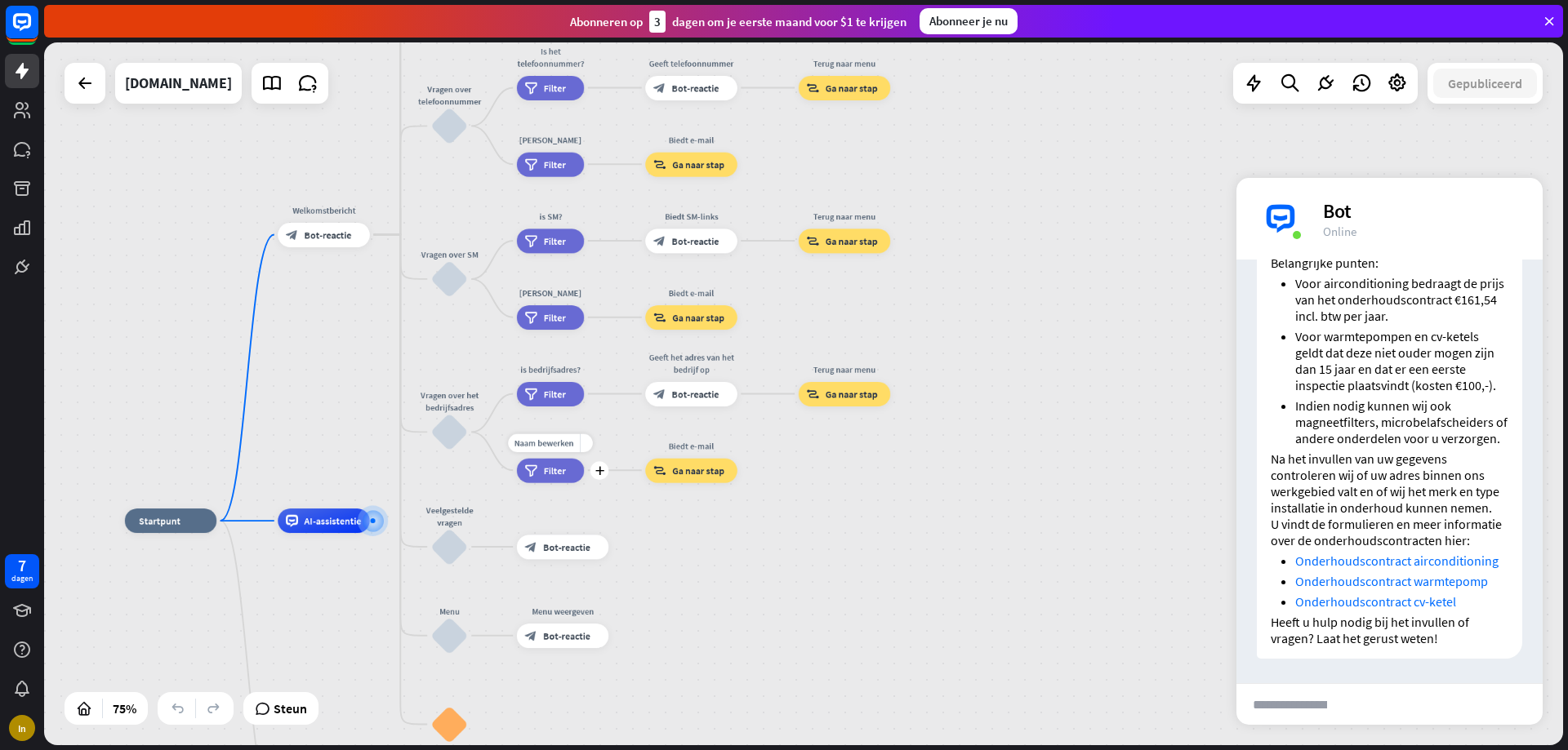
click at [539, 472] on div "filter Filter" at bounding box center [551, 471] width 67 height 25
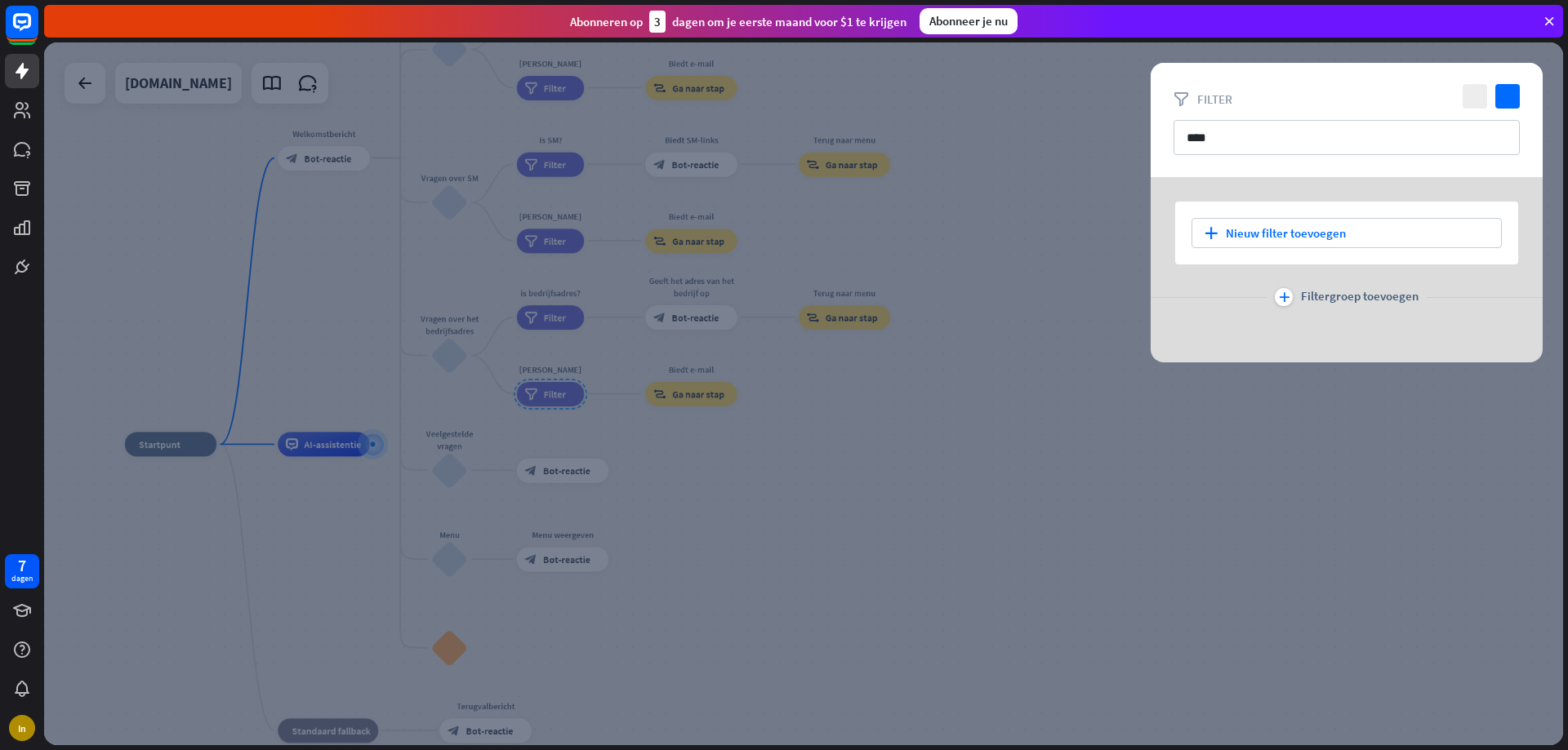
click at [1101, 202] on div at bounding box center [804, 394] width 1519 height 703
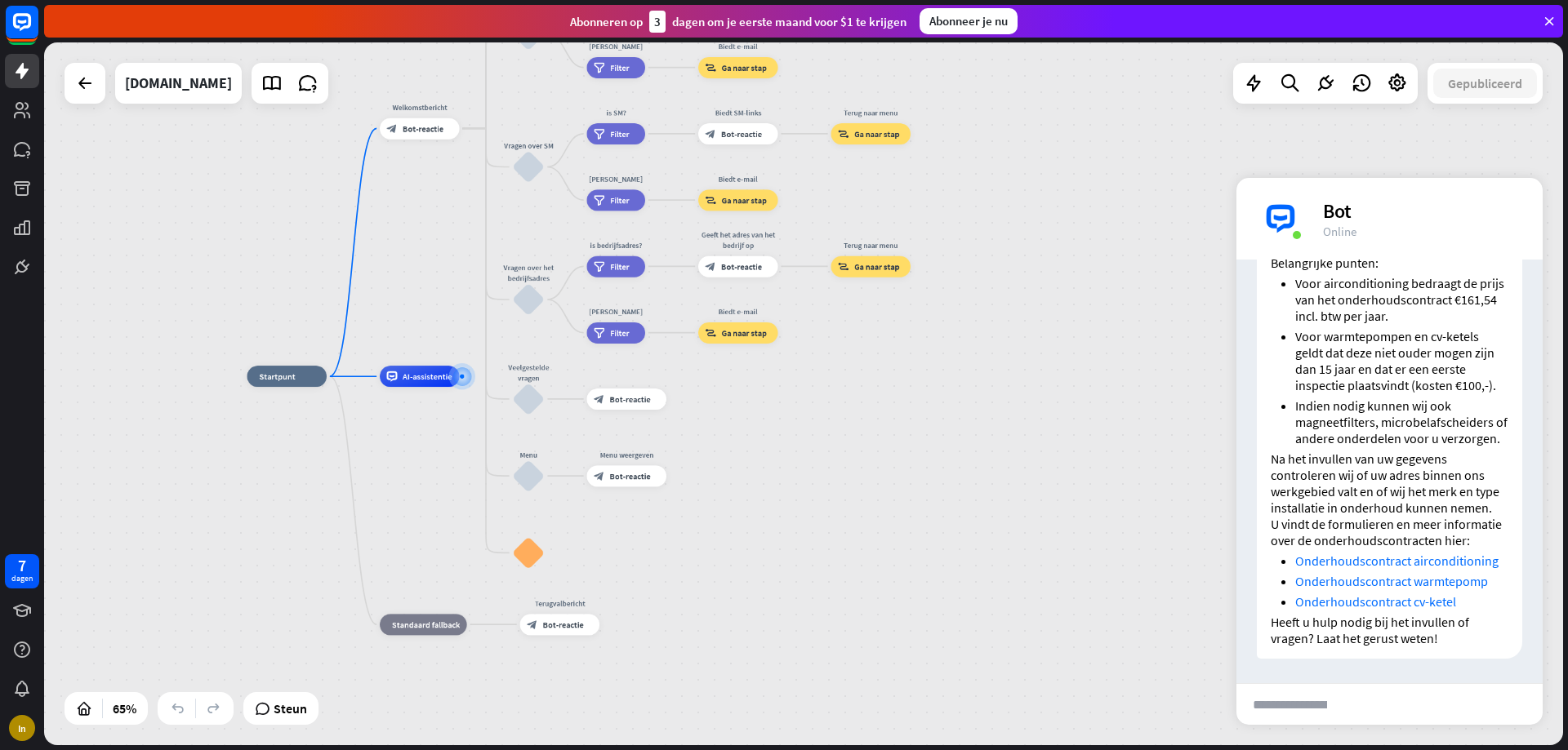
drag, startPoint x: 718, startPoint y: 573, endPoint x: 781, endPoint y: 440, distance: 147.2
click at [781, 440] on div "thuis_2 Startpunt Welkomstbericht block_bot_response Bot-reactie Over ons blok_…" at bounding box center [741, 605] width 988 height 457
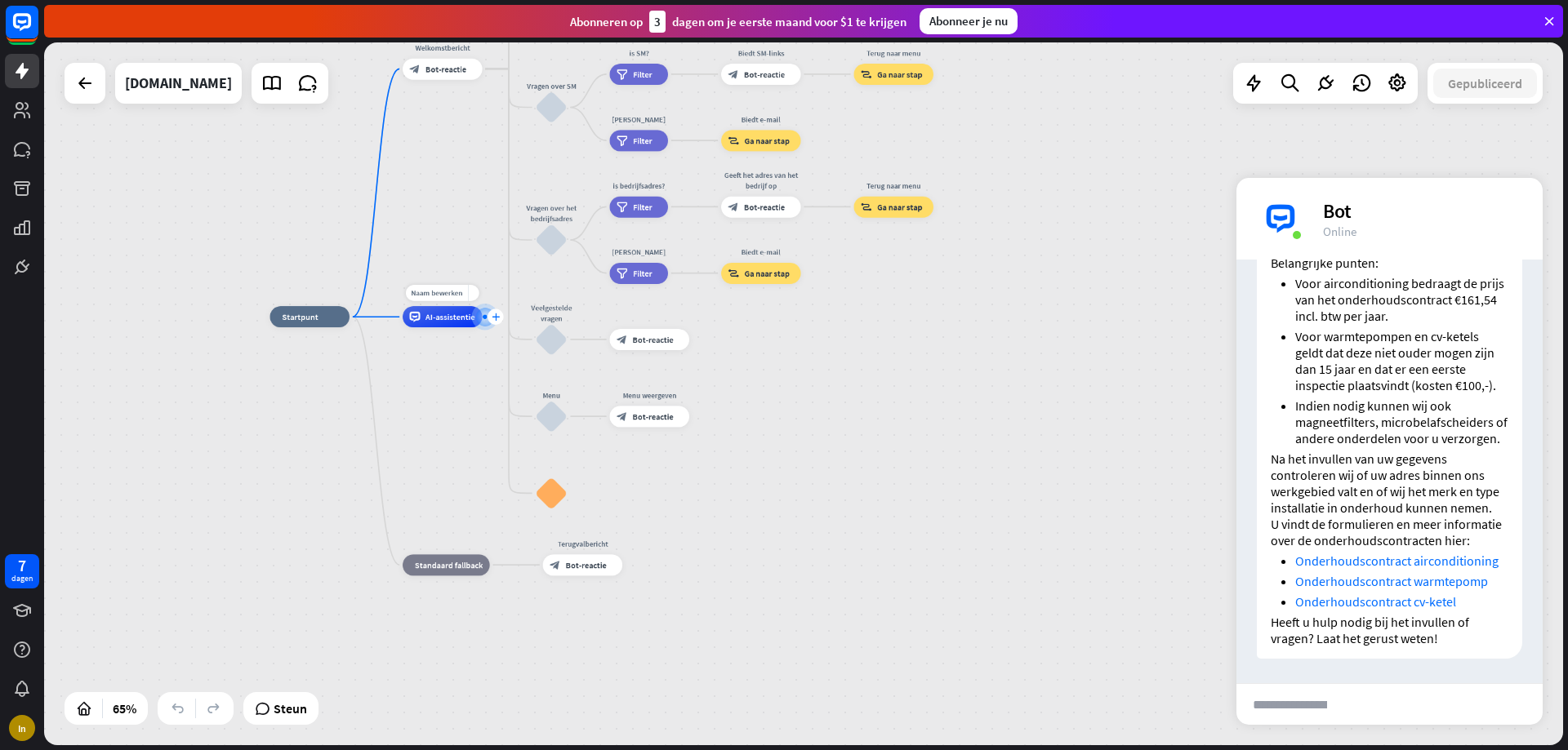
click at [496, 318] on font "plus" at bounding box center [495, 317] width 8 height 7
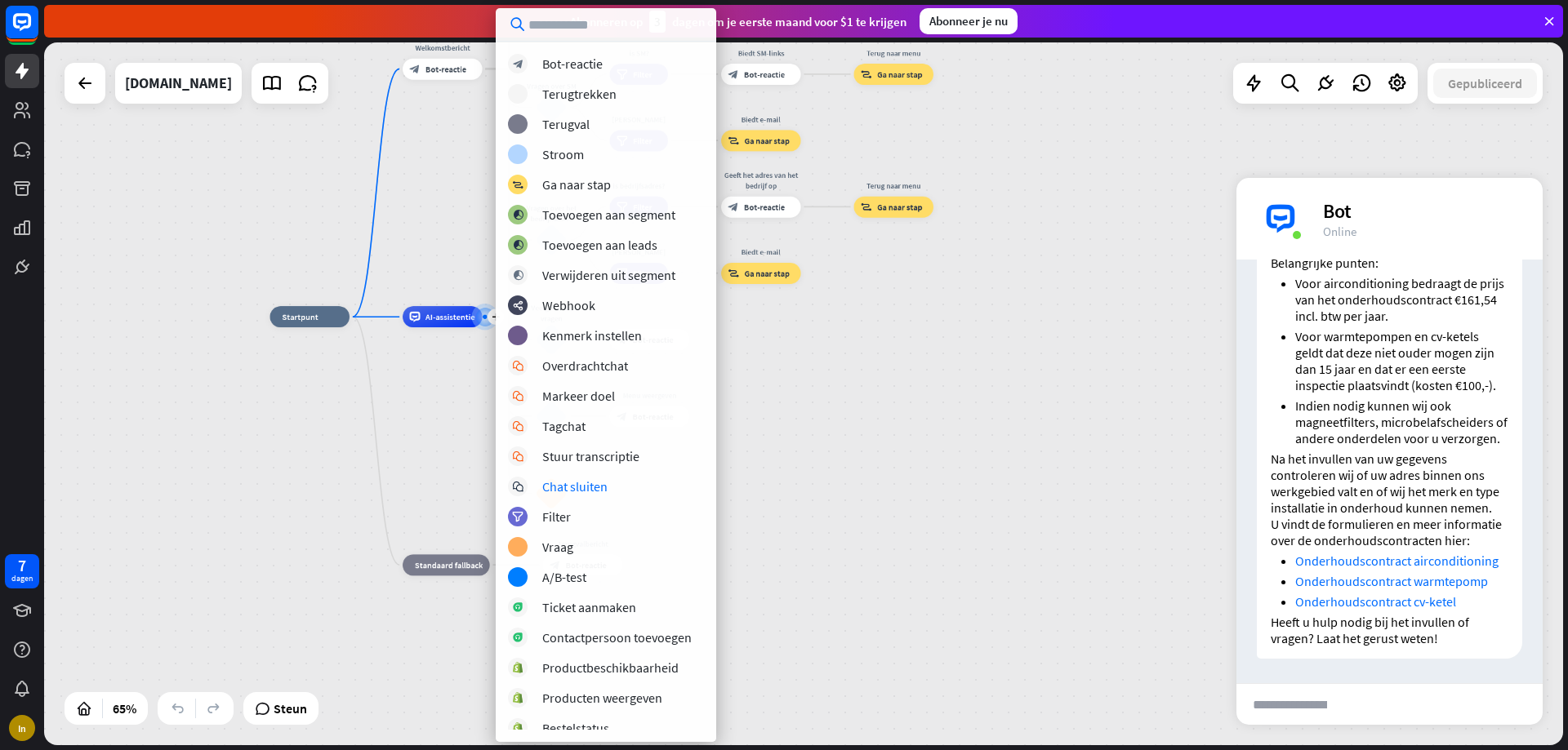
click at [483, 454] on div "thuis_2 Startpunt Welkomstbericht block_bot_response Bot-reactie Over ons blok_…" at bounding box center [764, 545] width 988 height 457
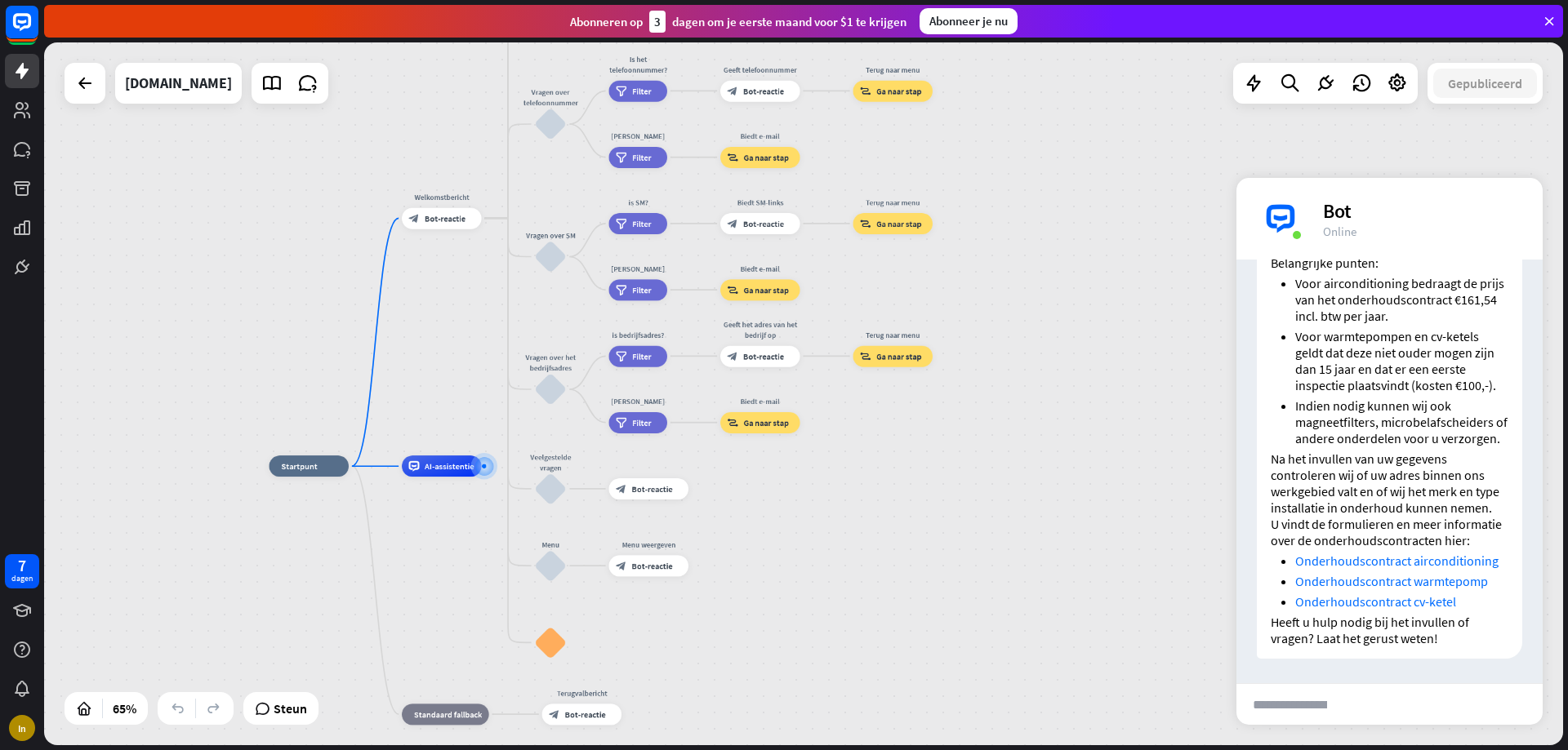
drag, startPoint x: 435, startPoint y: 213, endPoint x: 434, endPoint y: 363, distance: 150.0
click at [434, 363] on div "thuis_2 Startpunt Welkomstbericht block_bot_response Bot-reactie Over ons blok_…" at bounding box center [804, 394] width 1519 height 703
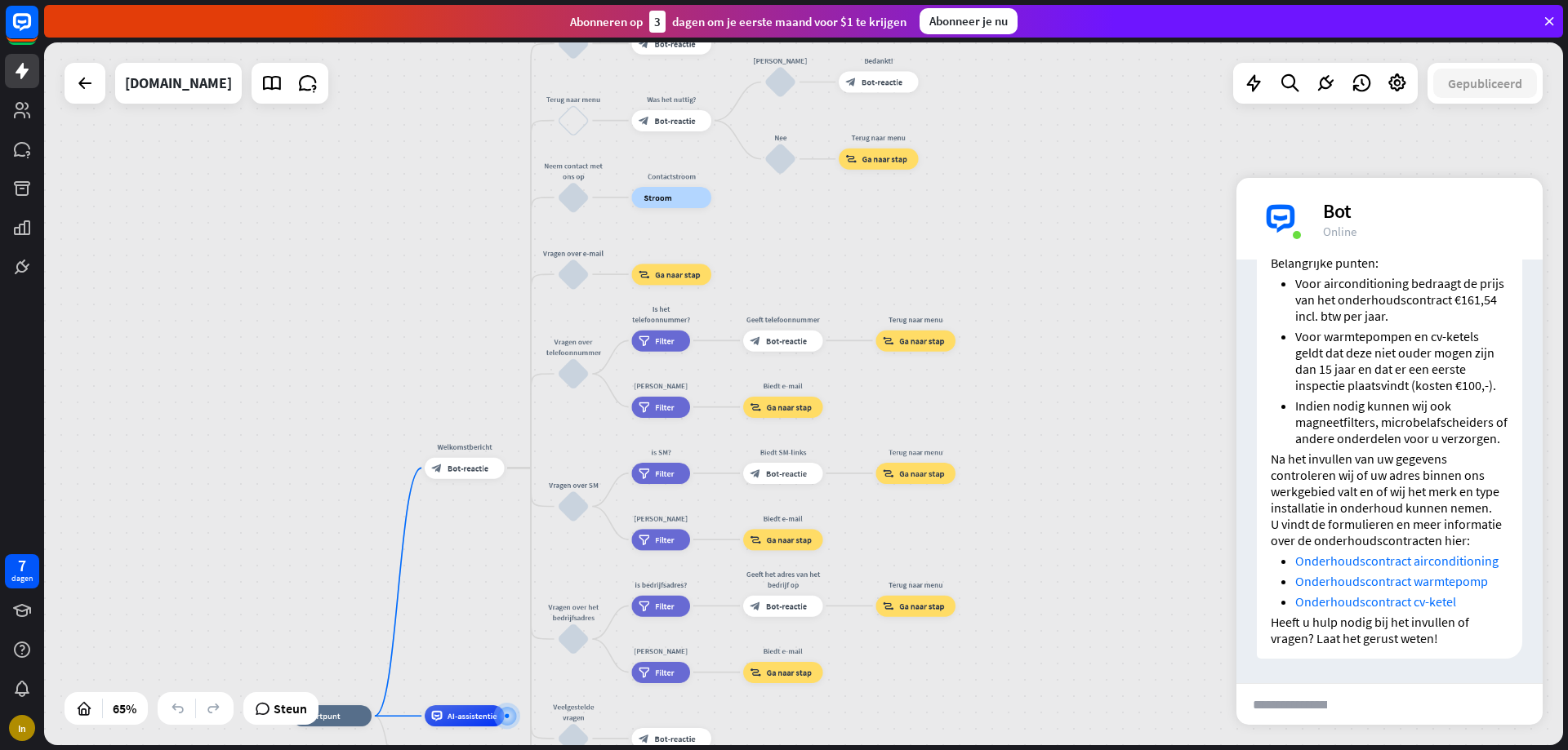
drag, startPoint x: 546, startPoint y: 312, endPoint x: 573, endPoint y: 585, distance: 274.3
click at [572, 579] on div "thuis_2 Startpunt Welkomstbericht block_bot_response Bot-reactie Over ons blok_…" at bounding box center [804, 394] width 1519 height 703
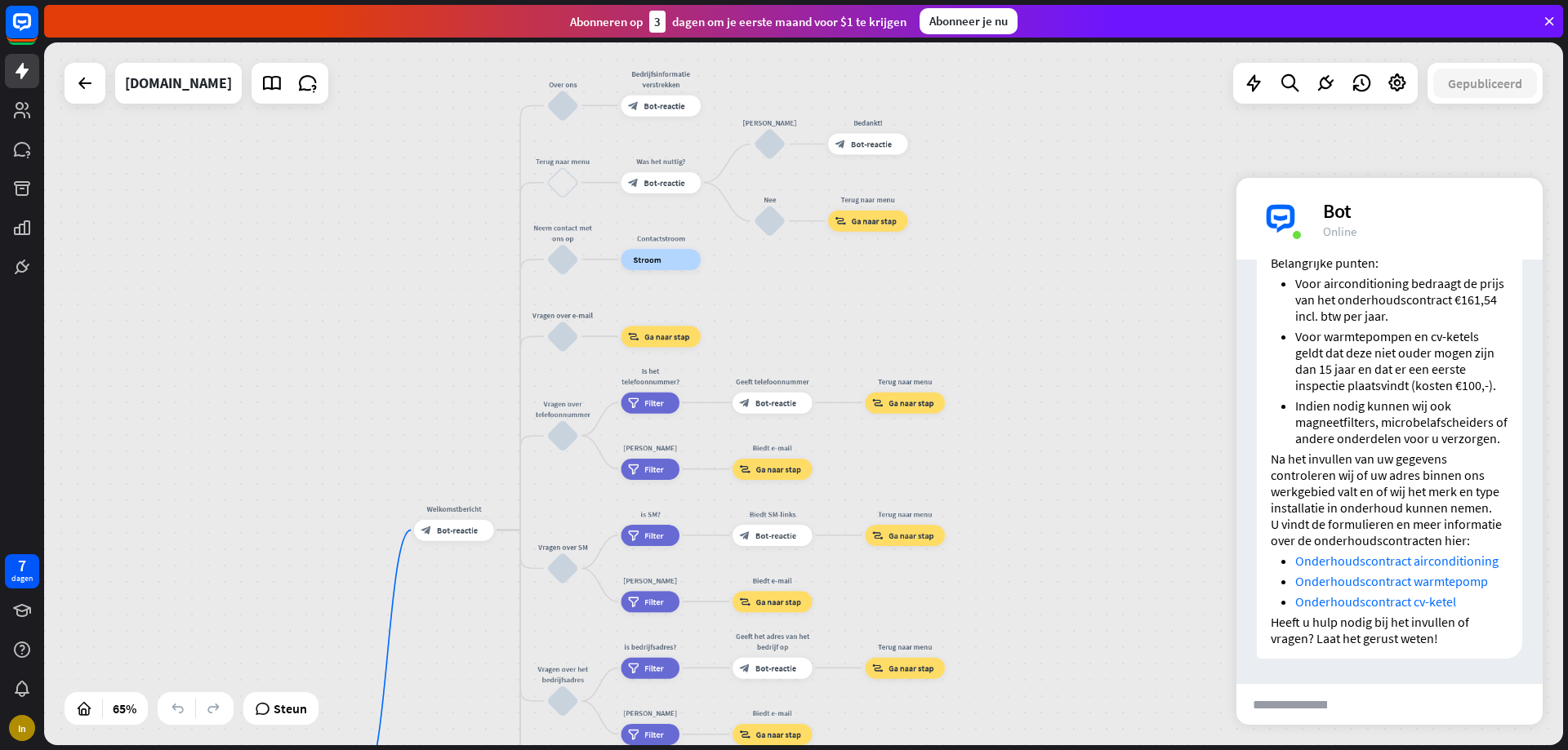
drag, startPoint x: 585, startPoint y: 500, endPoint x: 577, endPoint y: 530, distance: 31.0
click at [577, 530] on div "thuis_2 Startpunt Welkomstbericht block_bot_response Bot-reactie Over ons blok_…" at bounding box center [804, 394] width 1519 height 703
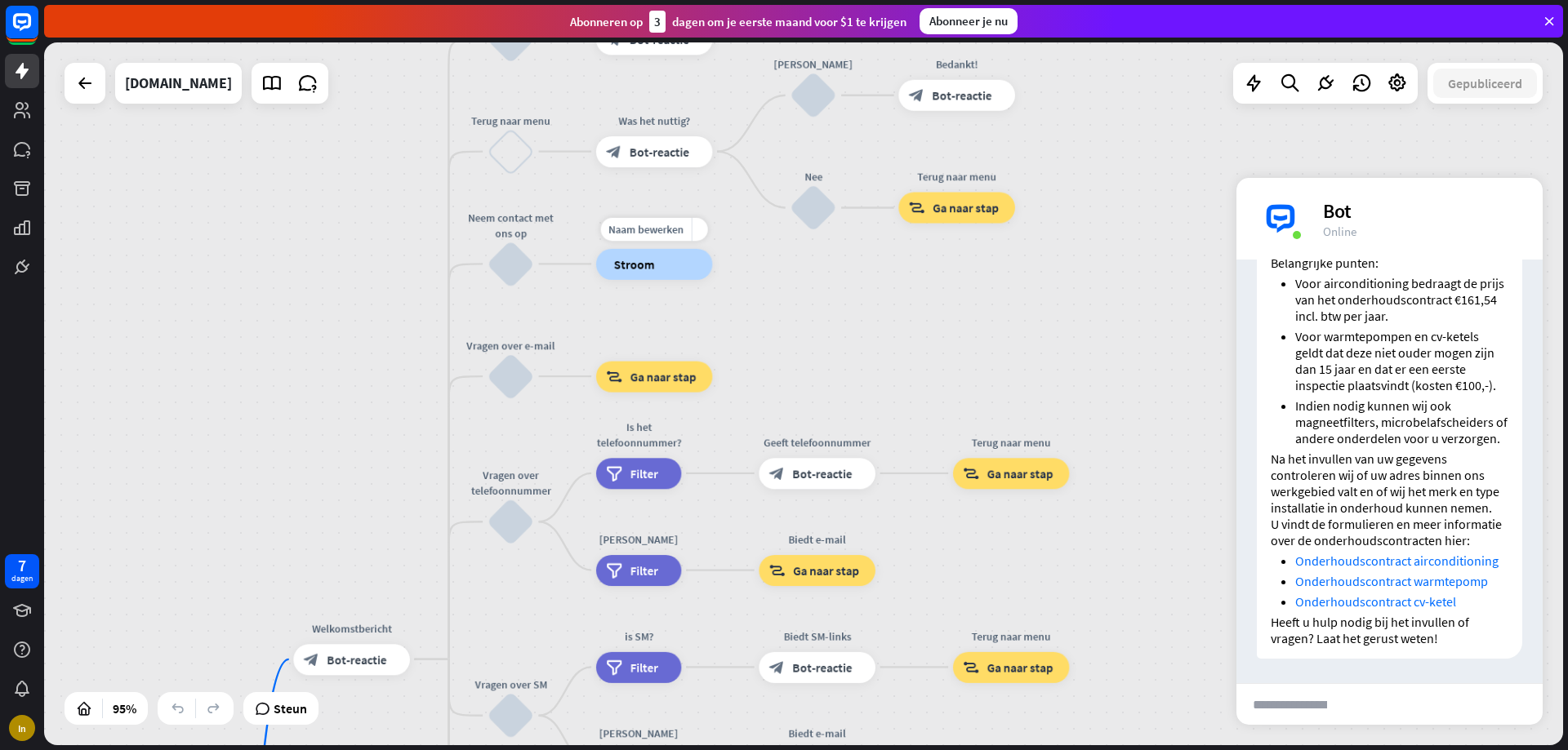
click at [647, 269] on font "Stroom" at bounding box center [634, 264] width 40 height 16
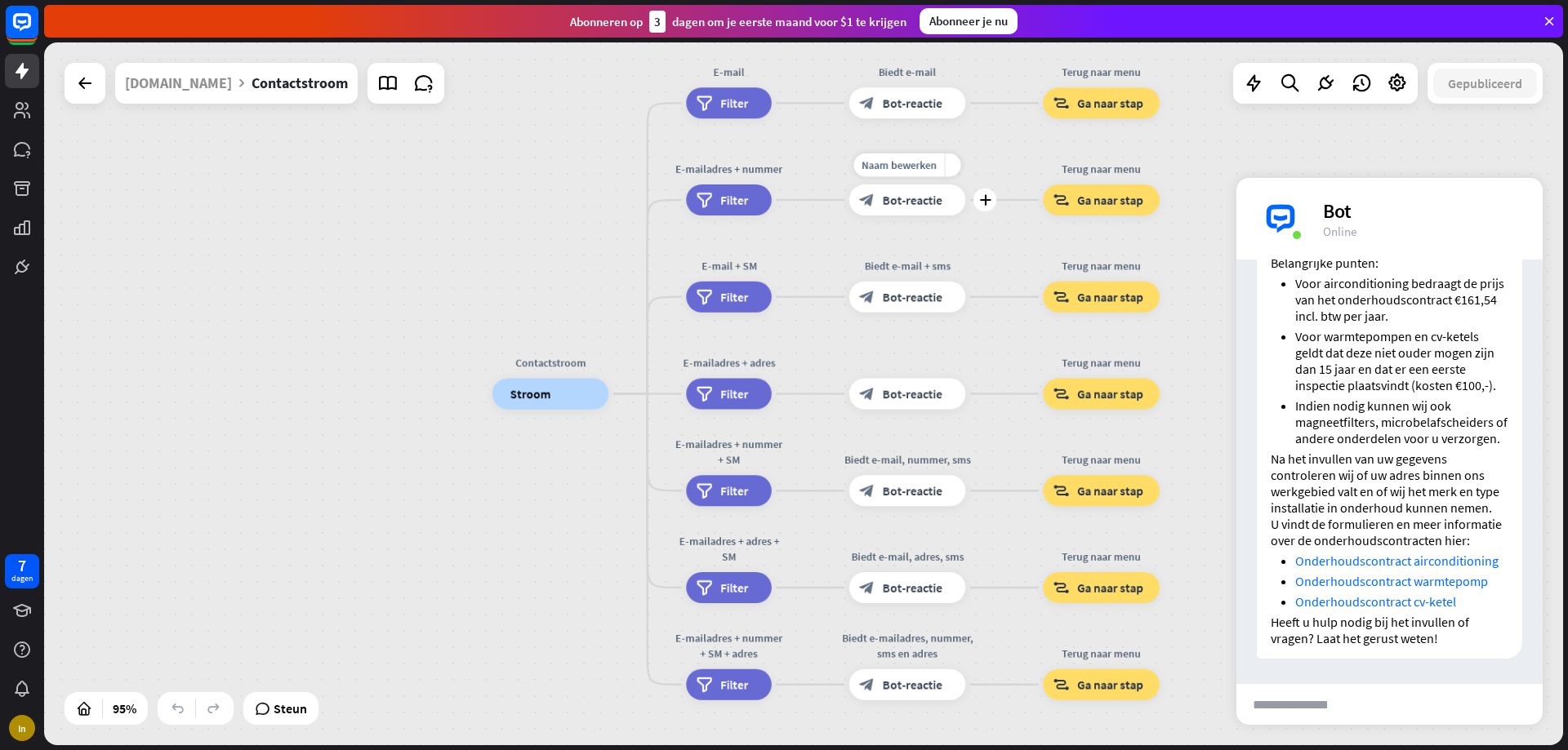
click at [906, 202] on font "Bot-reactie" at bounding box center [913, 200] width 59 height 16
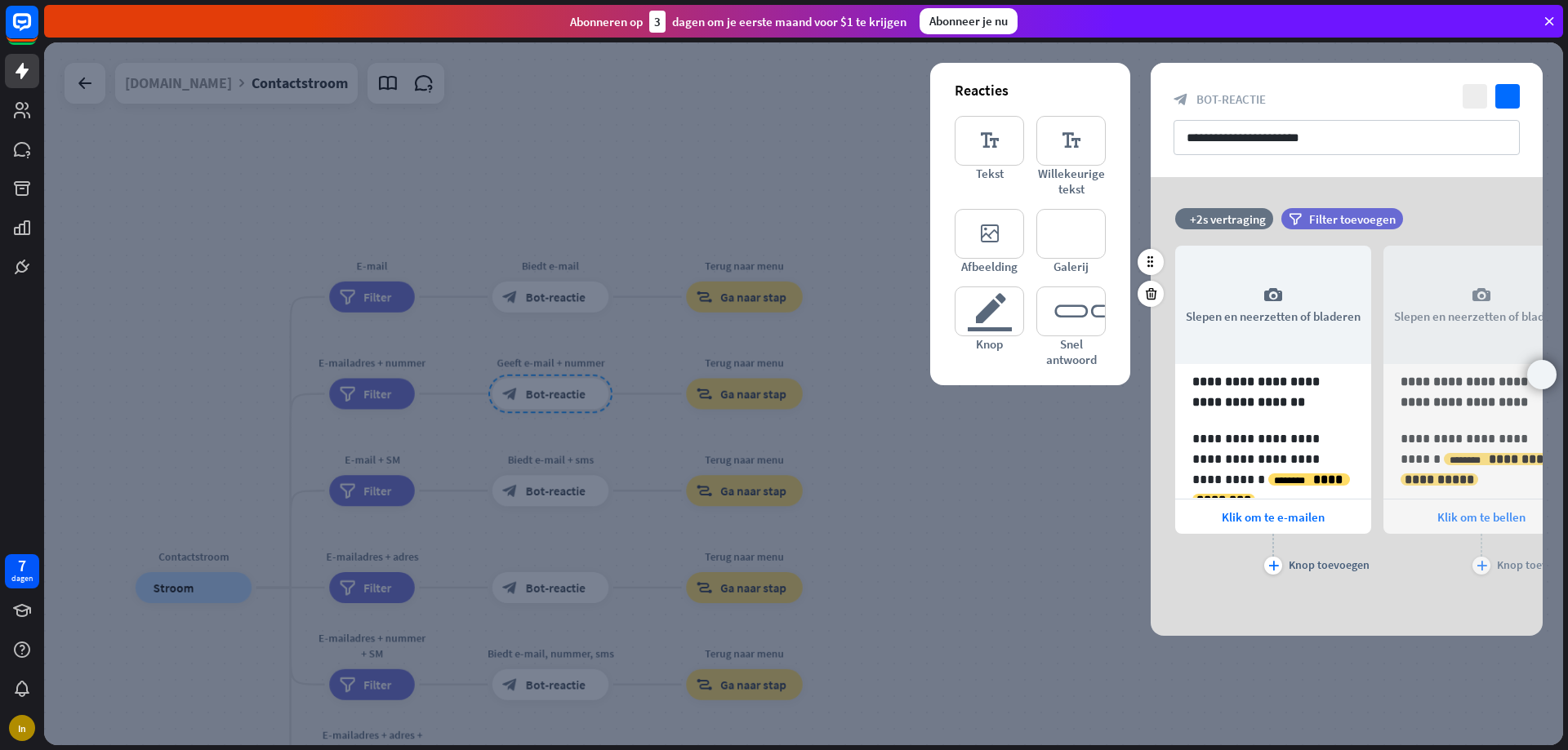
click at [1540, 373] on div "pijlpunt_rechts" at bounding box center [1541, 374] width 29 height 29
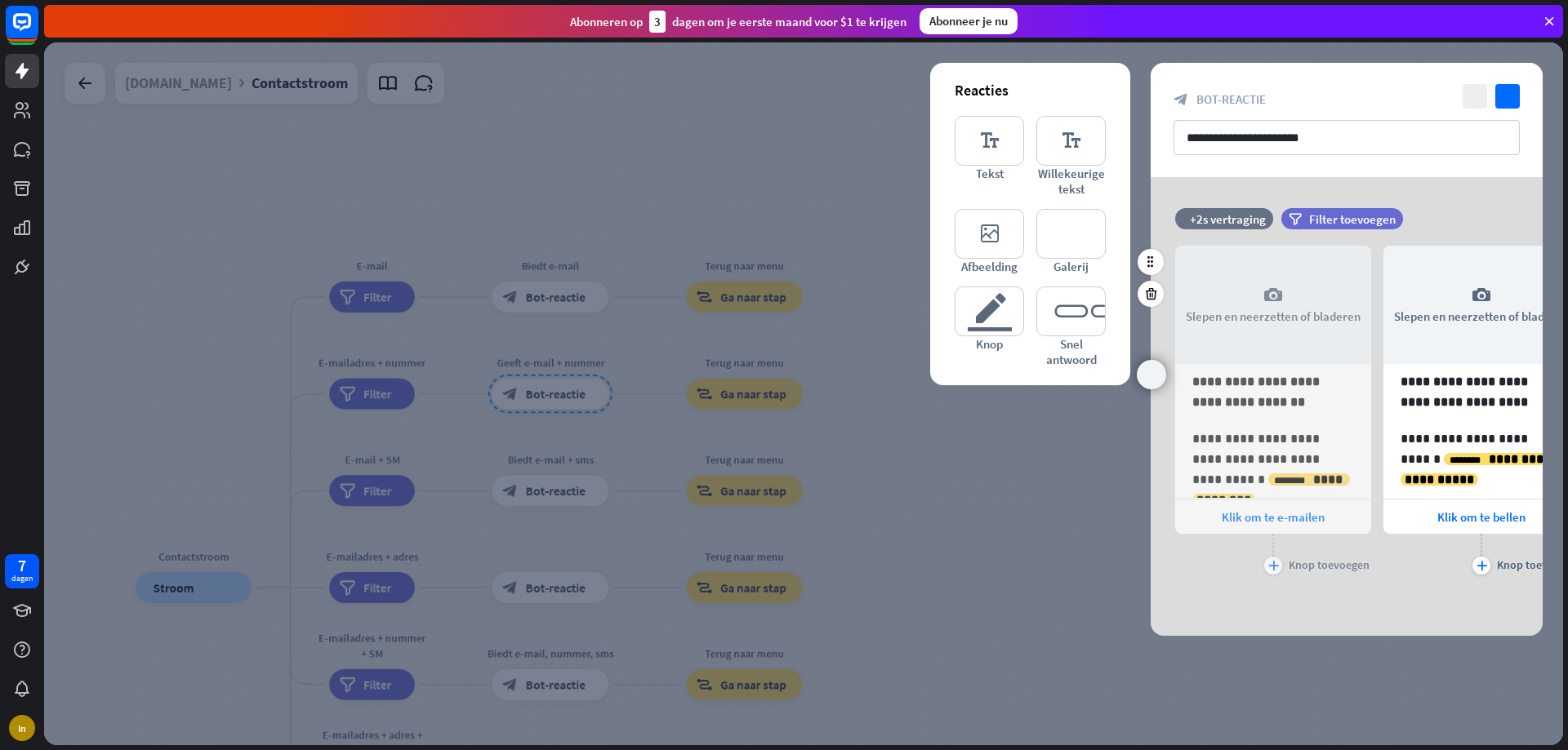
scroll to position [0, 135]
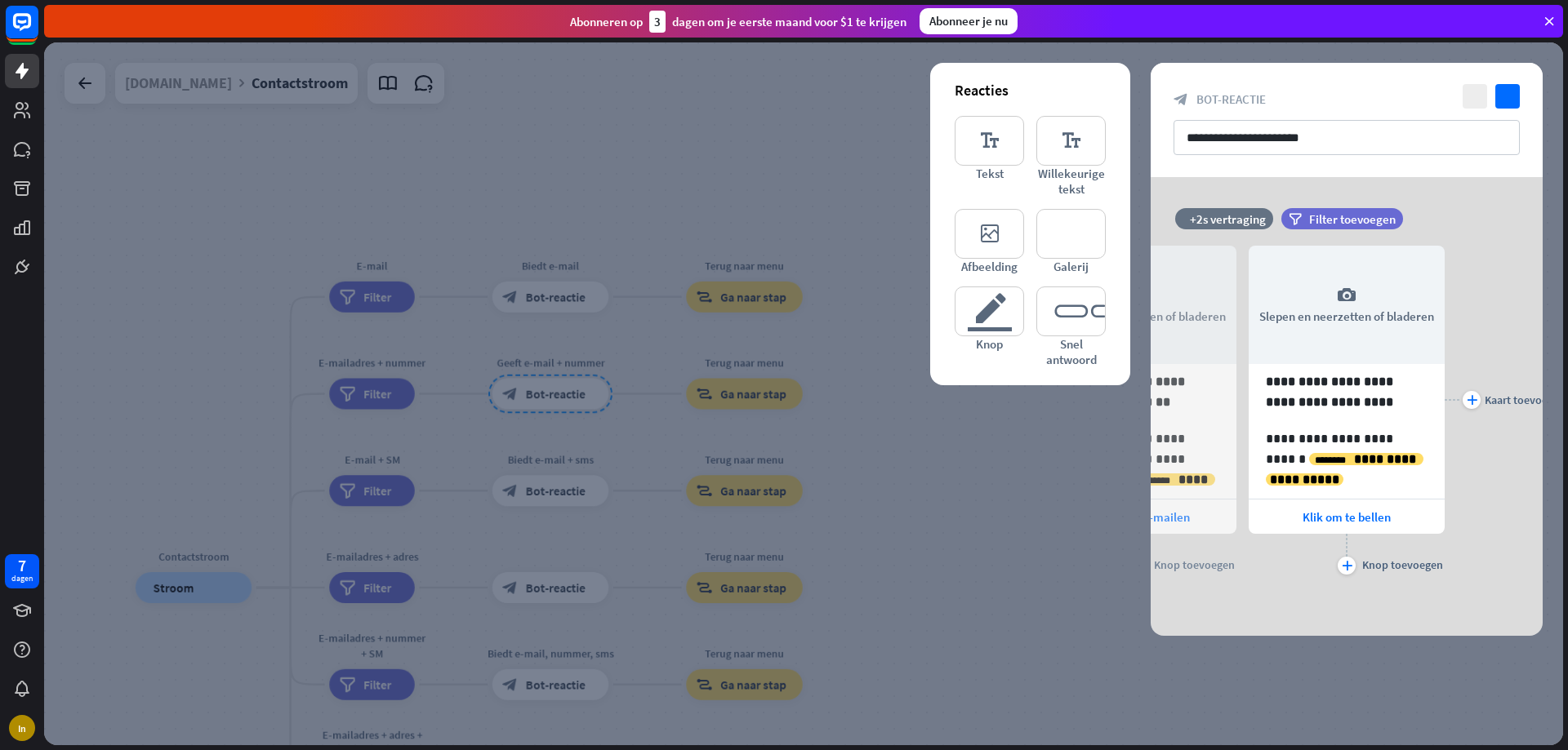
click at [951, 510] on div at bounding box center [804, 394] width 1519 height 703
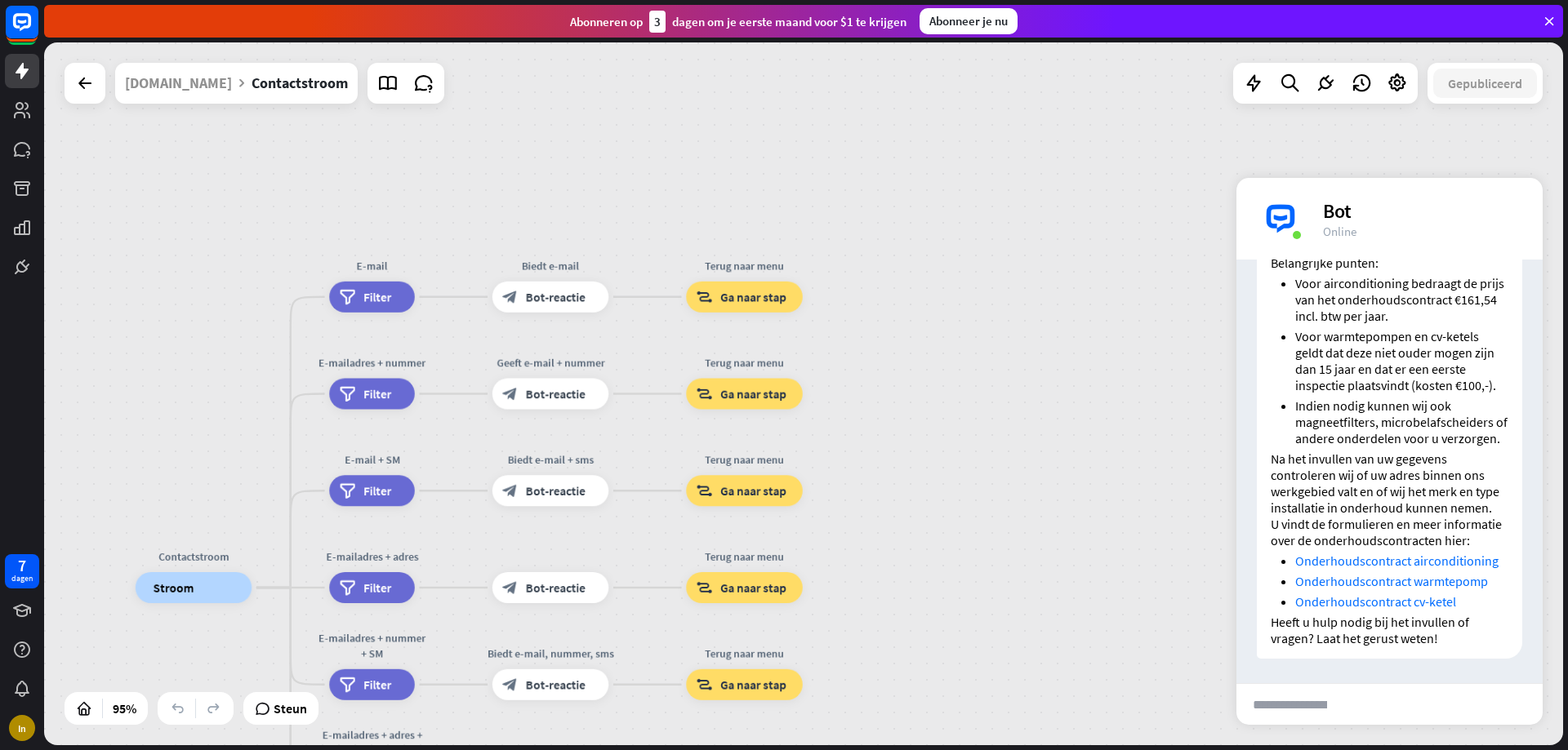
click at [1287, 701] on input "text" at bounding box center [1290, 705] width 107 height 41
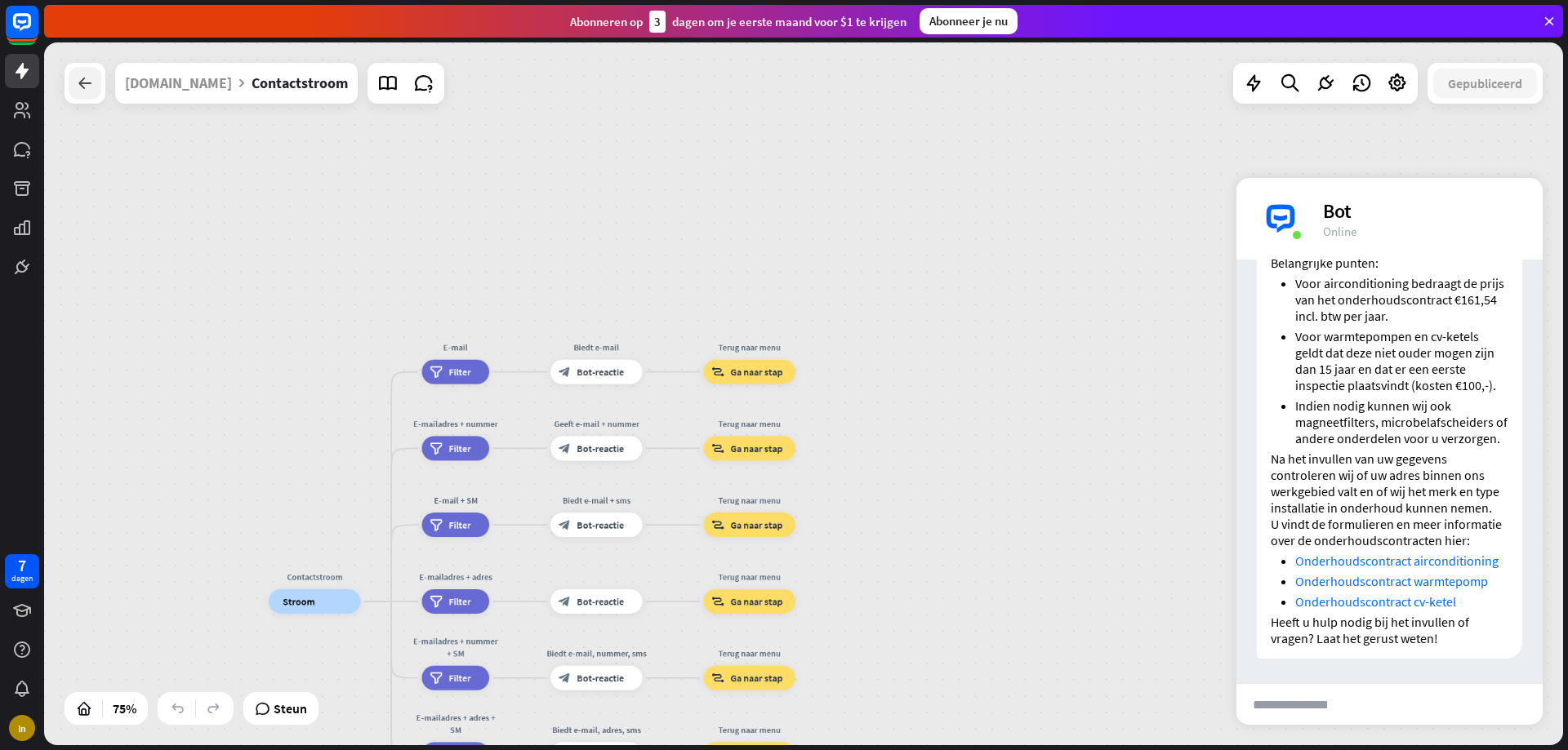
click at [91, 95] on div at bounding box center [84, 83] width 33 height 33
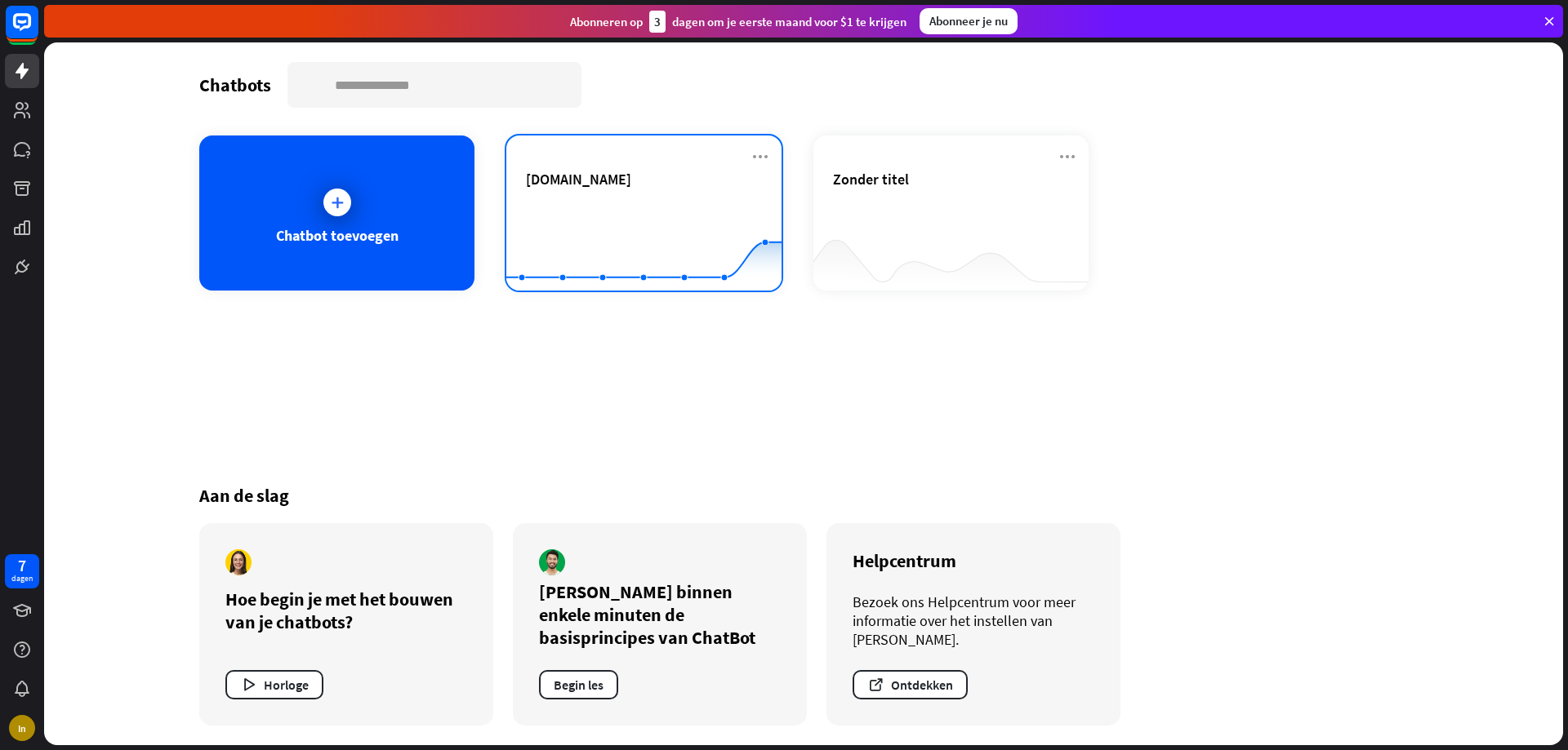
click at [662, 201] on rect at bounding box center [644, 250] width 275 height 102
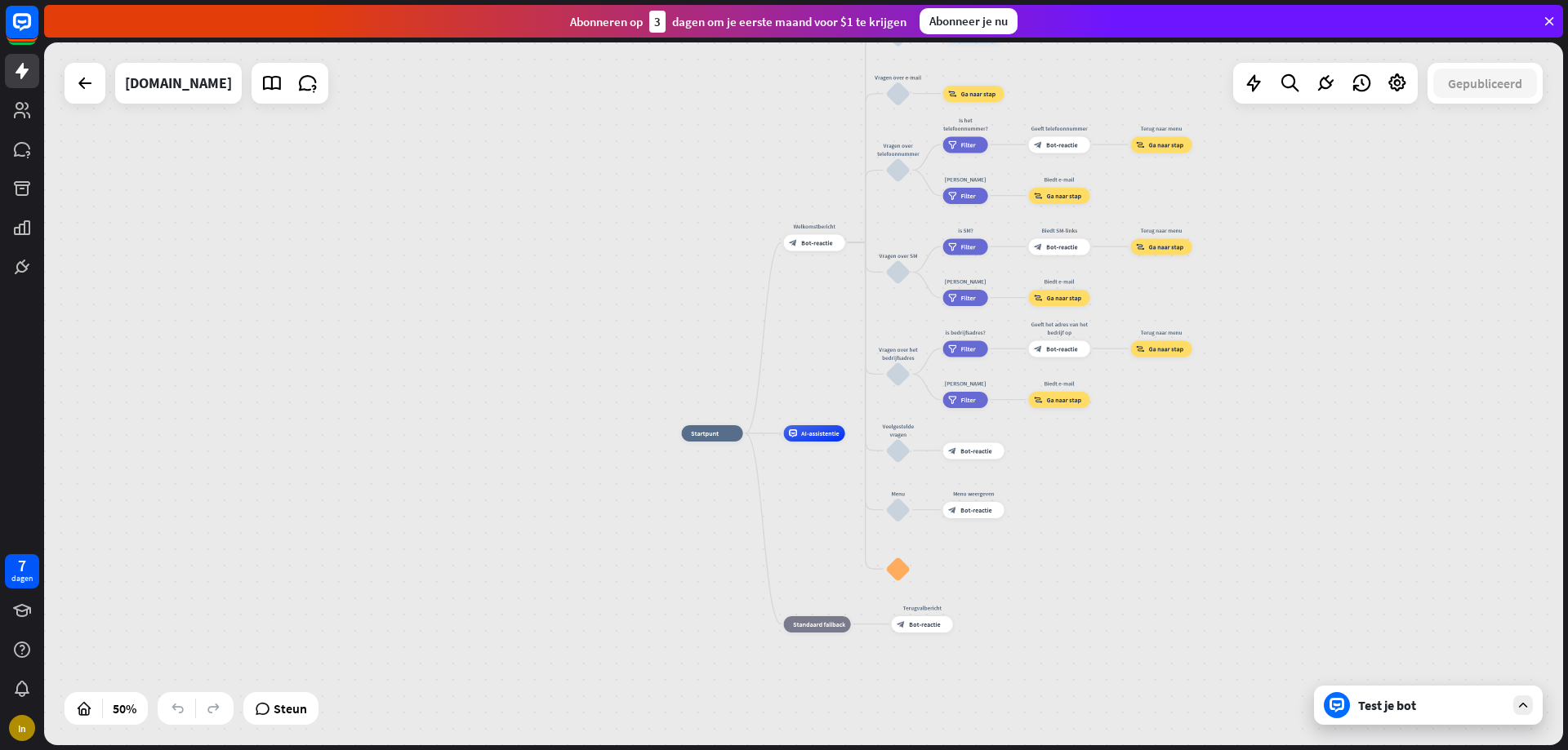
drag, startPoint x: 1277, startPoint y: 419, endPoint x: 1230, endPoint y: 575, distance: 162.9
click at [1230, 575] on div "thuis_2 Startpunt Welkomstbericht block_bot_response Bot-reactie Over ons blok_…" at bounding box center [804, 394] width 1519 height 703
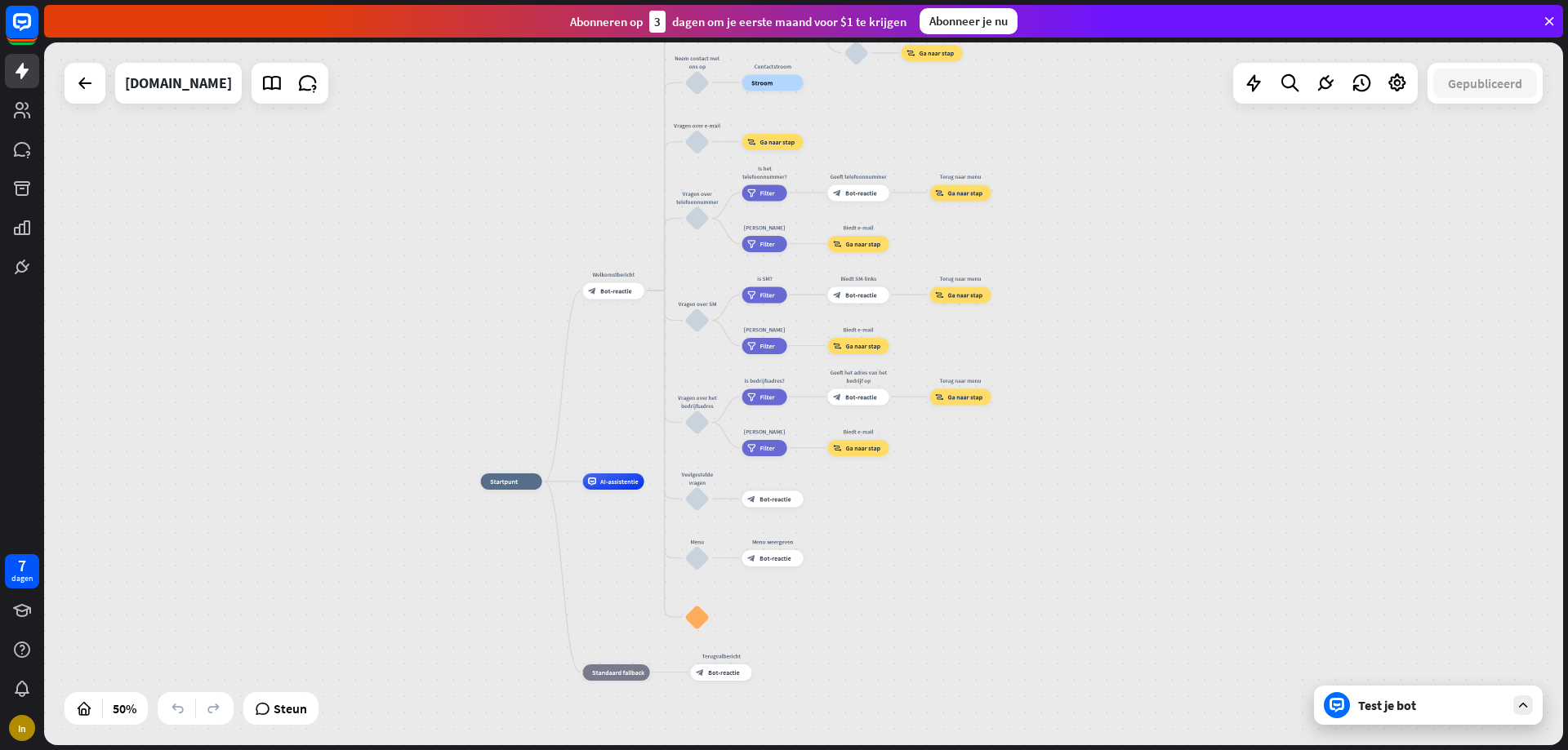
drag, startPoint x: 1316, startPoint y: 604, endPoint x: 1139, endPoint y: 491, distance: 210.0
click at [1125, 481] on div "thuis_2 Startpunt Welkomstbericht block_bot_response Bot-reactie Over ons blok_…" at bounding box center [861, 657] width 760 height 352
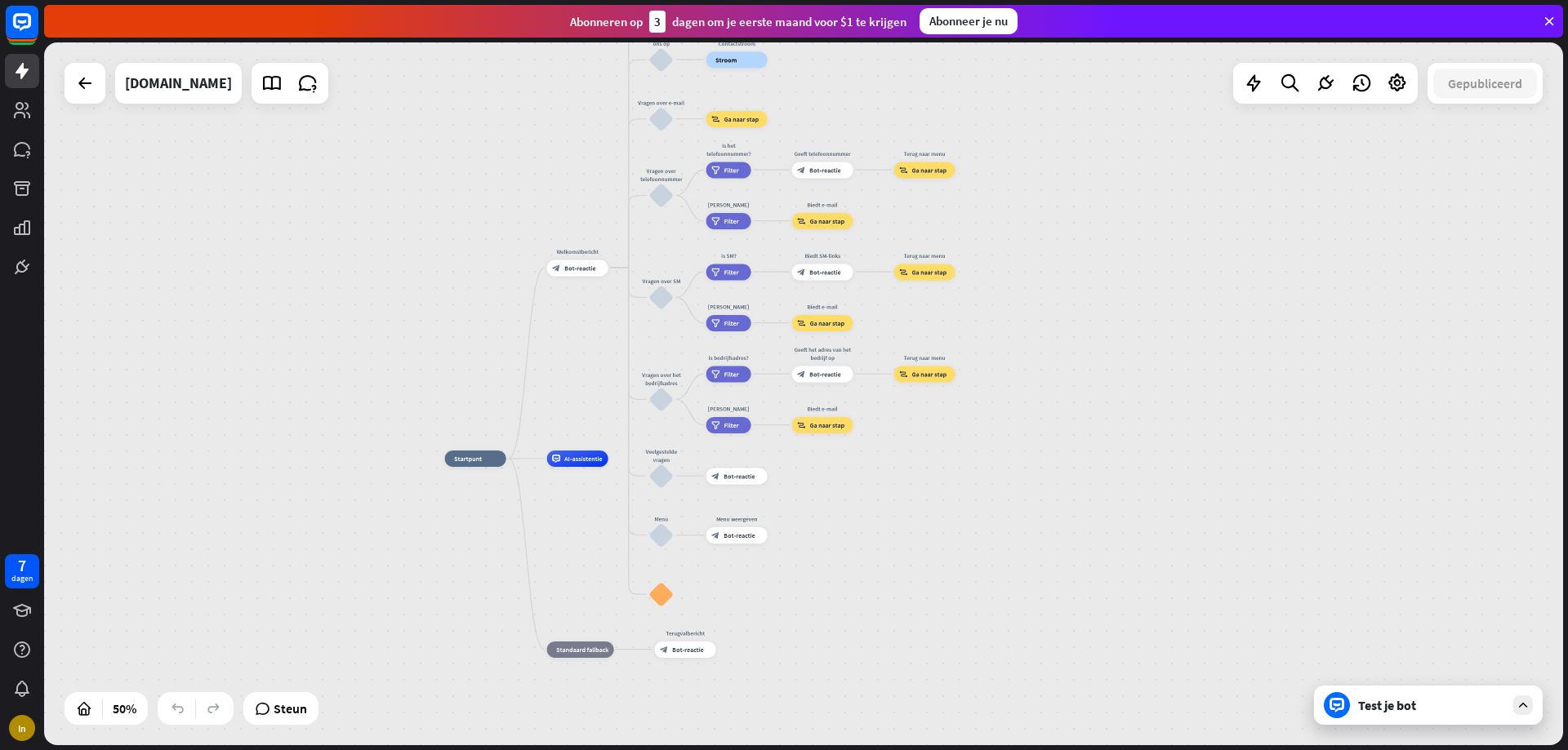
click at [1506, 720] on div "Test je bot" at bounding box center [1429, 706] width 229 height 39
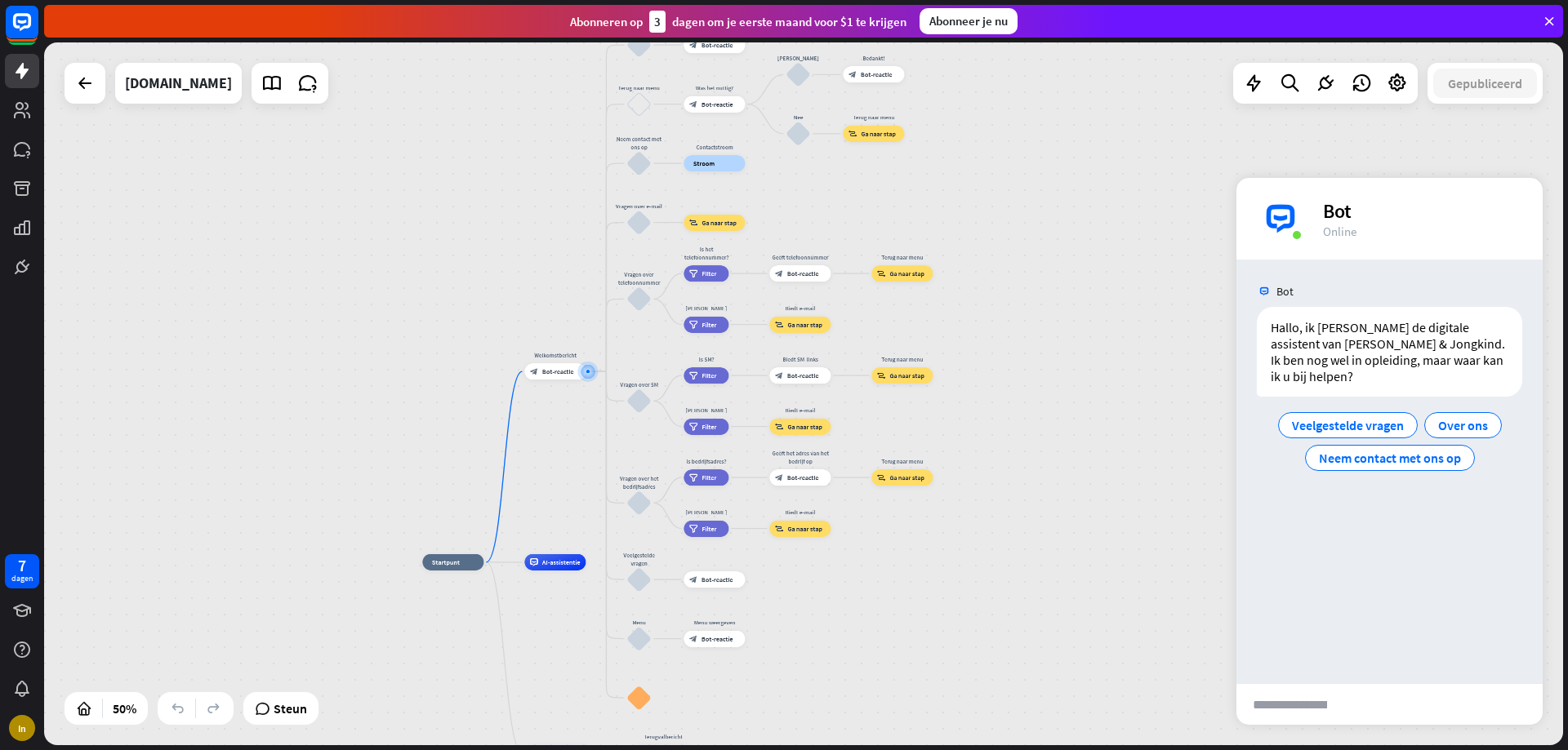
click at [1375, 699] on font "versturen" at bounding box center [1443, 705] width 176 height 20
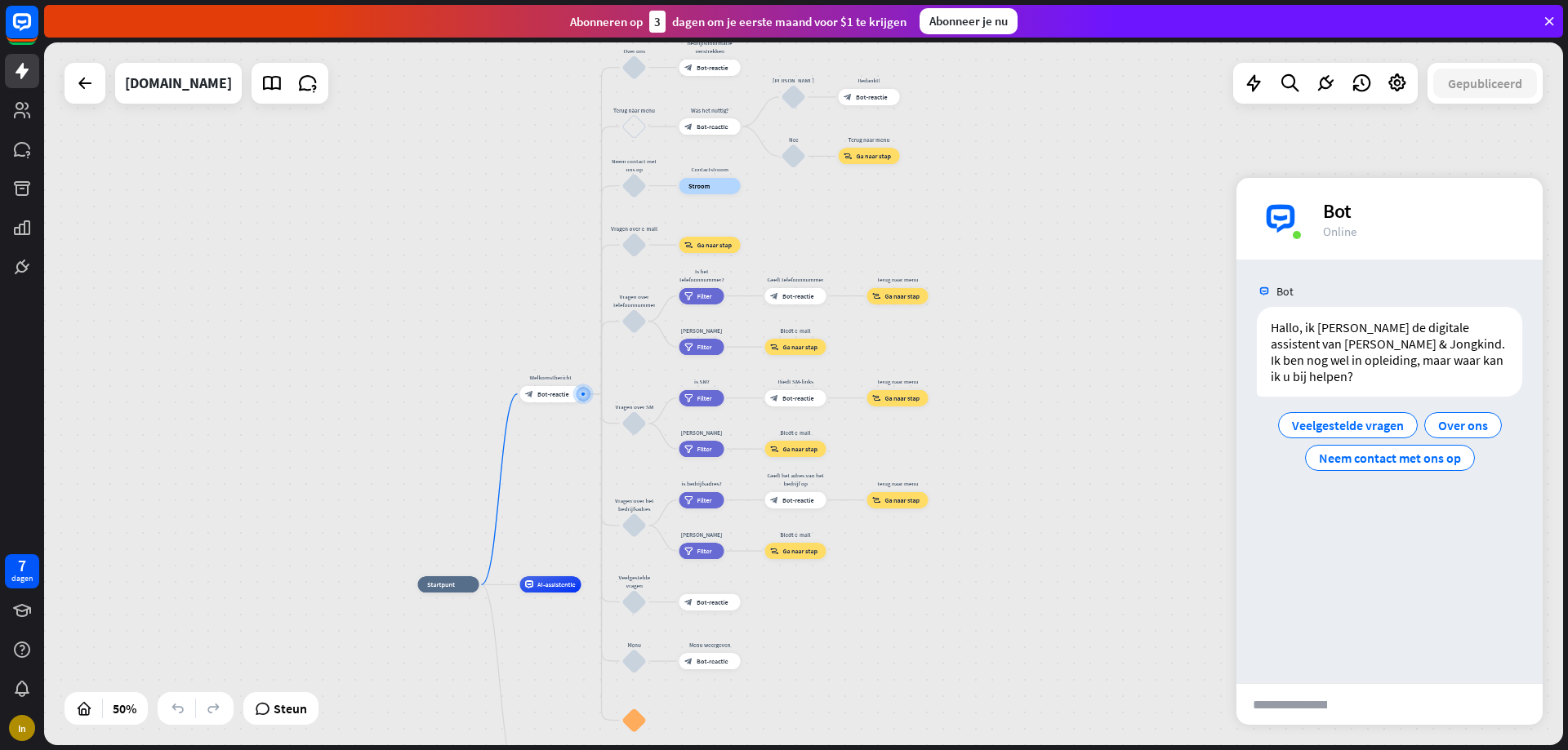
click at [1298, 707] on input "text" at bounding box center [1290, 705] width 107 height 41
type input "**********"
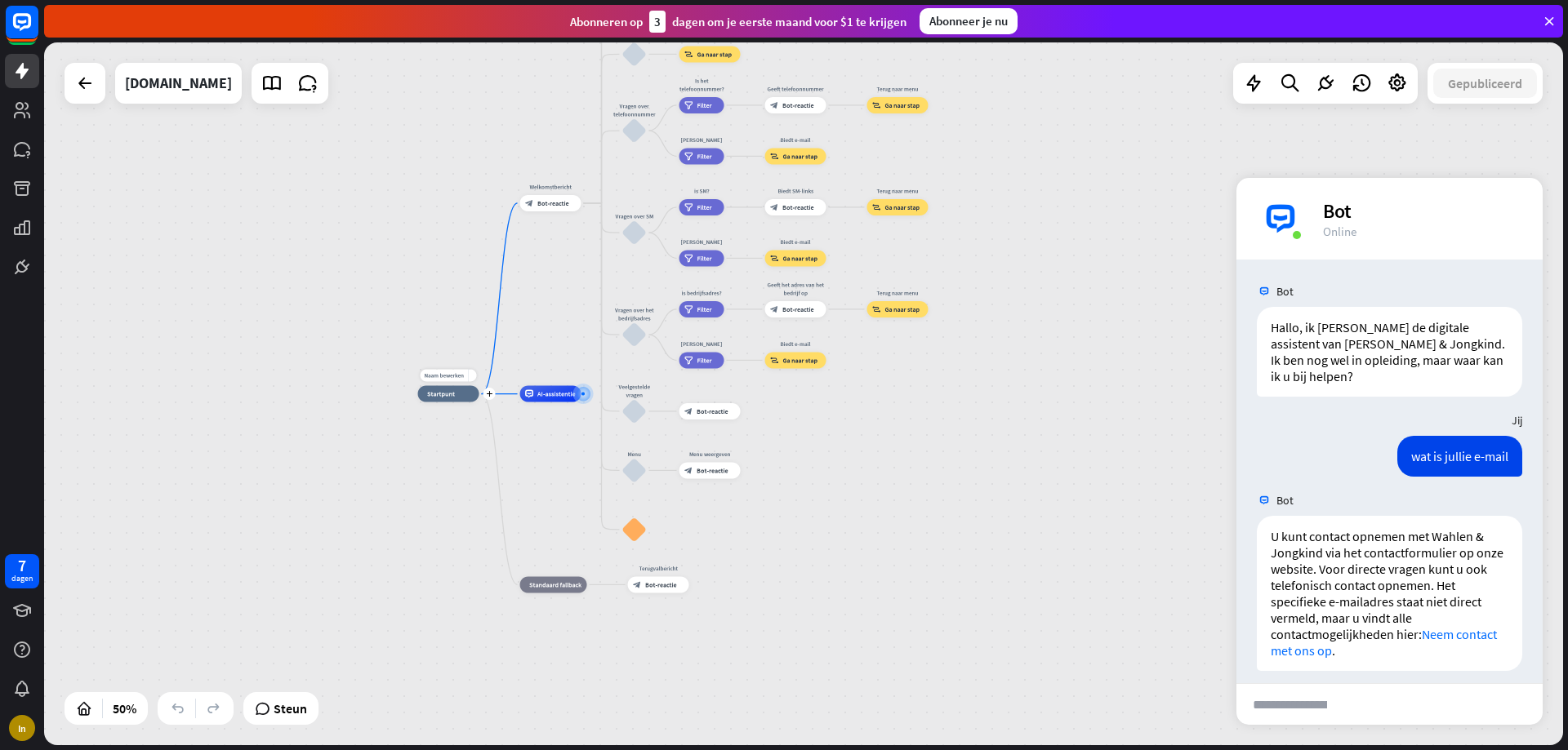
click at [451, 402] on div "Naam bewerken meer_geel plus thuis_2 Startpunt" at bounding box center [449, 395] width 61 height 16
click at [496, 396] on div "thuis_2 Startpunt Welkomstbericht block_bot_response Bot-reactie Over ons blok_…" at bounding box center [798, 570] width 760 height 352
click at [480, 402] on div "Naam bewerken meer_geel plus thuis_2 Startpunt" at bounding box center [449, 394] width 61 height 16
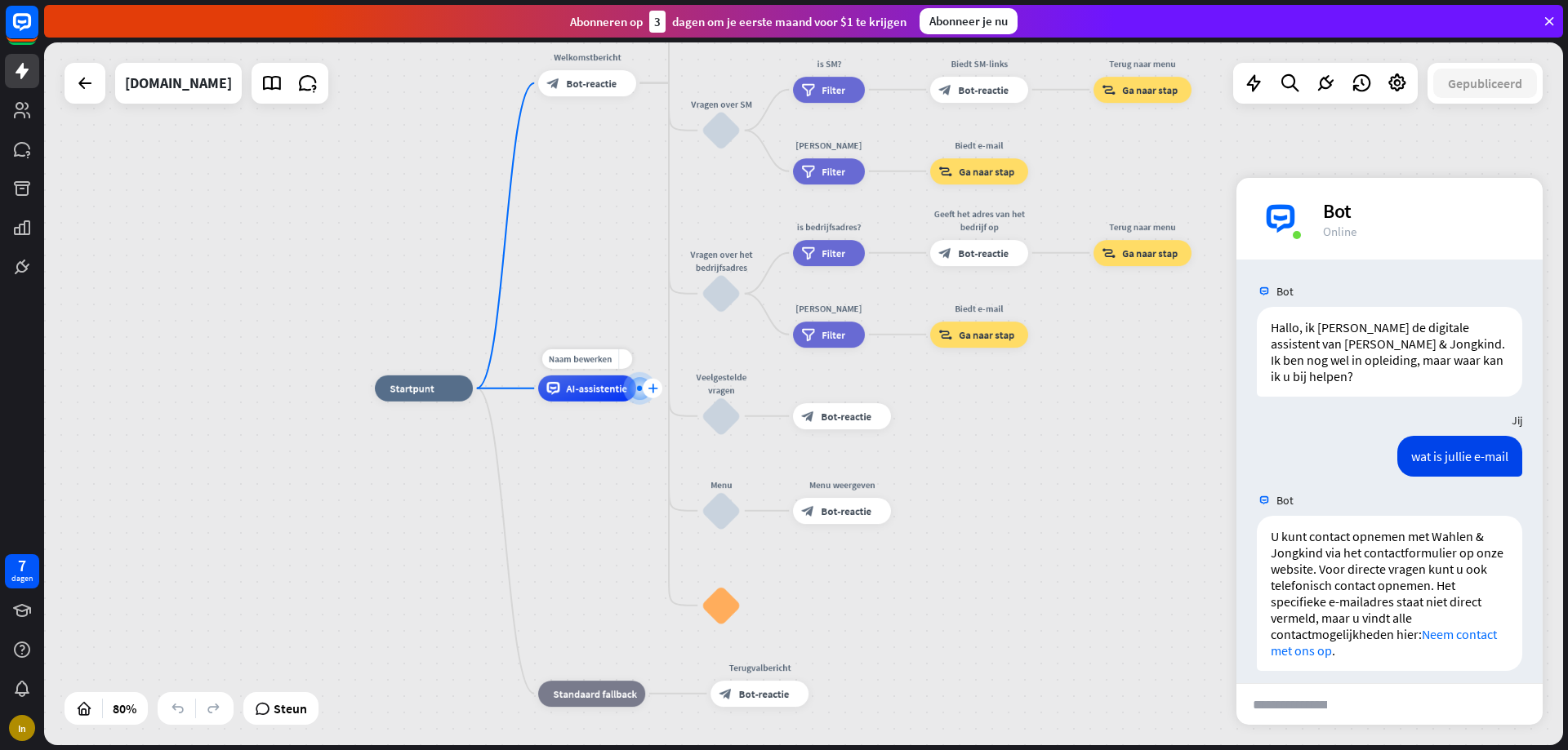
click at [655, 388] on font "plus" at bounding box center [652, 388] width 10 height 9
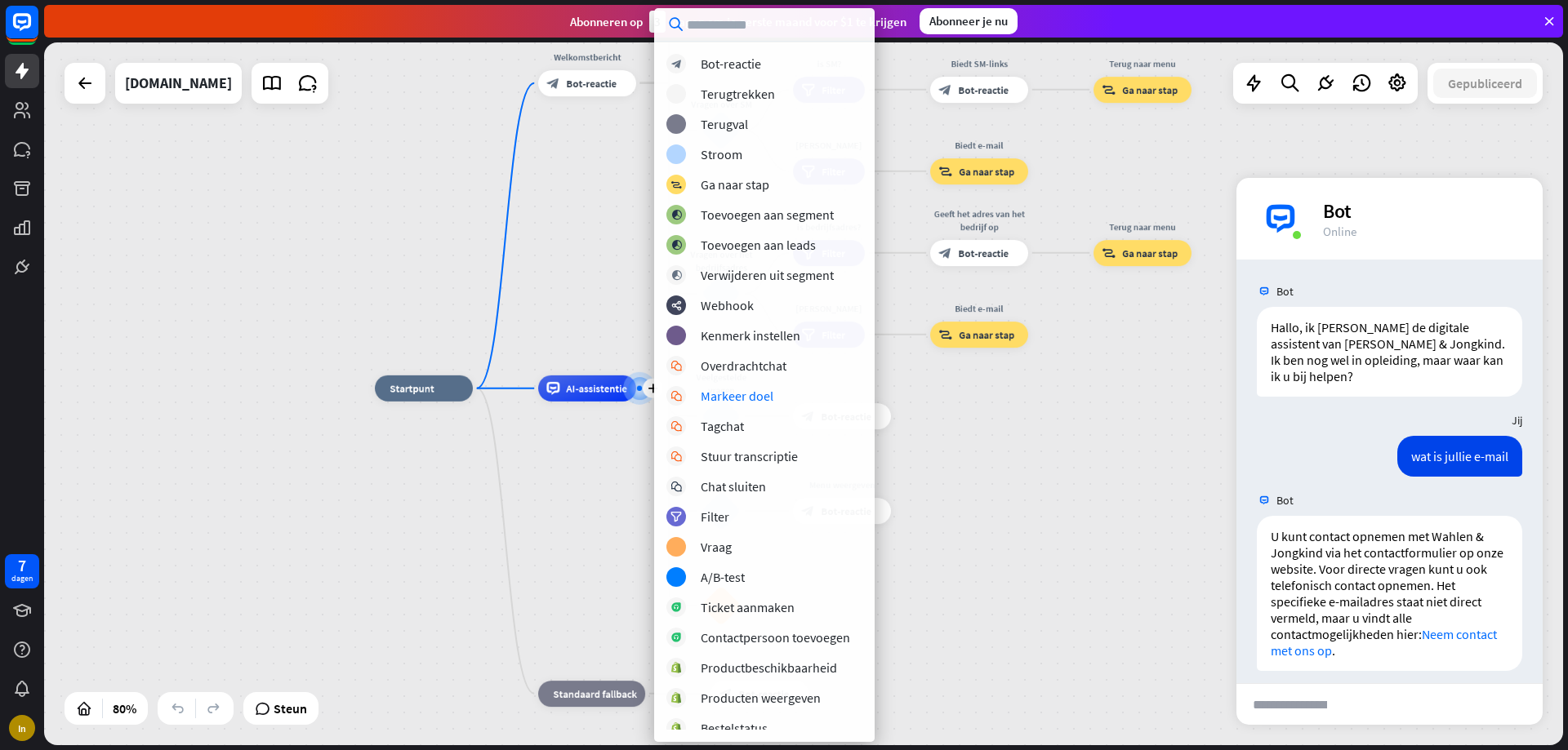
click at [1042, 430] on div "thuis_2 Startpunt Welkomstbericht block_bot_response Bot-reactie Over ons blok_…" at bounding box center [983, 669] width 1216 height 563
